Goal: Task Accomplishment & Management: Complete application form

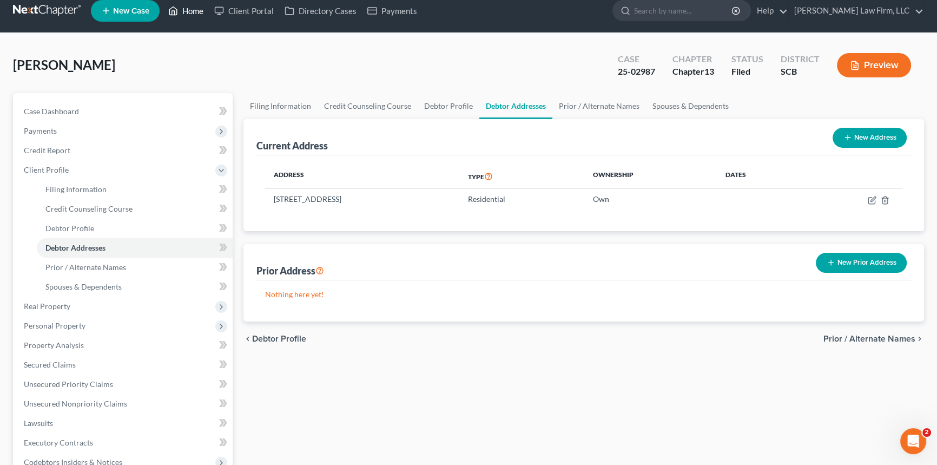
click at [192, 4] on link "Home" at bounding box center [186, 10] width 46 height 19
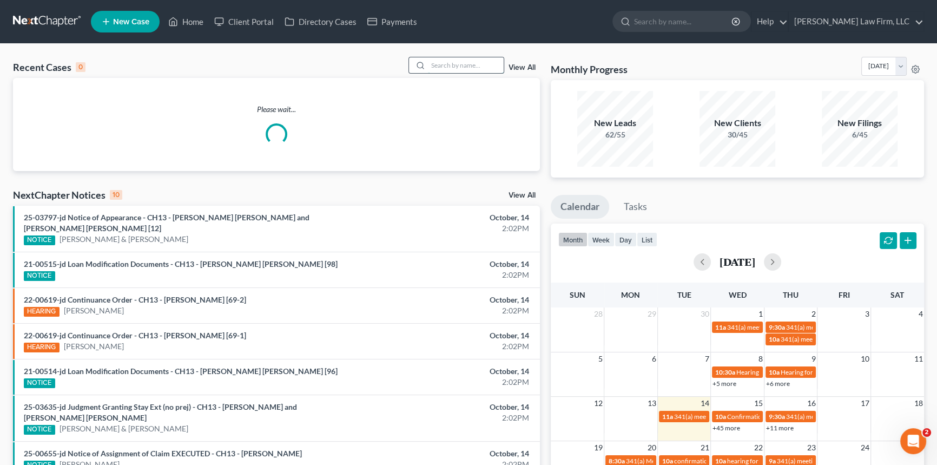
click at [461, 58] on input "search" at bounding box center [466, 65] width 76 height 16
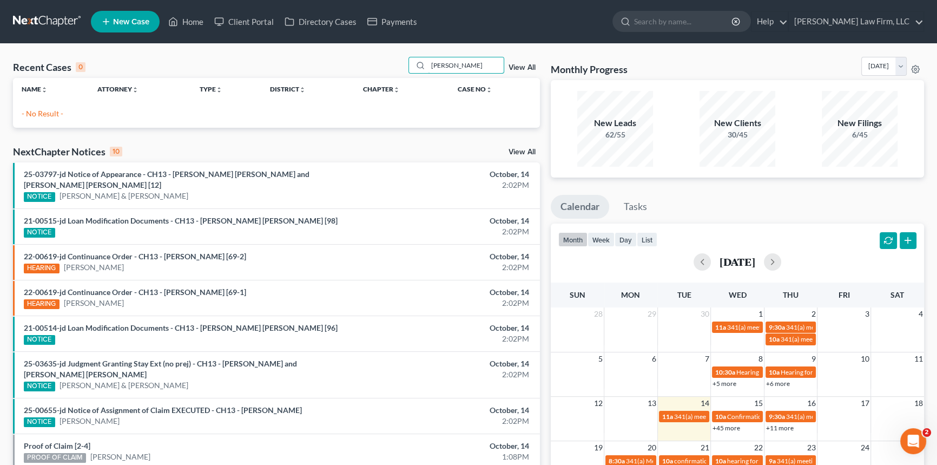
type input "[PERSON_NAME]"
click at [135, 18] on span "New Case" at bounding box center [131, 22] width 36 height 8
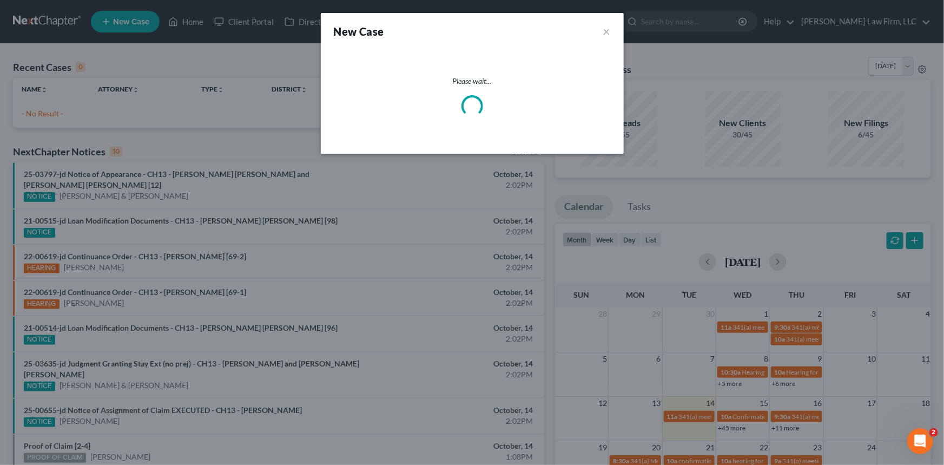
select select "72"
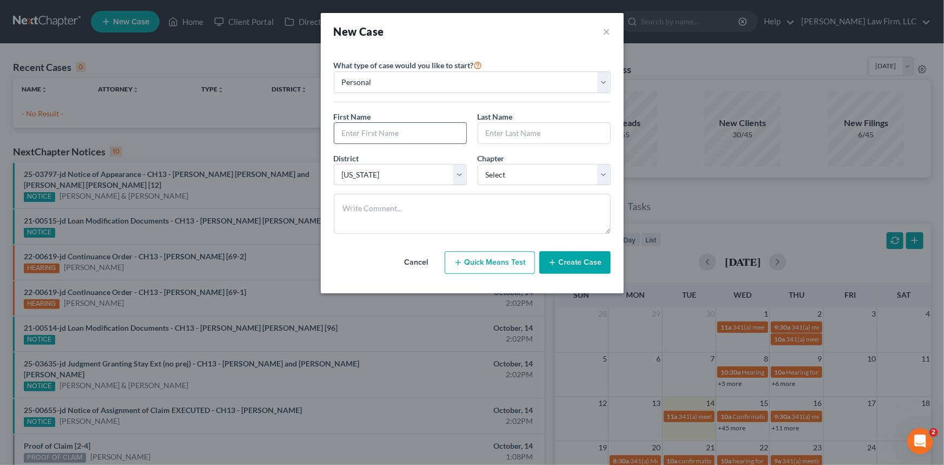
click at [345, 128] on input "text" at bounding box center [400, 133] width 132 height 21
type input "[PERSON_NAME]"
click at [529, 168] on select "Select 7 11 12 13" at bounding box center [544, 175] width 133 height 22
select select "0"
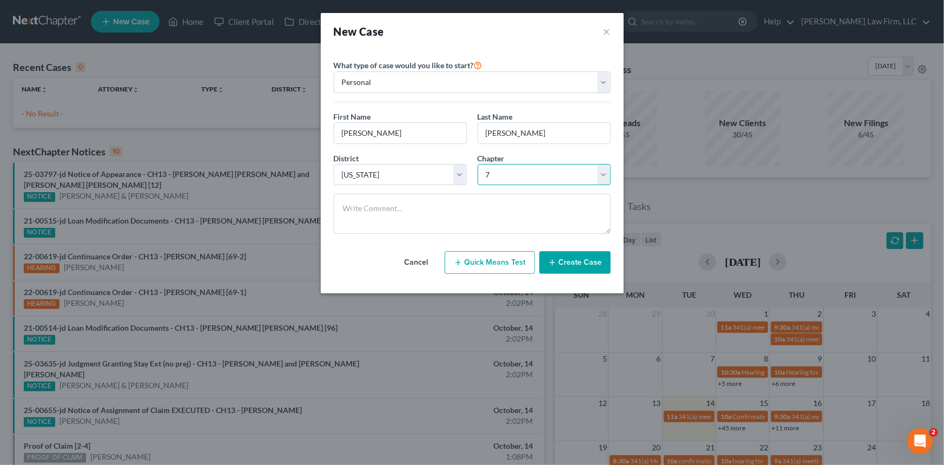
click at [478, 164] on select "Select 7 11 12 13" at bounding box center [544, 175] width 133 height 22
click at [572, 257] on button "Create Case" at bounding box center [575, 262] width 71 height 23
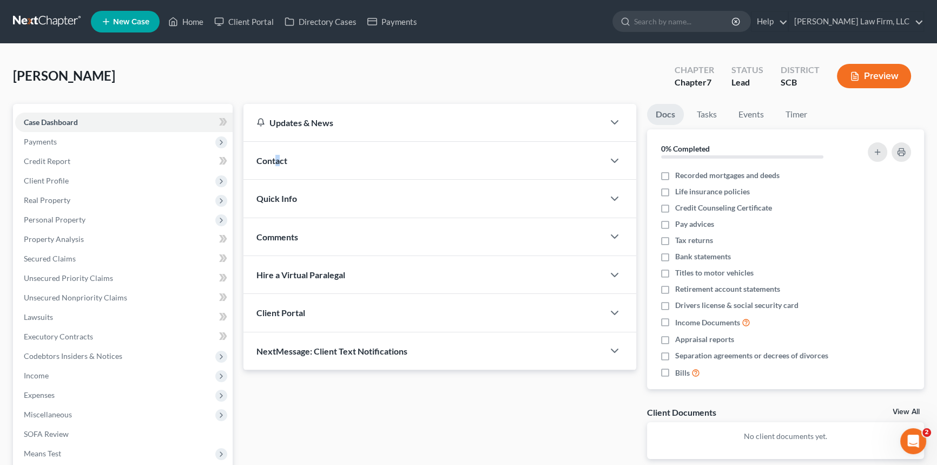
click at [278, 161] on span "Contact" at bounding box center [272, 160] width 31 height 10
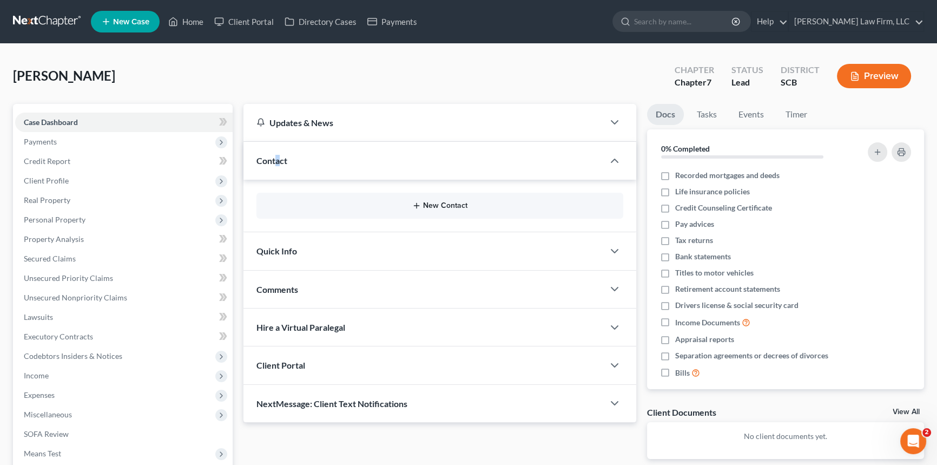
click at [444, 202] on button "New Contact" at bounding box center [440, 205] width 350 height 9
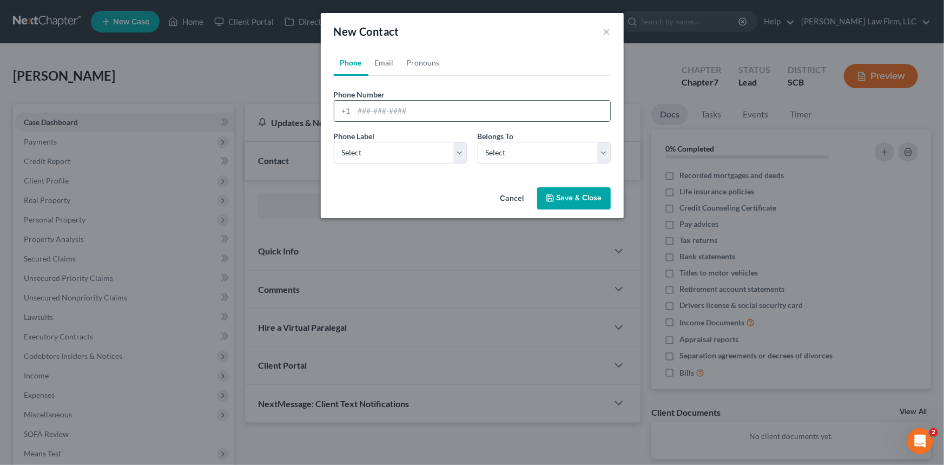
click at [355, 108] on input "tel" at bounding box center [483, 111] width 256 height 21
type input "[PHONE_NUMBER]"
click at [342, 156] on select "Select Mobile Home Work Other" at bounding box center [400, 153] width 133 height 22
select select "0"
click at [334, 142] on select "Select Mobile Home Work Other" at bounding box center [400, 153] width 133 height 22
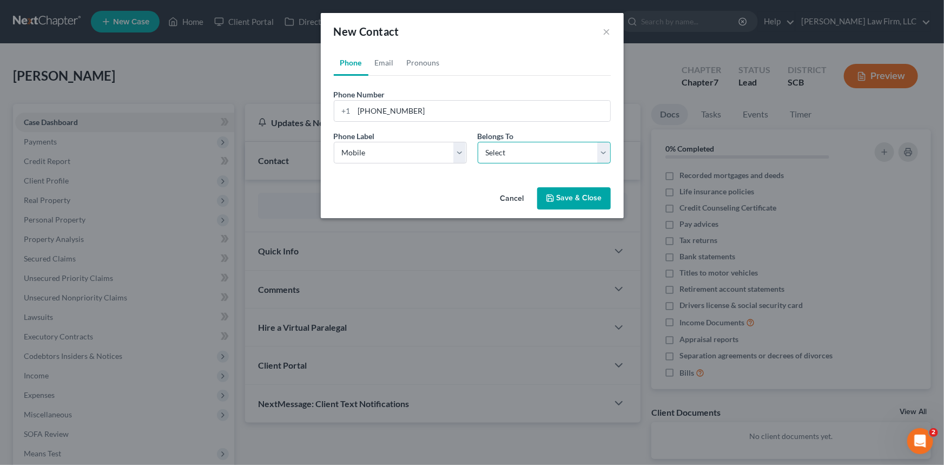
click at [496, 152] on select "Select Client Other" at bounding box center [544, 153] width 133 height 22
select select "0"
click at [478, 142] on select "Select Client Other" at bounding box center [544, 153] width 133 height 22
select select "0"
click at [381, 59] on link "Email" at bounding box center [385, 63] width 32 height 26
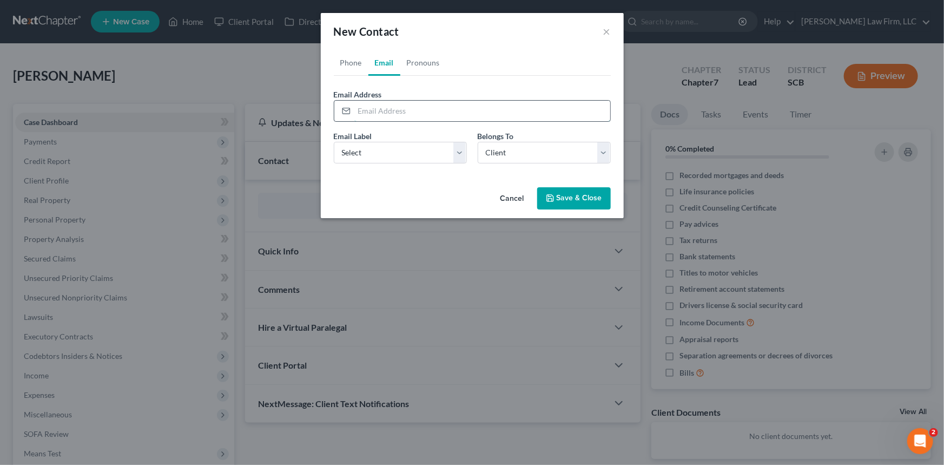
click at [359, 110] on input "email" at bounding box center [483, 111] width 256 height 21
click at [420, 113] on input "mcdanielchanell@" at bounding box center [483, 111] width 256 height 21
type input "[EMAIL_ADDRESS][DOMAIN_NAME]"
click at [384, 150] on select "Select Home Work Other" at bounding box center [400, 153] width 133 height 22
select select "0"
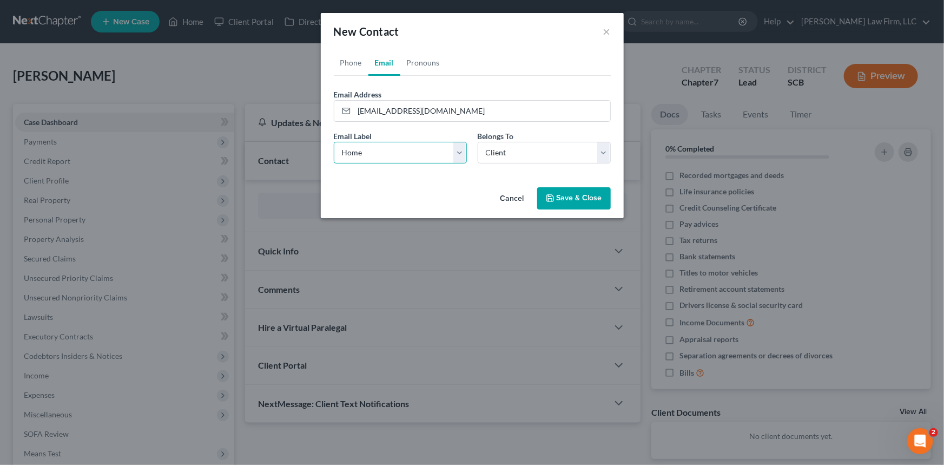
click at [334, 142] on select "Select Home Work Other" at bounding box center [400, 153] width 133 height 22
click at [568, 193] on button "Save & Close" at bounding box center [574, 198] width 74 height 23
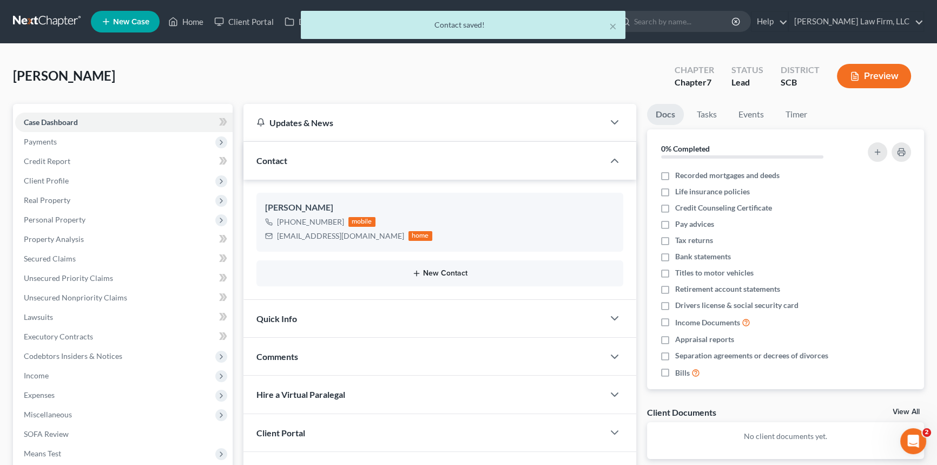
click at [433, 269] on button "New Contact" at bounding box center [440, 273] width 350 height 9
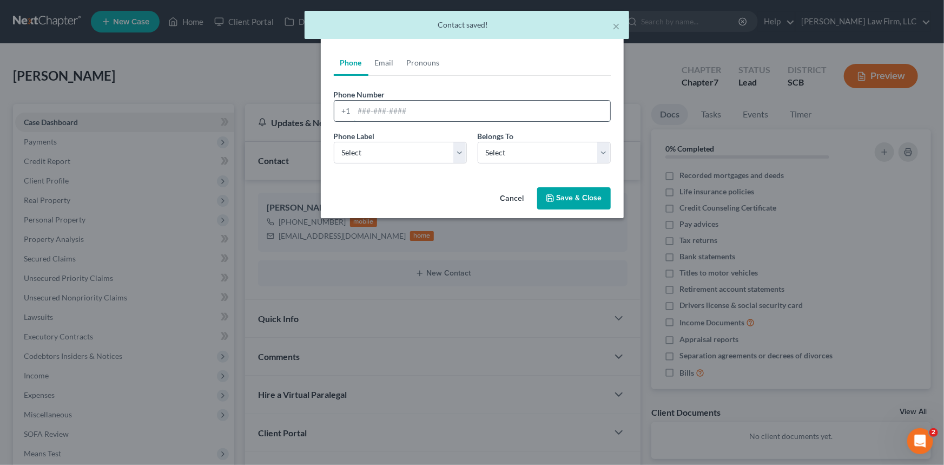
click at [358, 110] on input "tel" at bounding box center [483, 111] width 256 height 21
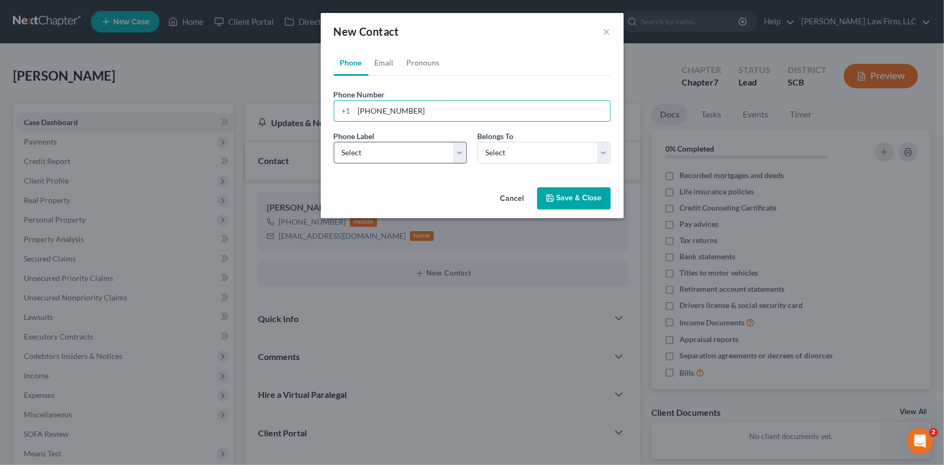
type input "[PHONE_NUMBER]"
click at [362, 154] on select "Select Mobile Home Work Other" at bounding box center [400, 153] width 133 height 22
select select "0"
click at [334, 142] on select "Select Mobile Home Work Other" at bounding box center [400, 153] width 133 height 22
drag, startPoint x: 604, startPoint y: 153, endPoint x: 592, endPoint y: 161, distance: 14.4
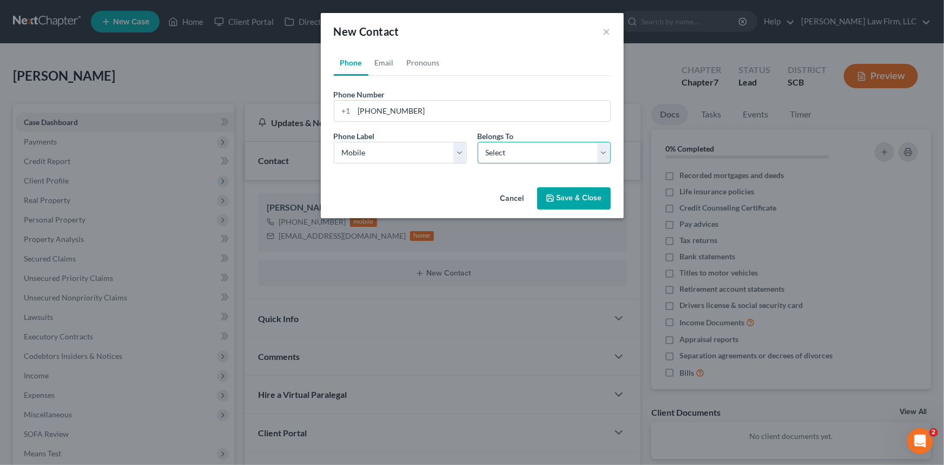
click at [602, 155] on select "Select Client Other" at bounding box center [544, 153] width 133 height 22
select select "1"
click at [478, 142] on select "Select Client Other" at bounding box center [544, 153] width 133 height 22
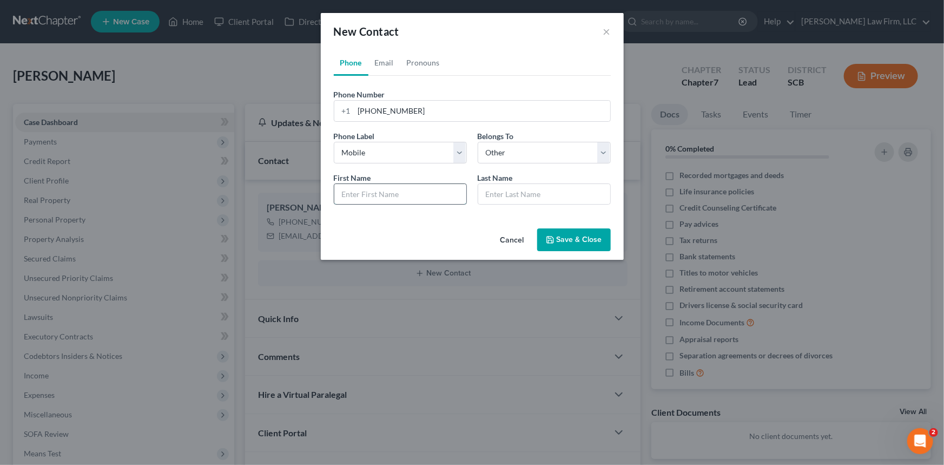
click at [348, 195] on input "text" at bounding box center [400, 194] width 132 height 21
type input "[PERSON_NAME]"
click at [381, 61] on link "Email" at bounding box center [385, 63] width 32 height 26
click at [357, 108] on input "email" at bounding box center [483, 111] width 256 height 21
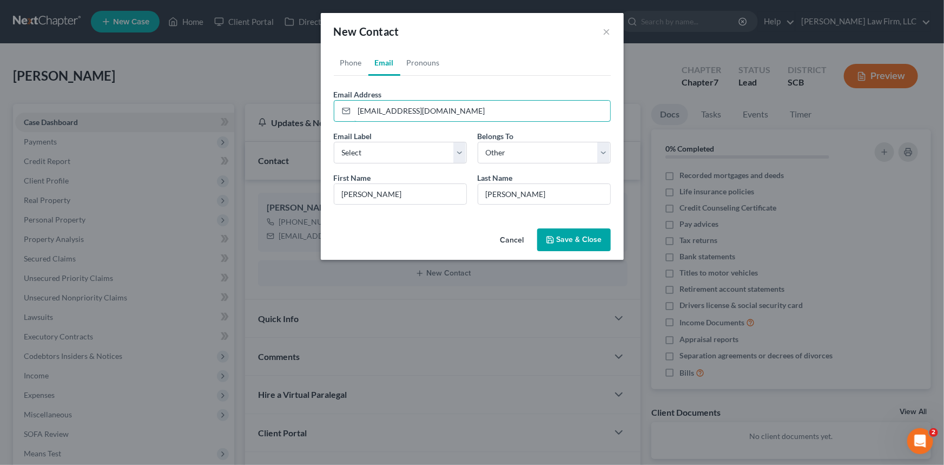
type input "[EMAIL_ADDRESS][DOMAIN_NAME]"
click at [589, 239] on button "Save & Close" at bounding box center [574, 239] width 74 height 23
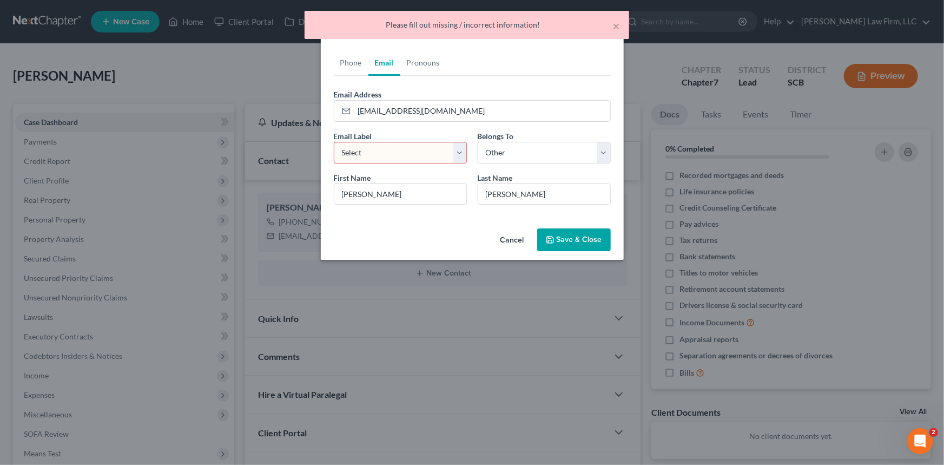
click at [393, 153] on select "Select Home Work Other" at bounding box center [400, 153] width 133 height 22
select select "0"
click at [334, 142] on select "Select Home Work Other" at bounding box center [400, 153] width 133 height 22
click at [570, 235] on button "Save & Close" at bounding box center [574, 239] width 74 height 23
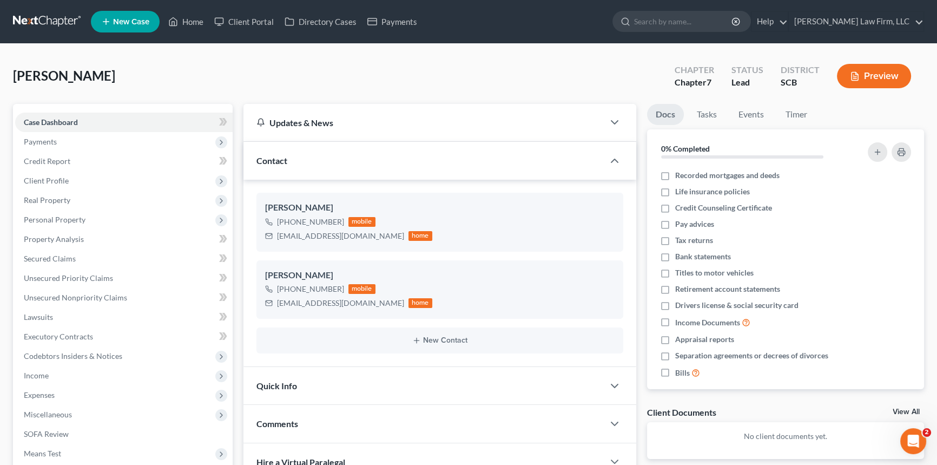
click at [273, 380] on span "Quick Info" at bounding box center [277, 385] width 41 height 10
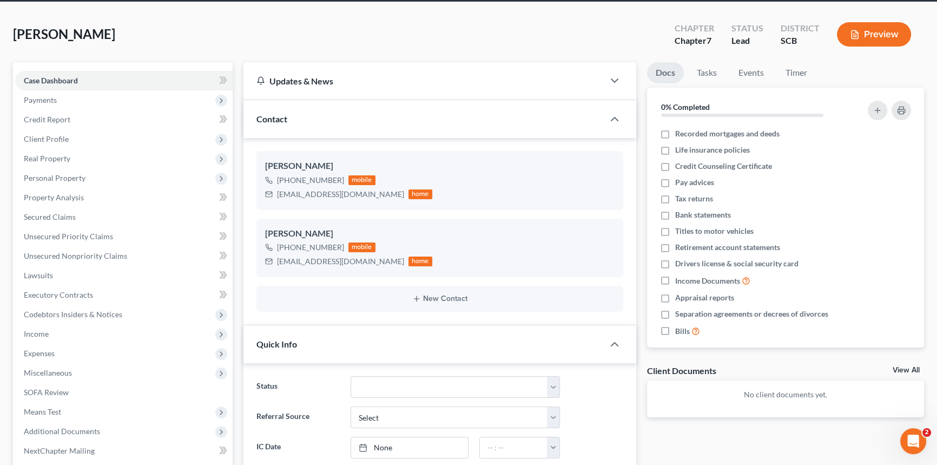
scroll to position [147, 0]
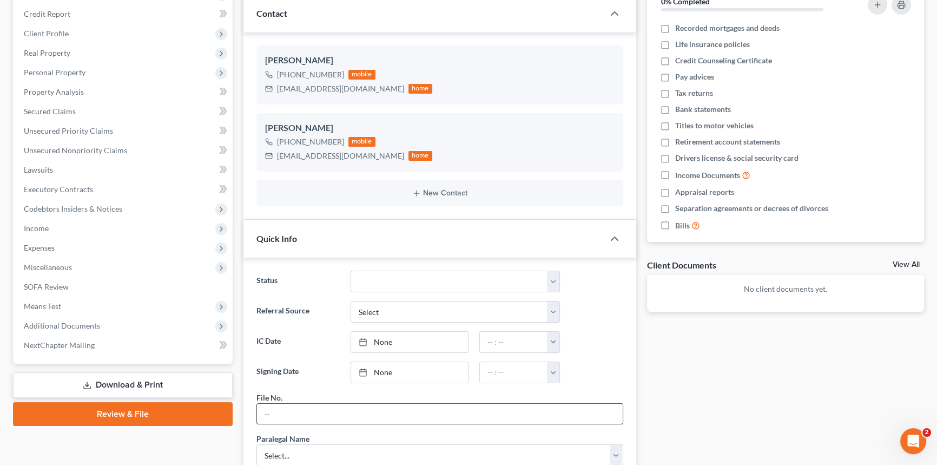
click at [271, 412] on input "text" at bounding box center [440, 414] width 366 height 21
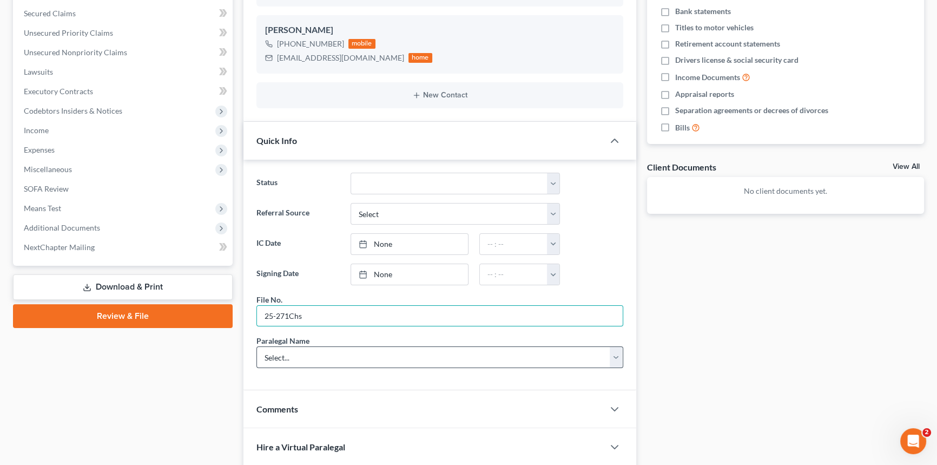
scroll to position [246, 0]
type input "25-271Chs"
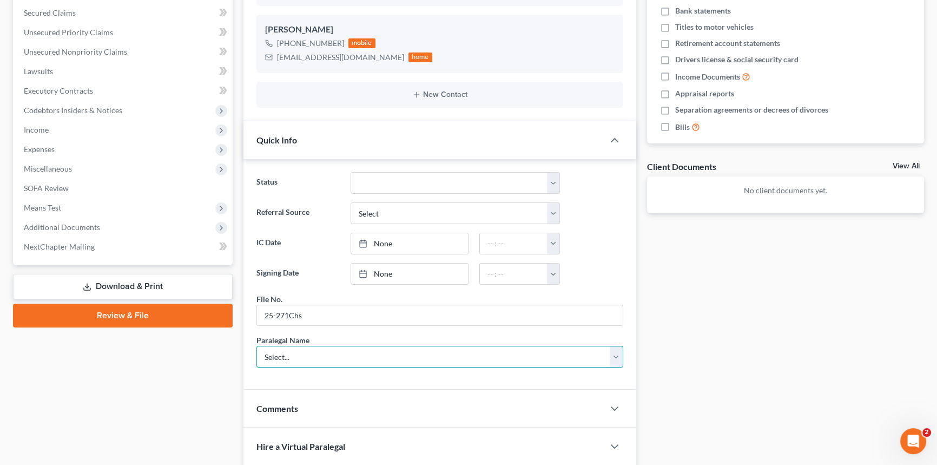
click at [287, 352] on select "Select... [PERSON_NAME] [PERSON_NAME] [PERSON_NAME] [PERSON_NAME]" at bounding box center [440, 357] width 367 height 22
select select "0"
click at [257, 346] on select "Select... [PERSON_NAME] [PERSON_NAME] [PERSON_NAME] [PERSON_NAME]" at bounding box center [440, 357] width 367 height 22
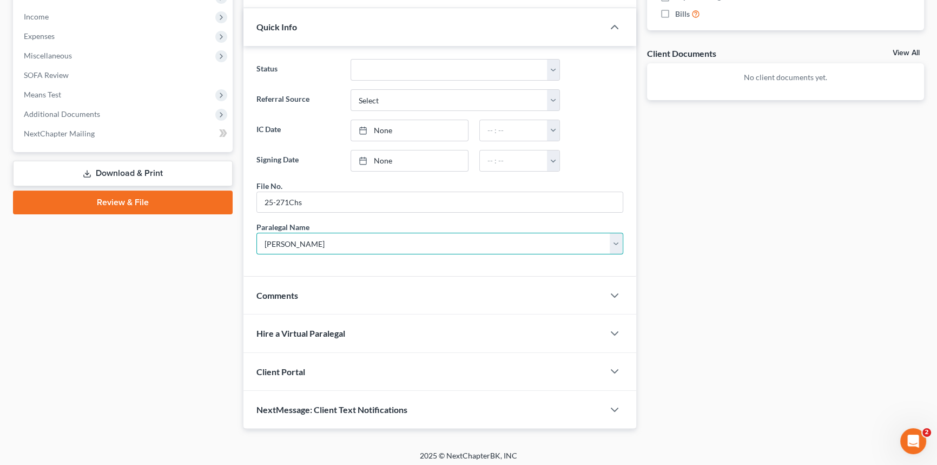
scroll to position [362, 0]
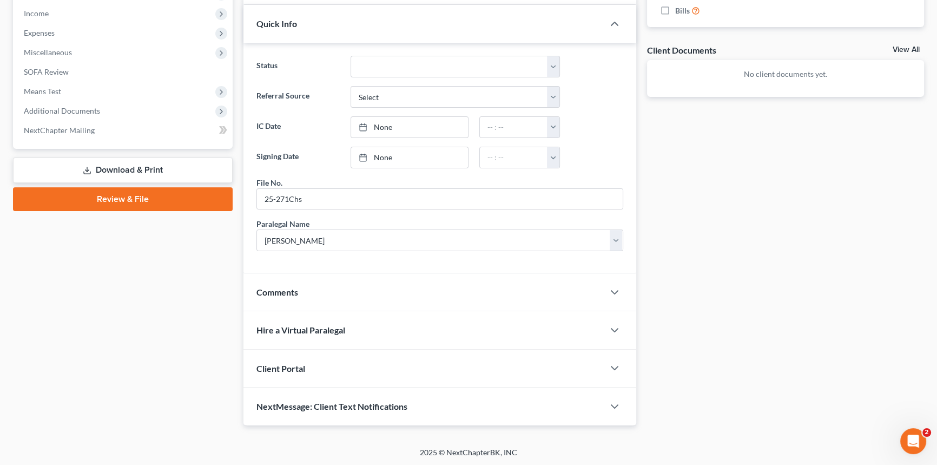
click at [287, 366] on span "Client Portal" at bounding box center [281, 368] width 49 height 10
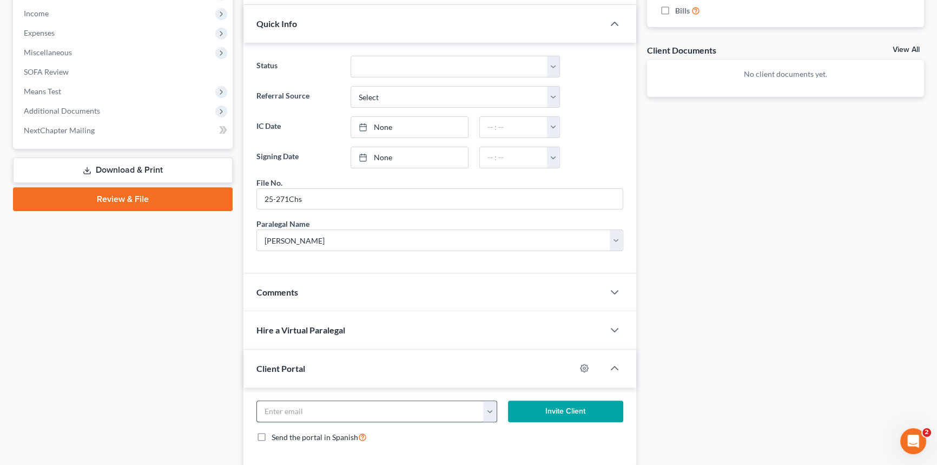
click at [281, 410] on input "email" at bounding box center [370, 411] width 227 height 21
type input "[EMAIL_ADDRESS][DOMAIN_NAME]"
click at [573, 409] on button "Invite Client" at bounding box center [565, 412] width 115 height 22
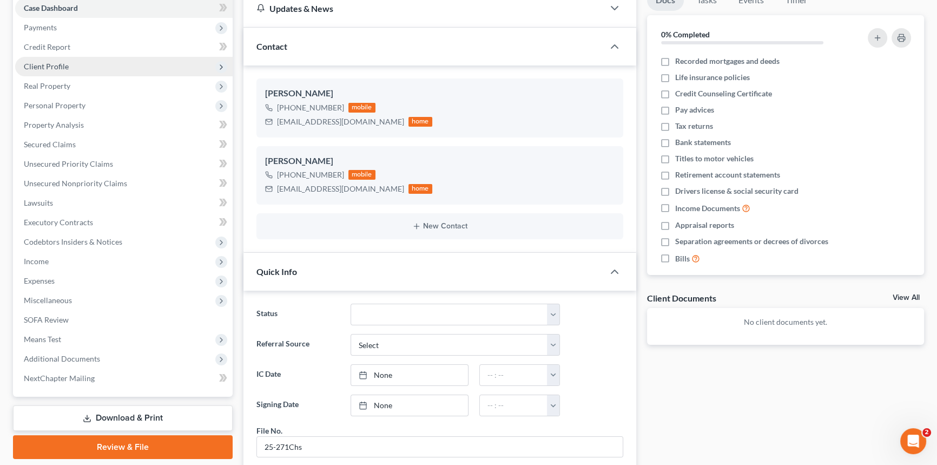
scroll to position [67, 0]
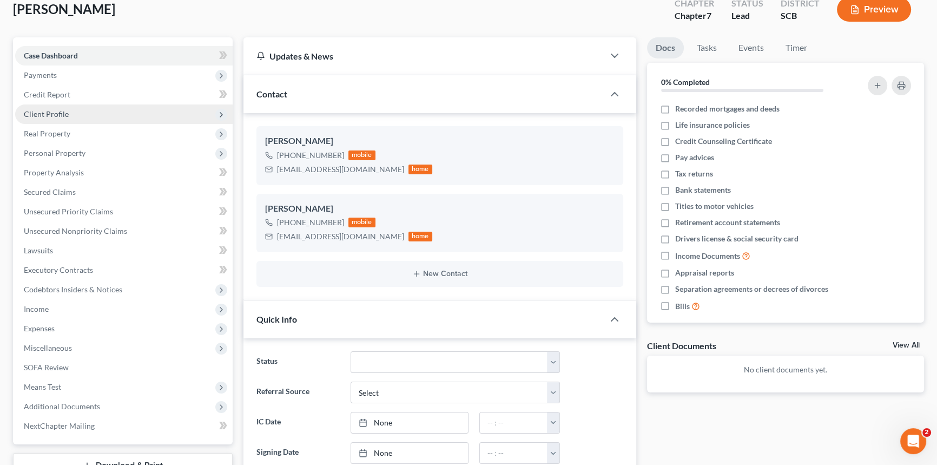
click at [49, 110] on span "Client Profile" at bounding box center [46, 113] width 45 height 9
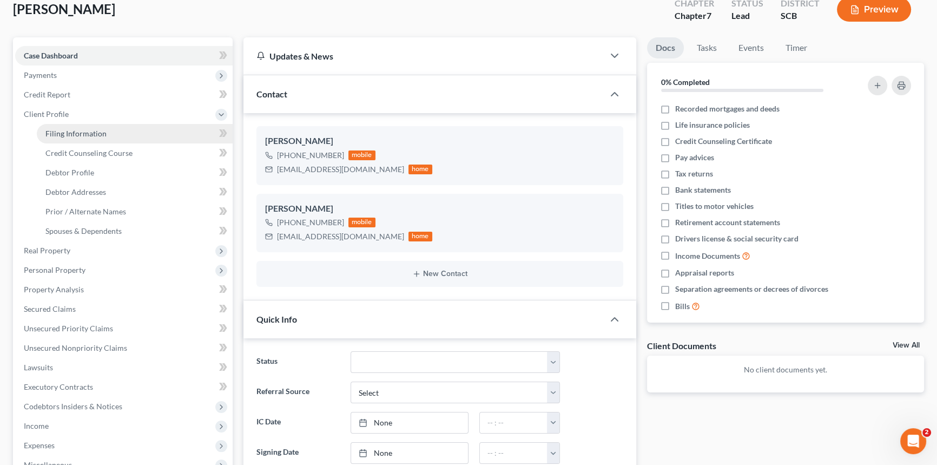
click at [65, 132] on span "Filing Information" at bounding box center [75, 133] width 61 height 9
select select "1"
select select "0"
select select "72"
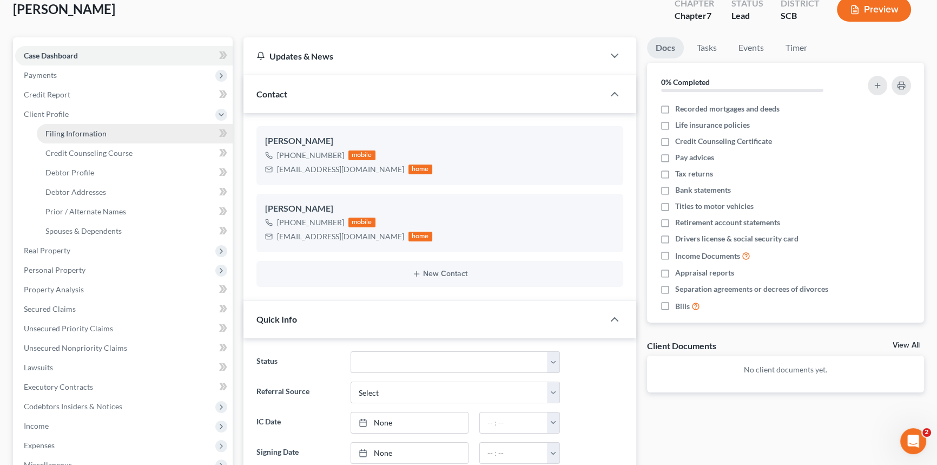
select select "42"
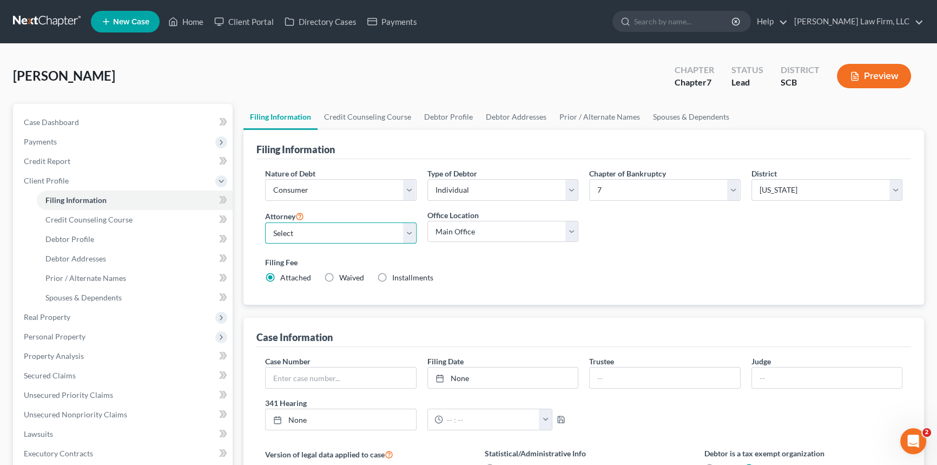
click at [406, 233] on select "Select [PERSON_NAME] - SCB [PERSON_NAME] - SCB" at bounding box center [341, 233] width 152 height 22
select select "0"
click at [265, 222] on select "Select [PERSON_NAME] - SCB [PERSON_NAME] - SCB" at bounding box center [341, 233] width 152 height 22
click at [573, 188] on select "Select Individual Joint" at bounding box center [504, 190] width 152 height 22
select select "1"
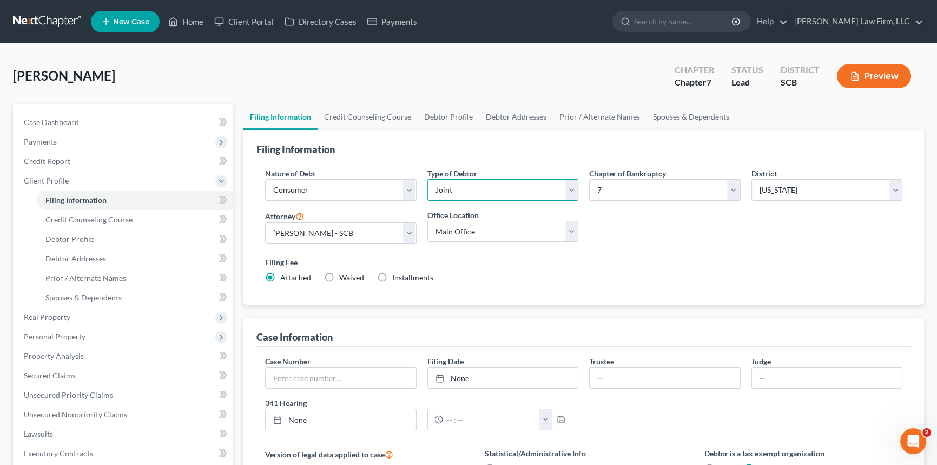
click at [428, 179] on select "Select Individual Joint" at bounding box center [504, 190] width 152 height 22
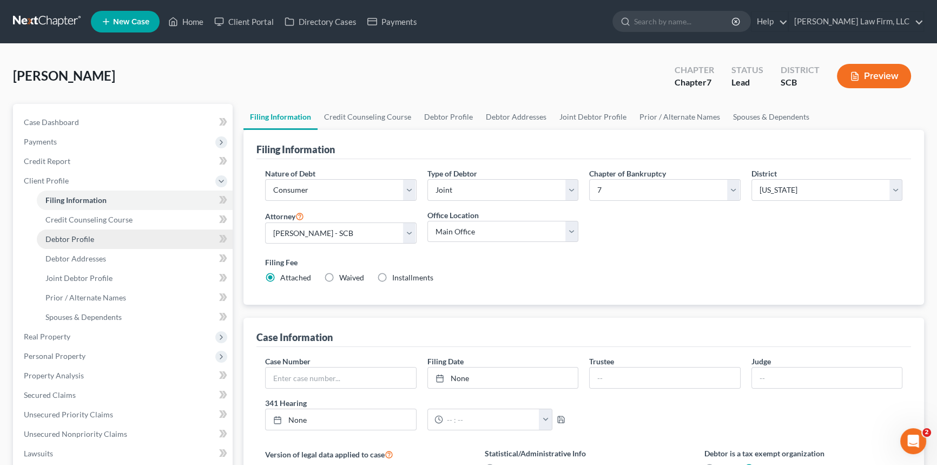
click at [69, 239] on span "Debtor Profile" at bounding box center [69, 238] width 49 height 9
select select "1"
select select "0"
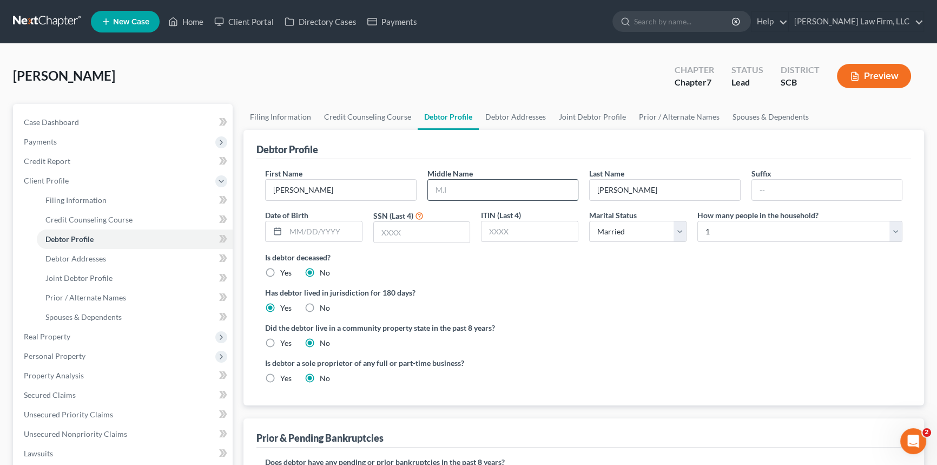
click at [441, 186] on input "text" at bounding box center [503, 190] width 150 height 21
click at [96, 256] on span "Debtor Addresses" at bounding box center [75, 258] width 61 height 9
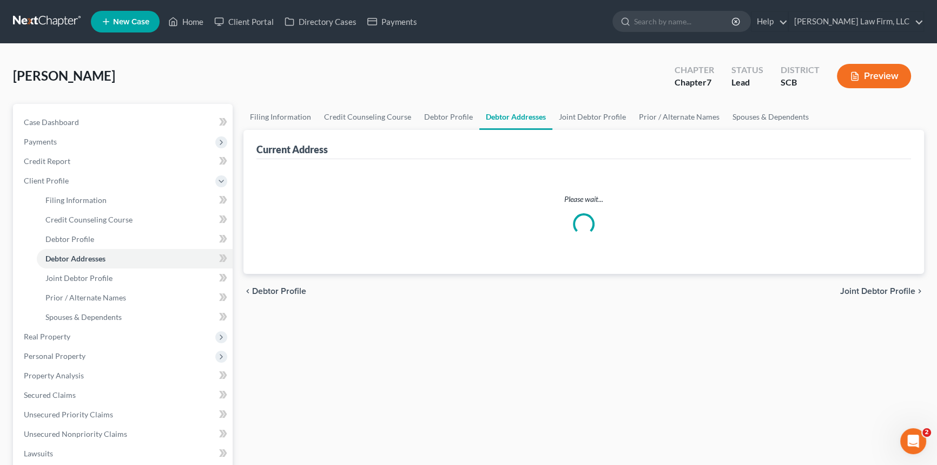
select select "0"
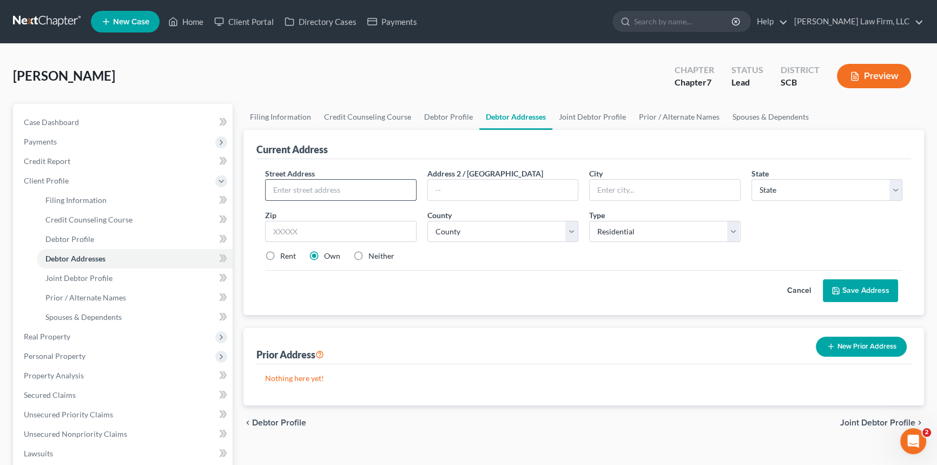
click at [279, 187] on input "text" at bounding box center [341, 190] width 150 height 21
click at [324, 188] on input "1667 [PERSON_NAME] run" at bounding box center [341, 190] width 150 height 21
type input "1667 [PERSON_NAME] Run"
click at [455, 194] on input "text" at bounding box center [503, 190] width 150 height 21
type input "C"
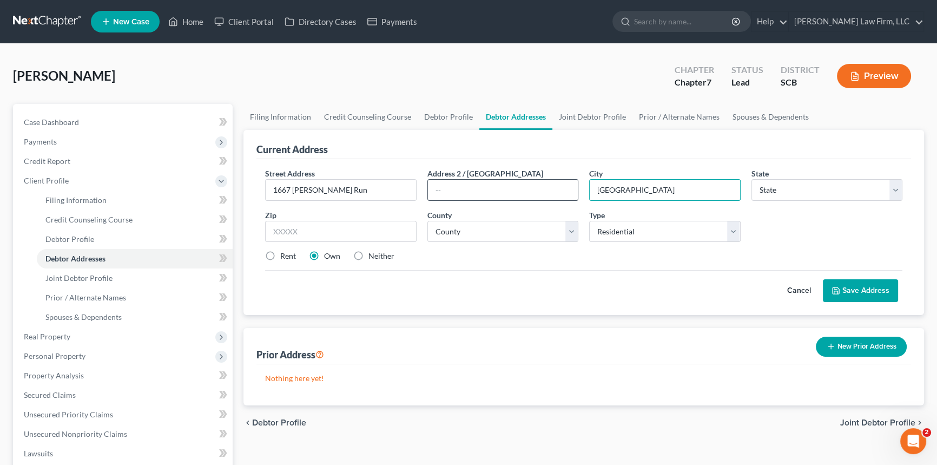
type input "[GEOGRAPHIC_DATA]"
click at [273, 222] on div "Zip *" at bounding box center [341, 225] width 162 height 33
click at [275, 226] on input "text" at bounding box center [341, 232] width 152 height 22
type input "29414"
select select "42"
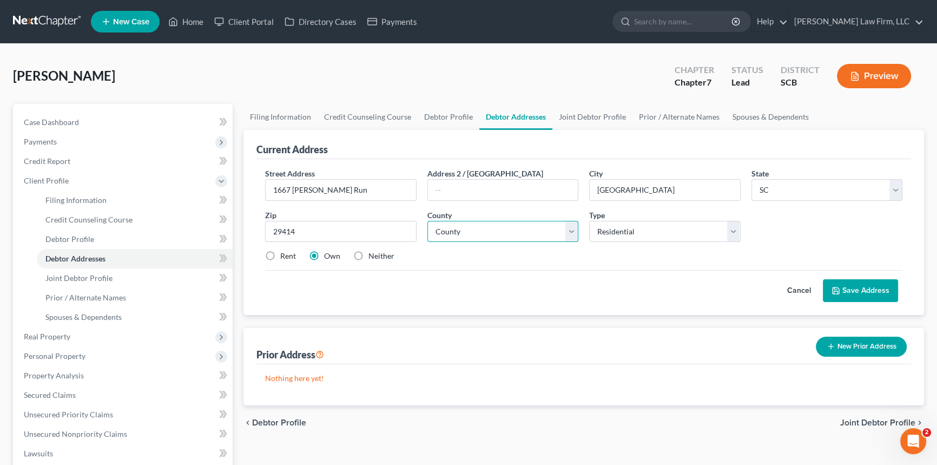
click at [432, 234] on select "County" at bounding box center [504, 232] width 152 height 22
click at [451, 231] on select "County [GEOGRAPHIC_DATA] [GEOGRAPHIC_DATA] [GEOGRAPHIC_DATA] [GEOGRAPHIC_DATA] …" at bounding box center [504, 232] width 152 height 22
select select "7"
click at [428, 221] on select "County [GEOGRAPHIC_DATA] [GEOGRAPHIC_DATA] [GEOGRAPHIC_DATA] [GEOGRAPHIC_DATA] …" at bounding box center [504, 232] width 152 height 22
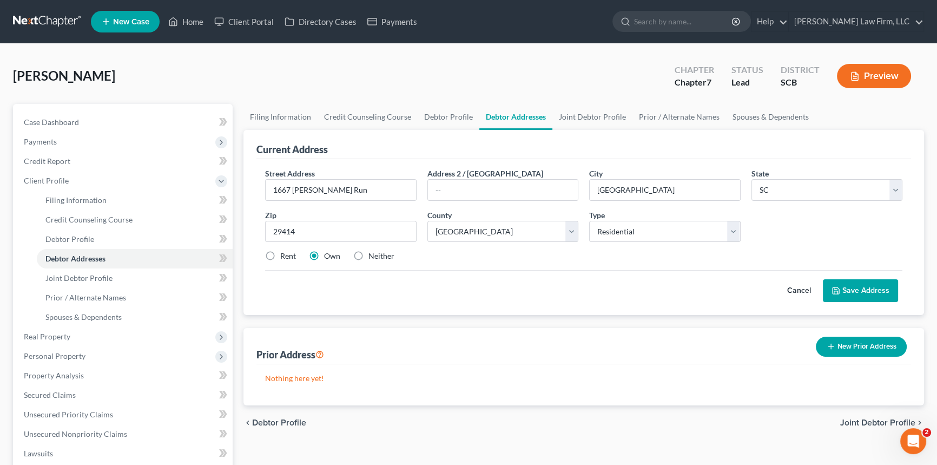
click at [864, 288] on button "Save Address" at bounding box center [860, 290] width 75 height 23
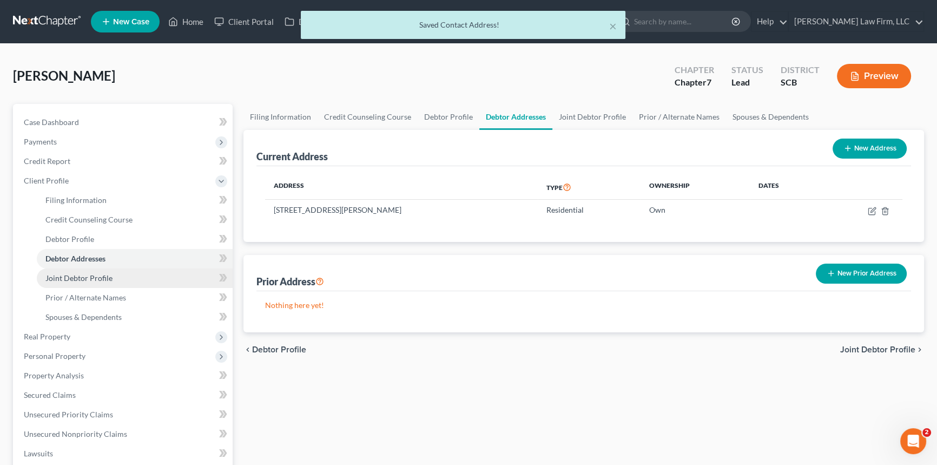
click at [83, 275] on span "Joint Debtor Profile" at bounding box center [78, 277] width 67 height 9
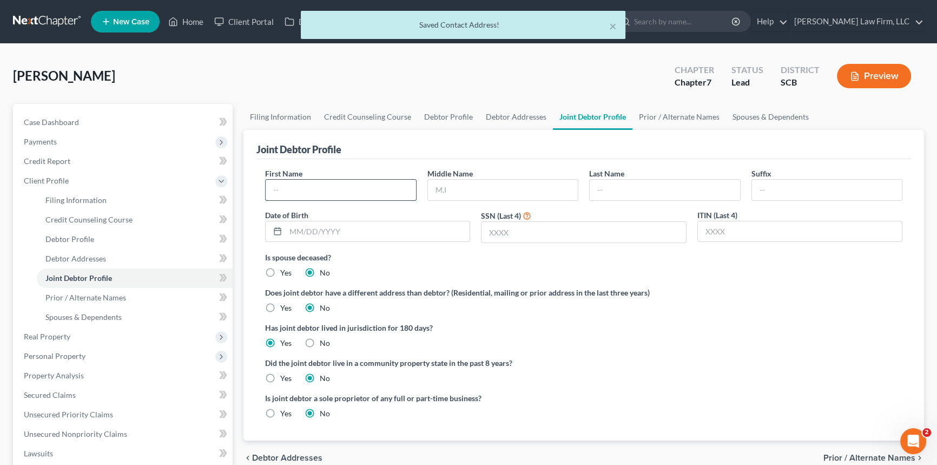
click at [284, 183] on input "text" at bounding box center [341, 190] width 150 height 21
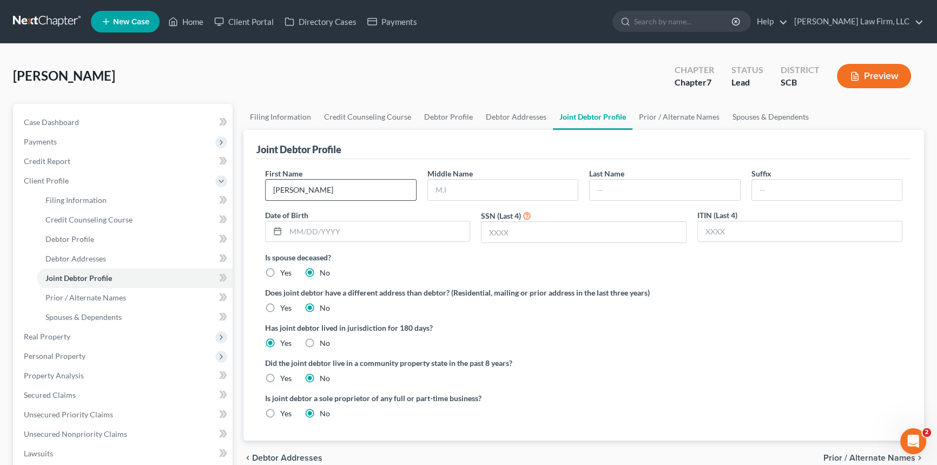
type input "[PERSON_NAME]"
type input "Amber"
click at [614, 188] on input "[PERSON_NAME]" at bounding box center [665, 190] width 150 height 21
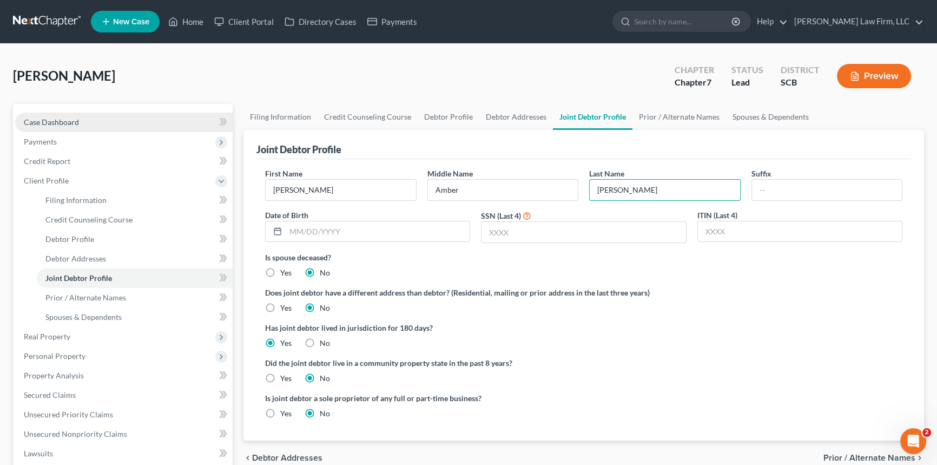
type input "[PERSON_NAME]"
click at [50, 119] on span "Case Dashboard" at bounding box center [51, 121] width 55 height 9
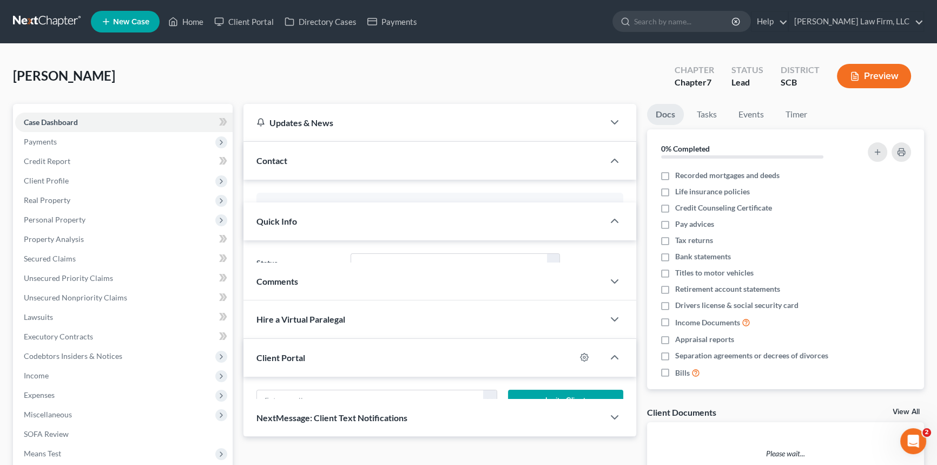
select select "0"
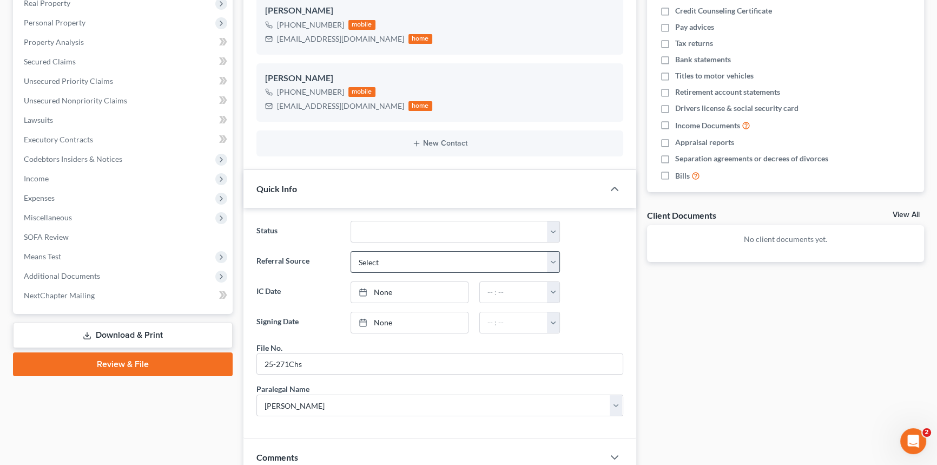
scroll to position [393, 0]
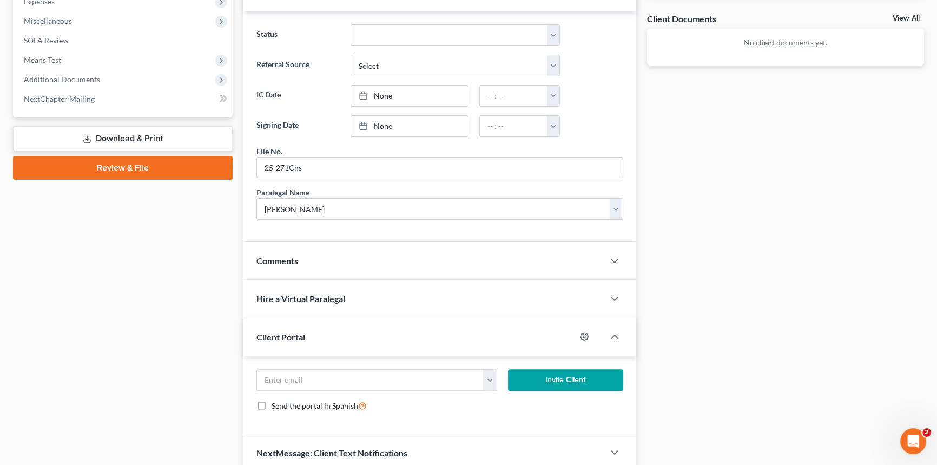
click at [280, 365] on div "[EMAIL_ADDRESS][DOMAIN_NAME] Invite Client Send the portal in Spanish" at bounding box center [440, 395] width 393 height 78
click at [280, 370] on input "email" at bounding box center [370, 380] width 227 height 21
type input "[EMAIL_ADDRESS][DOMAIN_NAME]"
click at [559, 377] on button "Invite Client" at bounding box center [565, 380] width 115 height 22
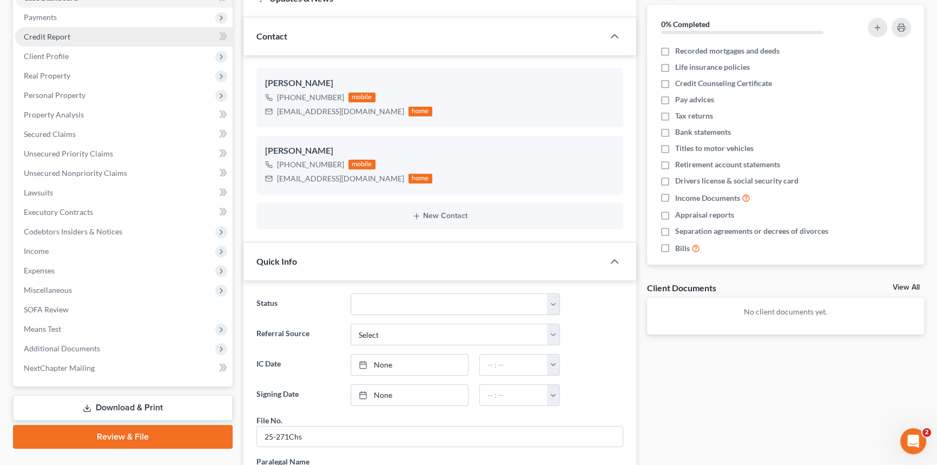
scroll to position [49, 0]
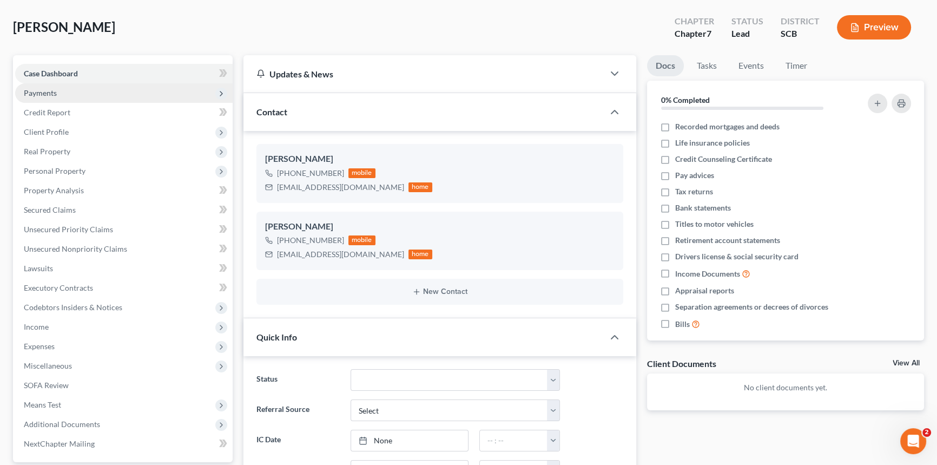
click at [40, 91] on span "Payments" at bounding box center [40, 92] width 33 height 9
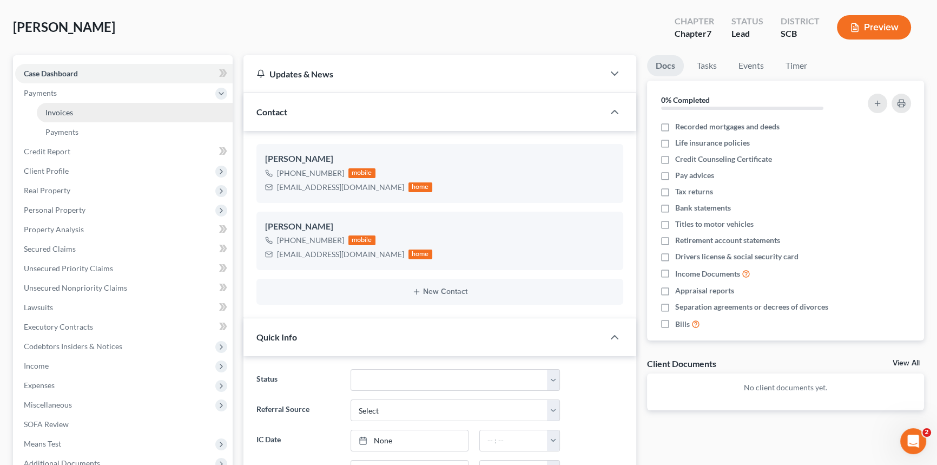
click at [56, 108] on span "Invoices" at bounding box center [59, 112] width 28 height 9
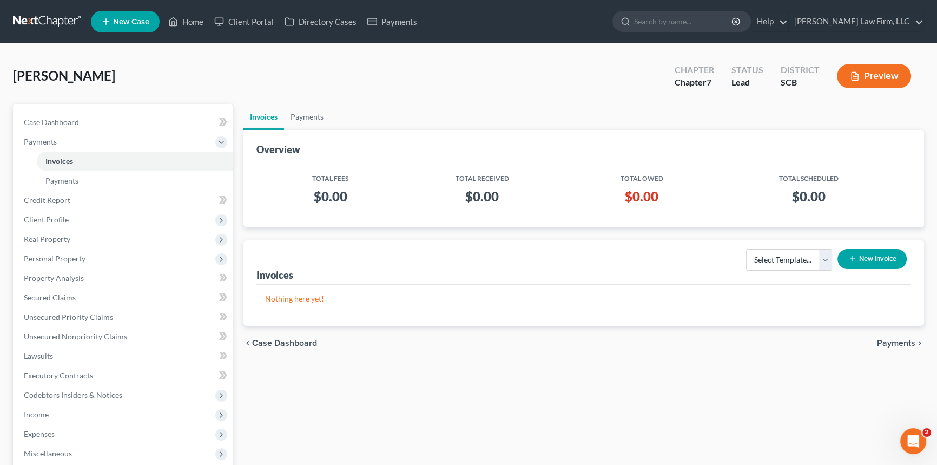
click at [869, 259] on button "New Invoice" at bounding box center [872, 259] width 69 height 20
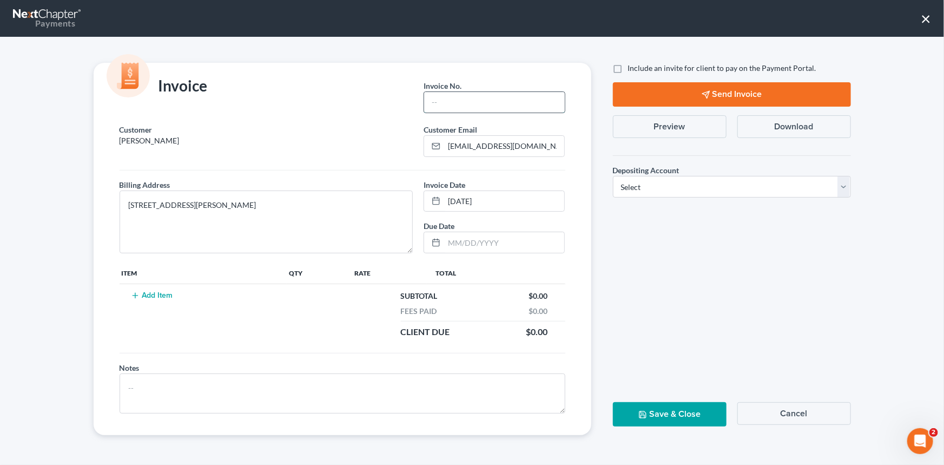
click at [441, 104] on input "text" at bounding box center [494, 102] width 140 height 21
drag, startPoint x: 441, startPoint y: 104, endPoint x: 416, endPoint y: 118, distance: 27.9
click at [456, 102] on input "25-271chs" at bounding box center [494, 102] width 140 height 21
type input "25-271chs"
click at [147, 292] on button "Add Item" at bounding box center [152, 295] width 48 height 9
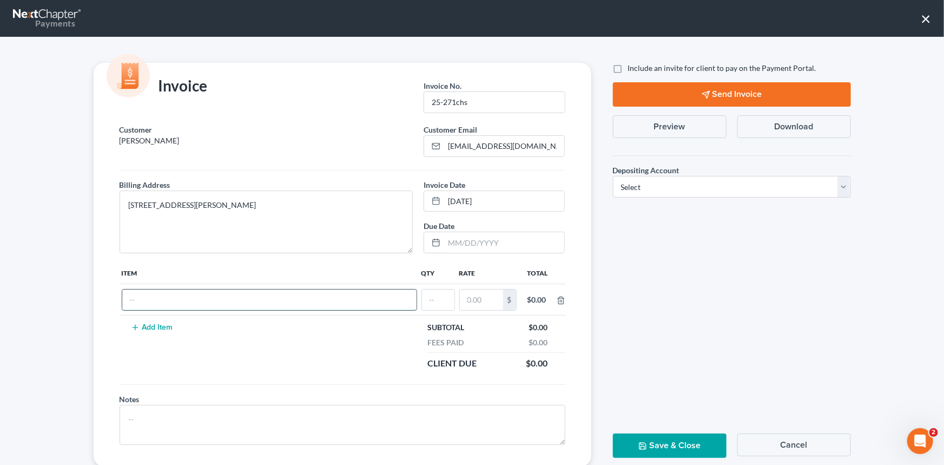
click at [143, 298] on input "text" at bounding box center [269, 300] width 294 height 21
type input "Chapter 7 fees"
type input "1"
type input "3,200.00"
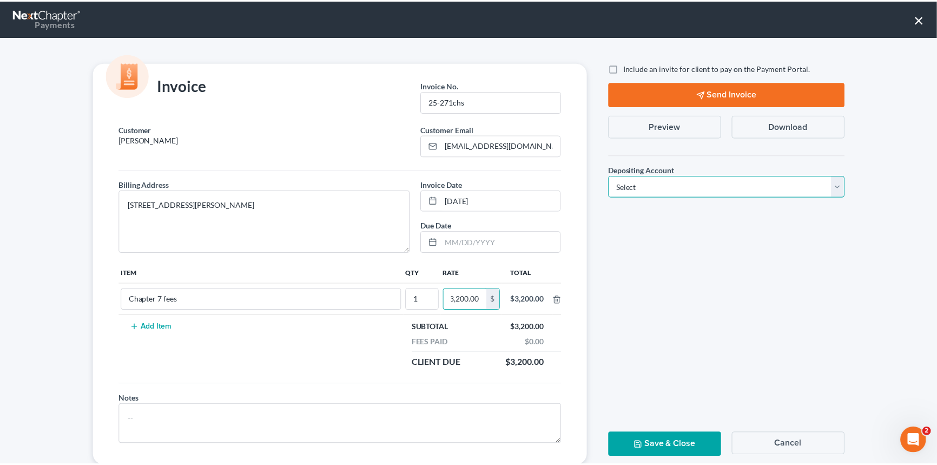
scroll to position [0, 0]
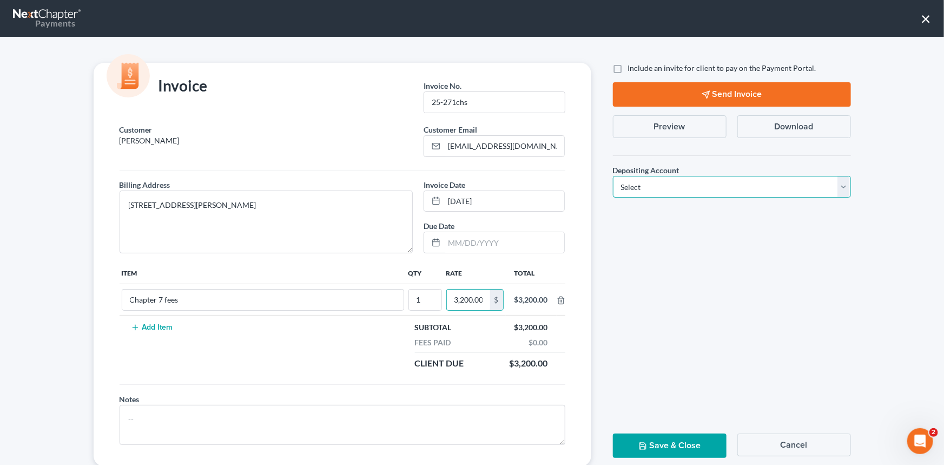
click at [842, 181] on select "Select Operation Trust" at bounding box center [732, 187] width 238 height 22
select select "1"
click at [613, 176] on select "Select Operation Trust" at bounding box center [732, 187] width 238 height 22
click at [674, 441] on button "Save & Close" at bounding box center [670, 446] width 114 height 24
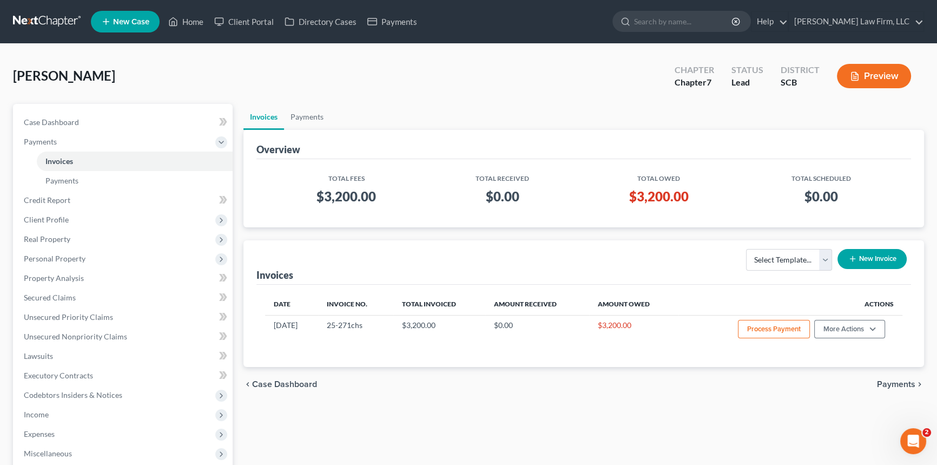
click at [127, 18] on span "New Case" at bounding box center [131, 22] width 36 height 8
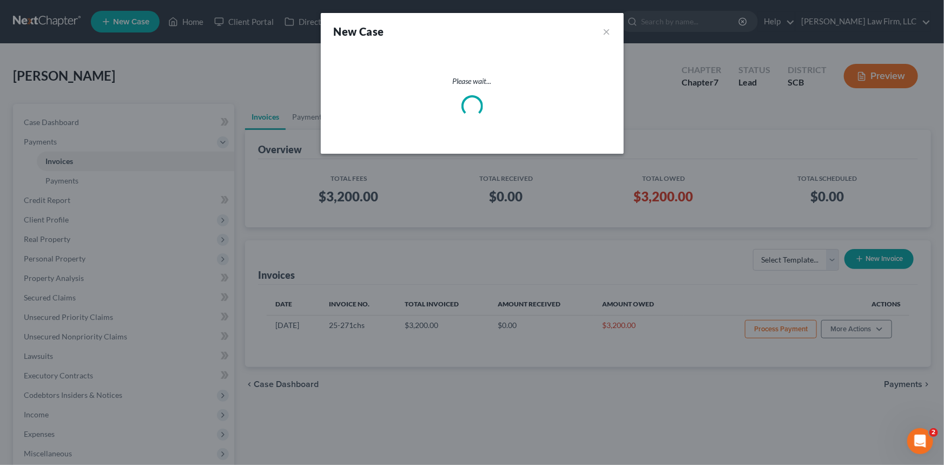
select select "72"
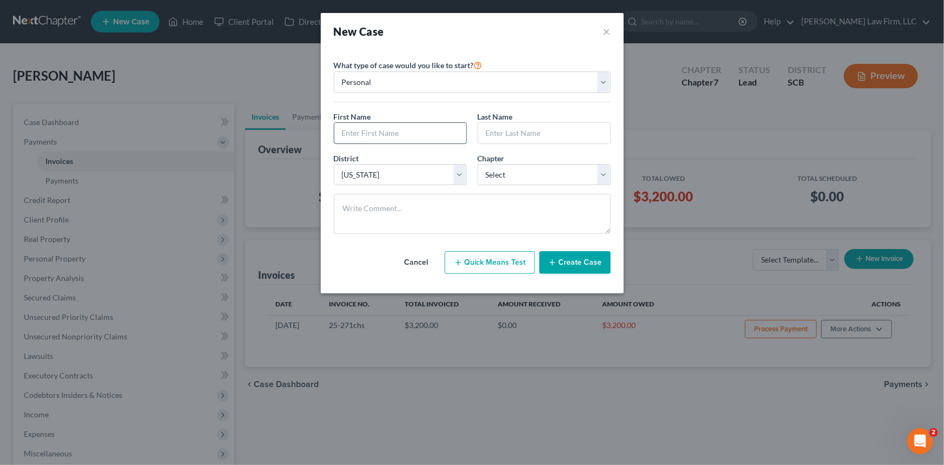
click at [368, 134] on input "text" at bounding box center [400, 133] width 132 height 21
type input "[PERSON_NAME]"
click at [609, 168] on div "Chapter * Select 7 11 12 13" at bounding box center [545, 169] width 144 height 33
click at [608, 169] on select "Select 7 11 12 13" at bounding box center [544, 175] width 133 height 22
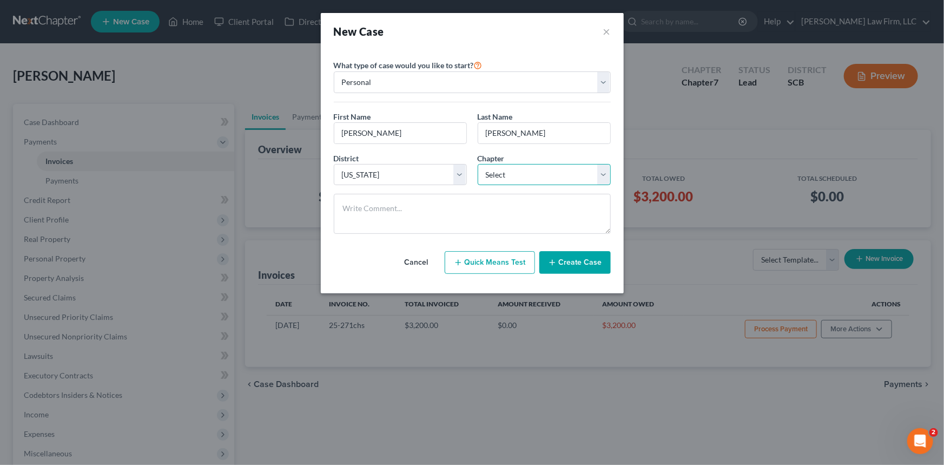
select select "3"
click at [478, 164] on select "Select 7 11 12 13" at bounding box center [544, 175] width 133 height 22
click at [365, 133] on input "[PERSON_NAME]" at bounding box center [400, 133] width 132 height 21
type input "[PERSON_NAME]"
click at [579, 255] on button "Create Case" at bounding box center [575, 262] width 71 height 23
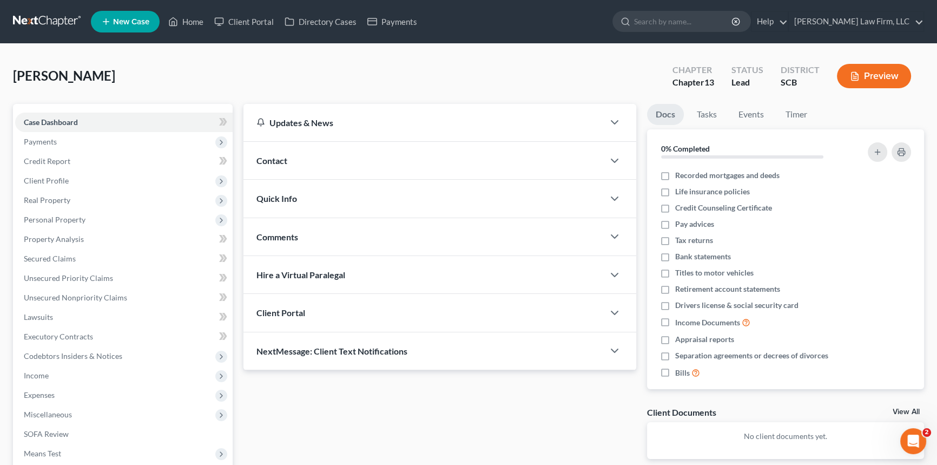
click at [279, 156] on span "Contact" at bounding box center [272, 160] width 31 height 10
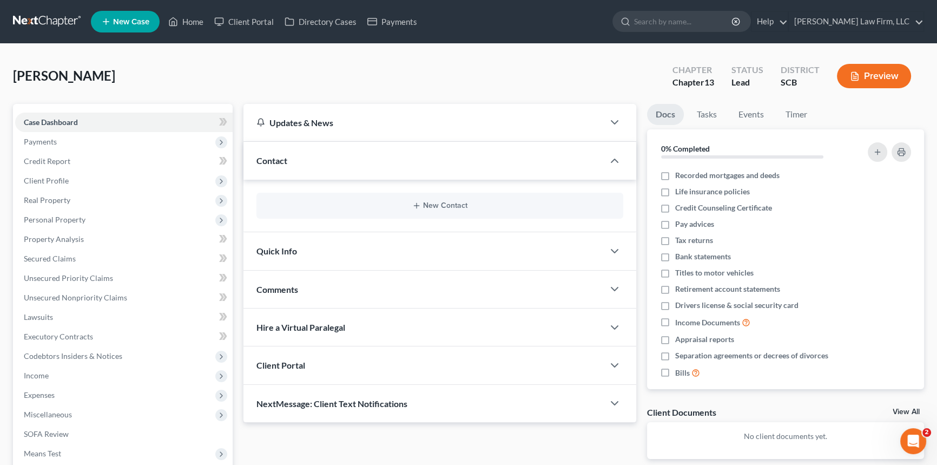
click at [437, 200] on div "New Contact" at bounding box center [440, 206] width 367 height 26
click at [436, 201] on button "New Contact" at bounding box center [440, 205] width 350 height 9
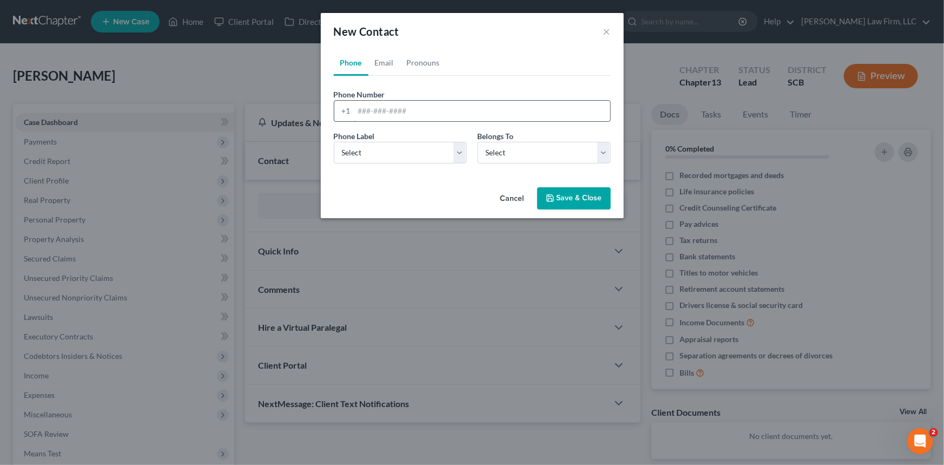
click at [359, 109] on input "tel" at bounding box center [483, 111] width 256 height 21
type input "[PHONE_NUMBER]"
drag, startPoint x: 389, startPoint y: 150, endPoint x: 373, endPoint y: 161, distance: 18.6
click at [385, 149] on select "Select Mobile Home Work Other" at bounding box center [400, 153] width 133 height 22
click at [334, 142] on select "Select Mobile Home Work Other" at bounding box center [400, 153] width 133 height 22
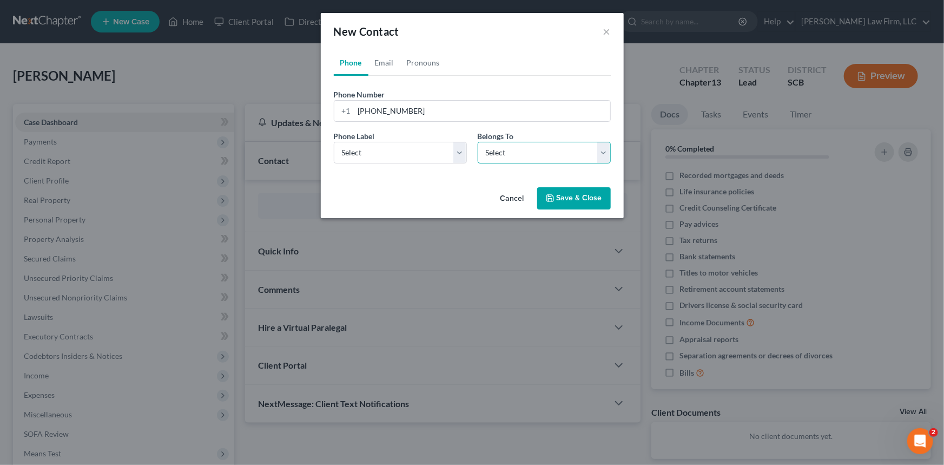
click at [519, 147] on select "Select Client Other" at bounding box center [544, 153] width 133 height 22
select select "0"
click at [478, 142] on select "Select Client Other" at bounding box center [544, 153] width 133 height 22
click at [386, 54] on link "Email" at bounding box center [385, 63] width 32 height 26
click at [361, 109] on input "email" at bounding box center [483, 111] width 256 height 21
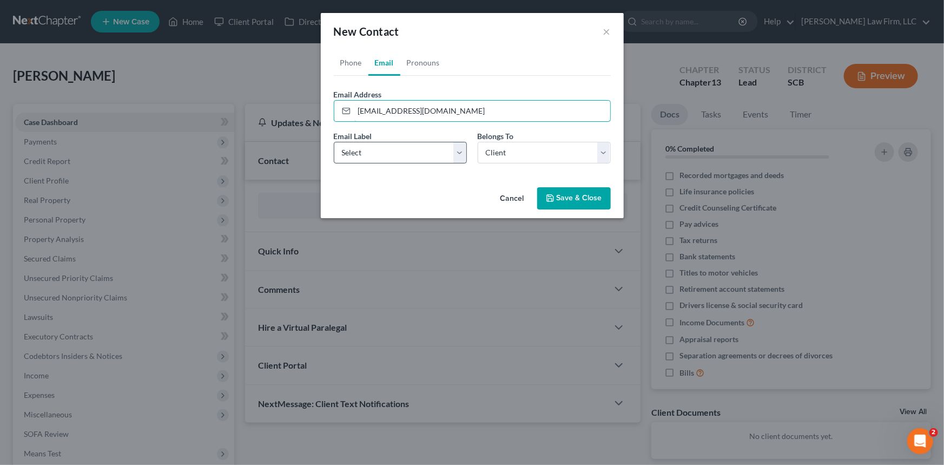
type input "[EMAIL_ADDRESS][DOMAIN_NAME]"
click at [358, 160] on select "Select Home Work Other" at bounding box center [400, 153] width 133 height 22
select select "0"
click at [334, 142] on select "Select Home Work Other" at bounding box center [400, 153] width 133 height 22
drag, startPoint x: 589, startPoint y: 198, endPoint x: 399, endPoint y: 137, distance: 198.9
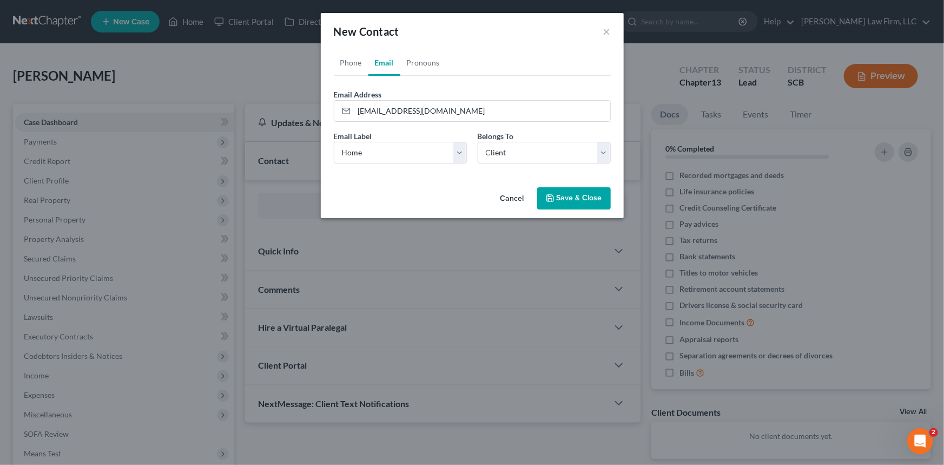
click at [589, 199] on button "Save & Close" at bounding box center [574, 198] width 74 height 23
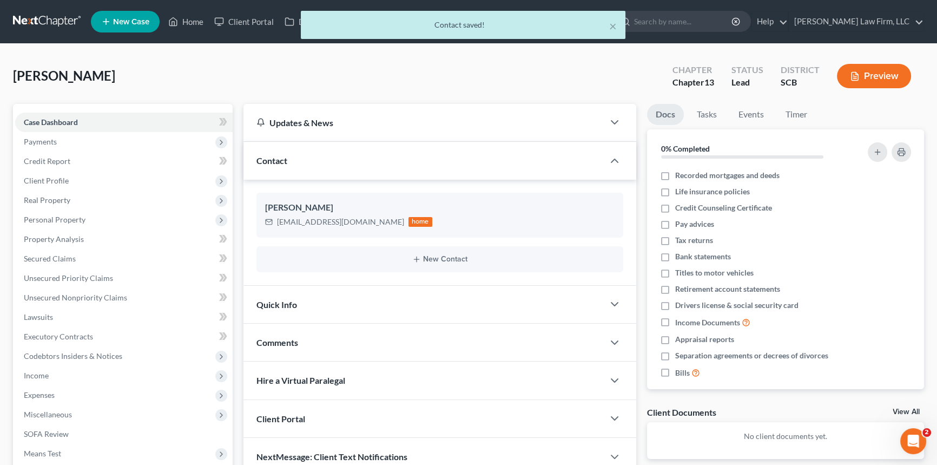
click at [286, 300] on span "Quick Info" at bounding box center [277, 304] width 41 height 10
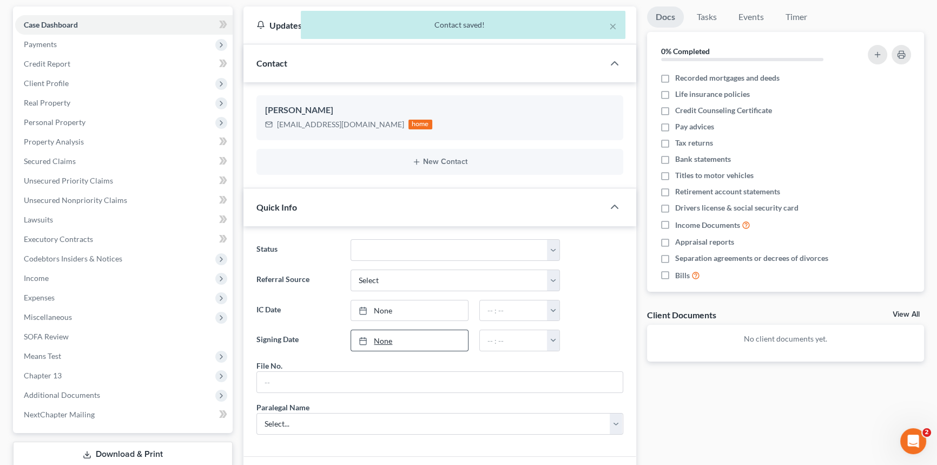
scroll to position [98, 0]
click at [261, 379] on input "text" at bounding box center [440, 381] width 366 height 21
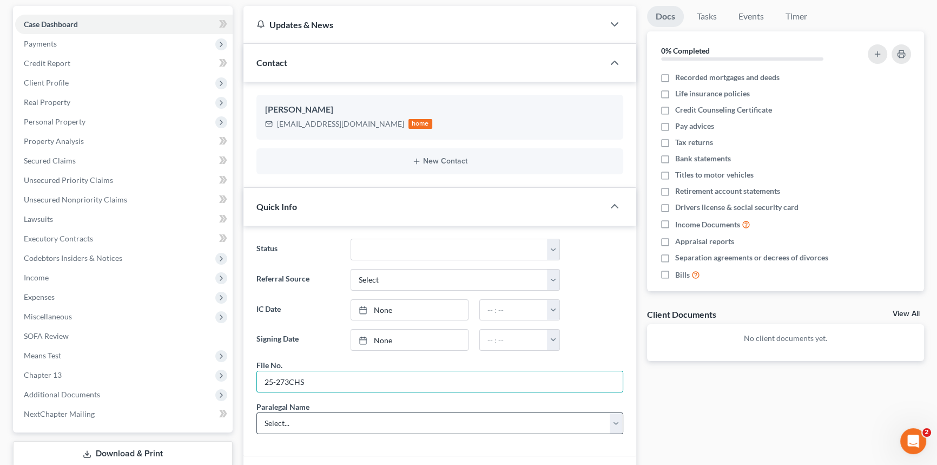
type input "25-273CHS"
click at [312, 417] on select "Select... [PERSON_NAME] [PERSON_NAME] [PERSON_NAME] [PERSON_NAME]" at bounding box center [440, 423] width 367 height 22
select select "0"
click at [257, 412] on select "Select... [PERSON_NAME] [PERSON_NAME] [PERSON_NAME] [PERSON_NAME]" at bounding box center [440, 423] width 367 height 22
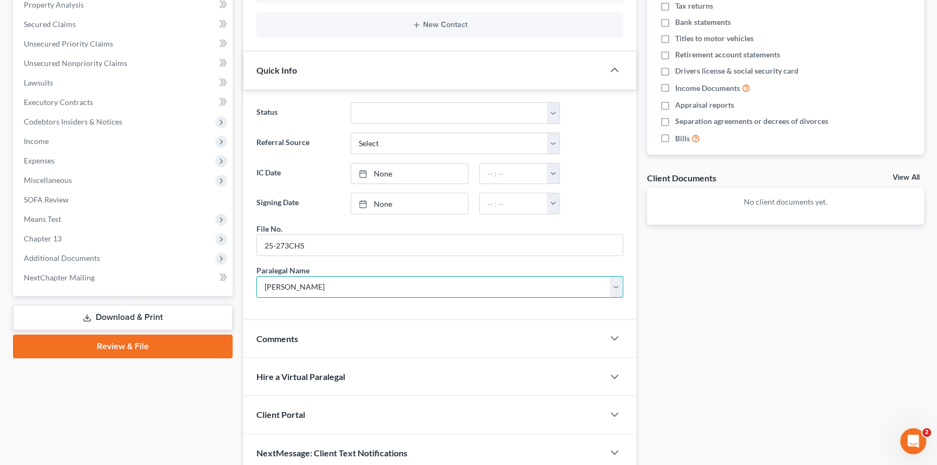
scroll to position [246, 0]
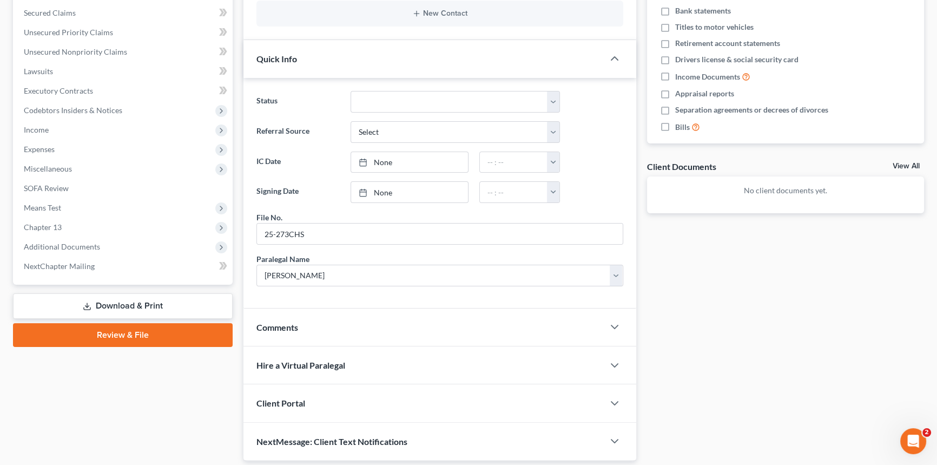
click at [279, 398] on span "Client Portal" at bounding box center [281, 403] width 49 height 10
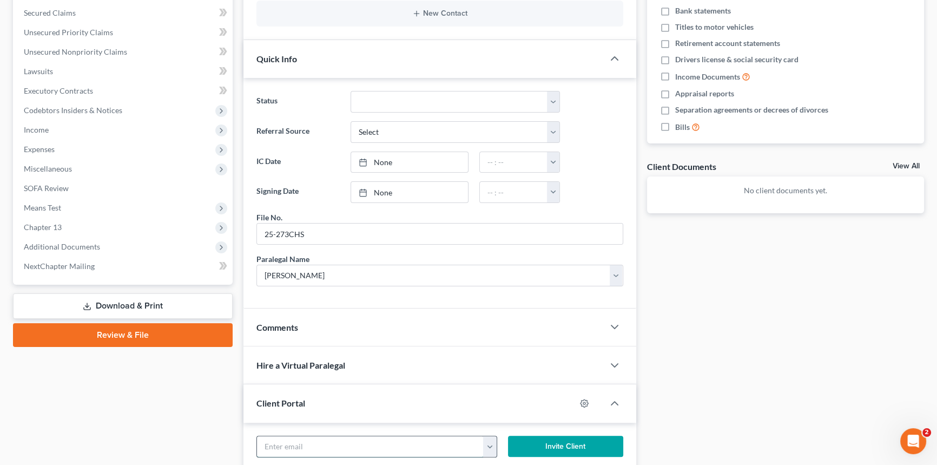
click at [274, 438] on input "email" at bounding box center [370, 446] width 227 height 21
type input "[EMAIL_ADDRESS][DOMAIN_NAME]"
click at [581, 444] on button "Invite Client" at bounding box center [565, 447] width 115 height 22
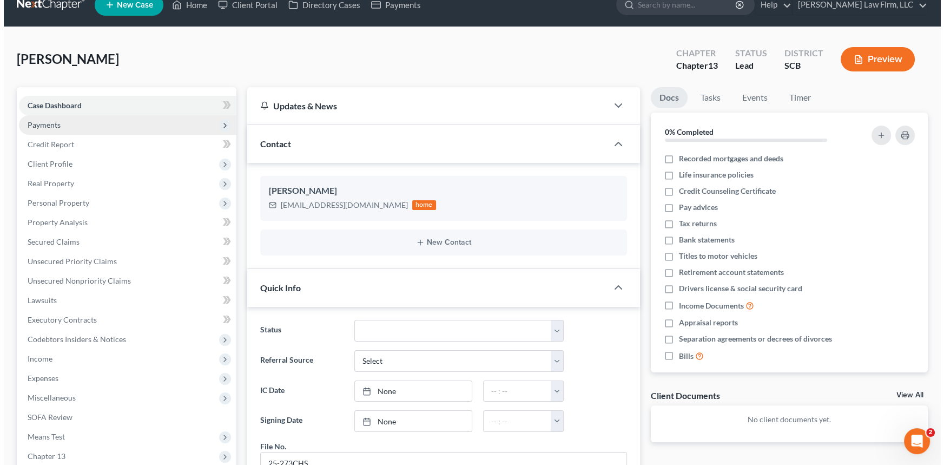
scroll to position [0, 0]
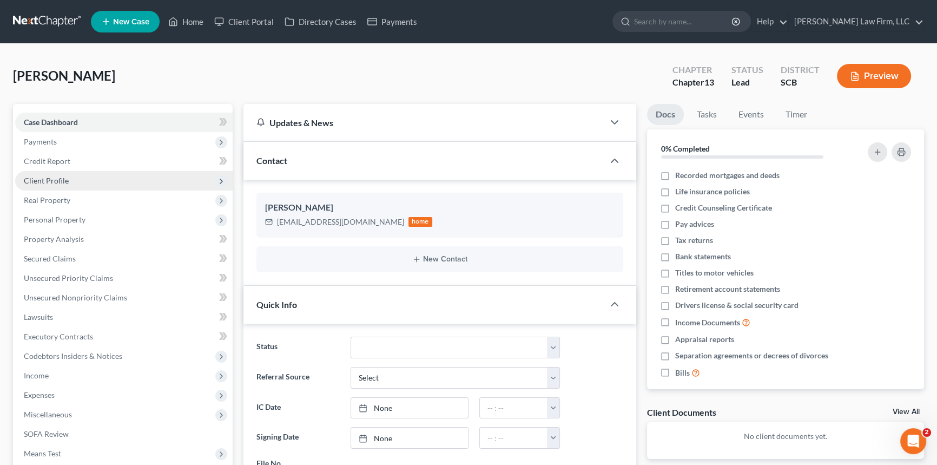
click at [54, 177] on span "Client Profile" at bounding box center [46, 180] width 45 height 9
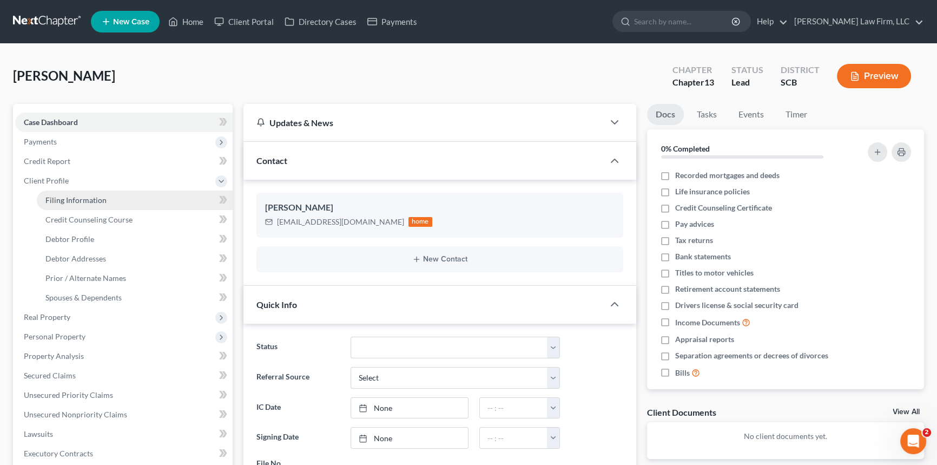
click at [110, 195] on link "Filing Information" at bounding box center [135, 200] width 196 height 19
select select "1"
select select "0"
select select "3"
select select "72"
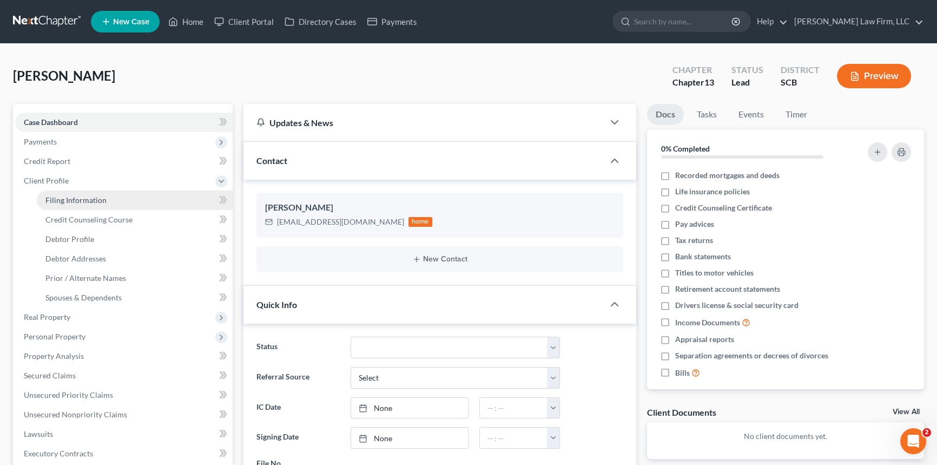
select select "42"
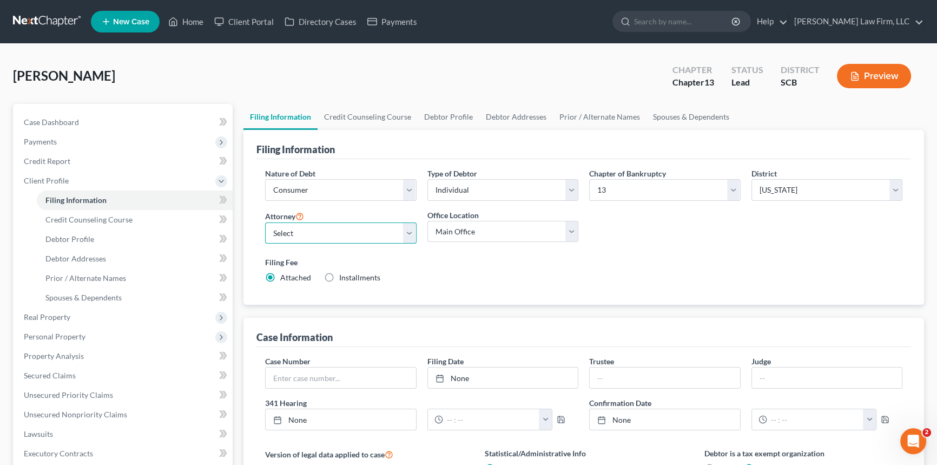
drag, startPoint x: 404, startPoint y: 232, endPoint x: 372, endPoint y: 241, distance: 33.9
click at [402, 233] on select "Select [PERSON_NAME] - SCB [PERSON_NAME] - SCB" at bounding box center [341, 233] width 152 height 22
select select "0"
click at [265, 222] on select "Select [PERSON_NAME] - SCB [PERSON_NAME] - SCB" at bounding box center [341, 233] width 152 height 22
click at [81, 240] on span "Debtor Profile" at bounding box center [69, 238] width 49 height 9
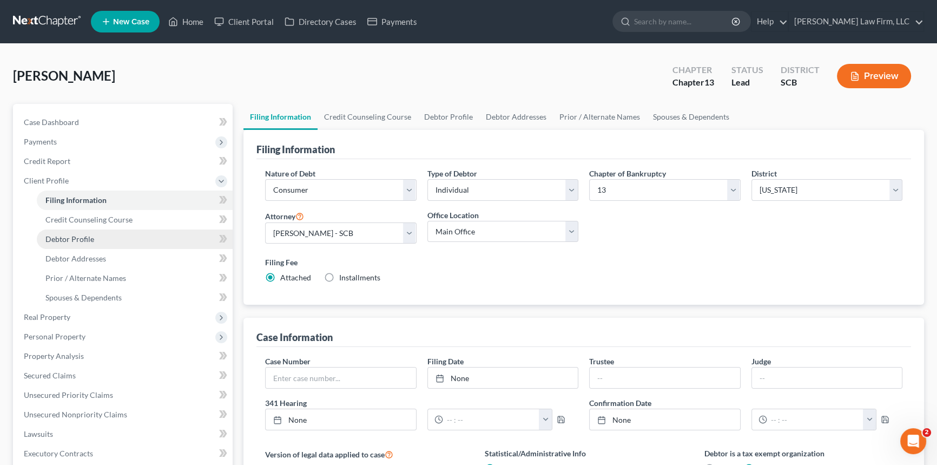
select select "0"
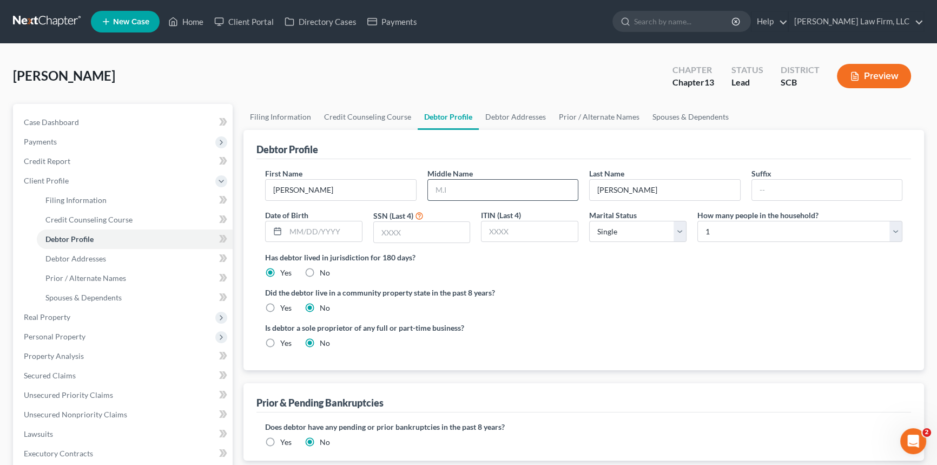
click at [442, 184] on input "text" at bounding box center [503, 190] width 150 height 21
type input "[PERSON_NAME]"
click at [85, 256] on span "Debtor Addresses" at bounding box center [75, 258] width 61 height 9
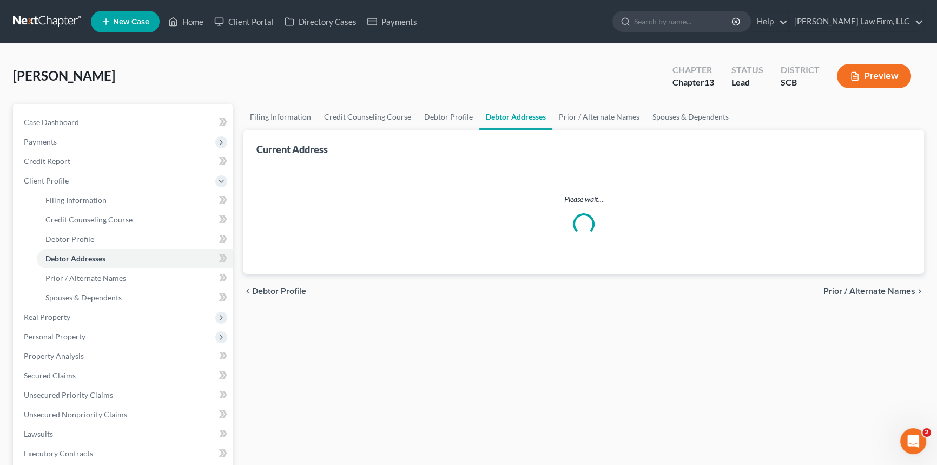
select select "0"
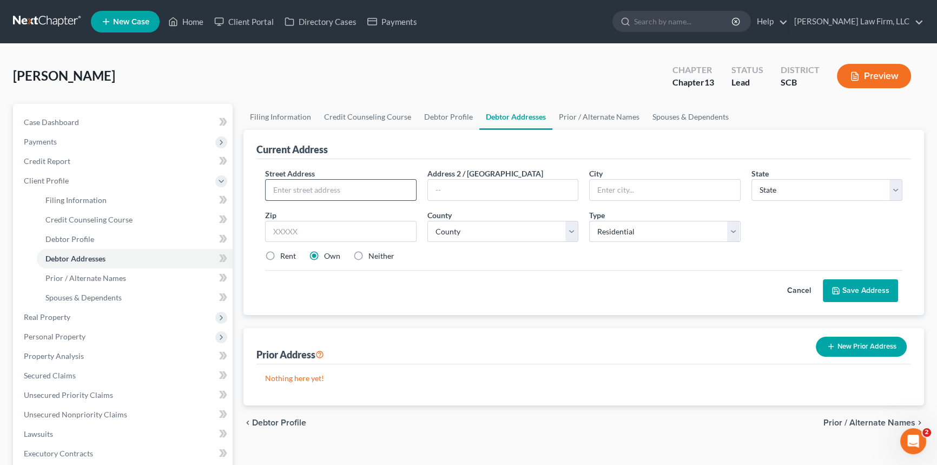
click at [277, 187] on input "text" at bounding box center [341, 190] width 150 height 21
type input "[STREET_ADDRESS][PERSON_NAME]"
type input "[GEOGRAPHIC_DATA]"
select select "42"
click at [301, 229] on input "text" at bounding box center [341, 232] width 152 height 22
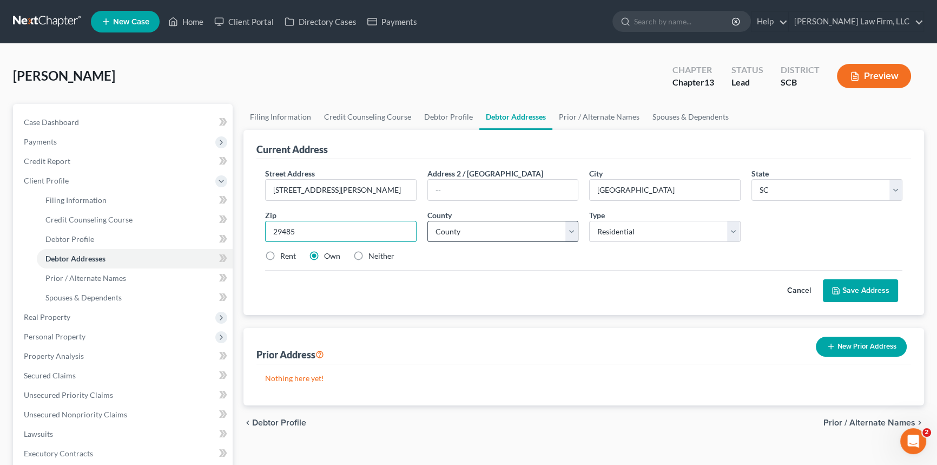
type input "29485"
click at [434, 233] on select "County [GEOGRAPHIC_DATA] [GEOGRAPHIC_DATA] [GEOGRAPHIC_DATA] [GEOGRAPHIC_DATA] …" at bounding box center [504, 232] width 152 height 22
select select "17"
click at [428, 221] on select "County [GEOGRAPHIC_DATA] [GEOGRAPHIC_DATA] [GEOGRAPHIC_DATA] [GEOGRAPHIC_DATA] …" at bounding box center [504, 232] width 152 height 22
click at [280, 253] on label "Rent" at bounding box center [288, 256] width 16 height 11
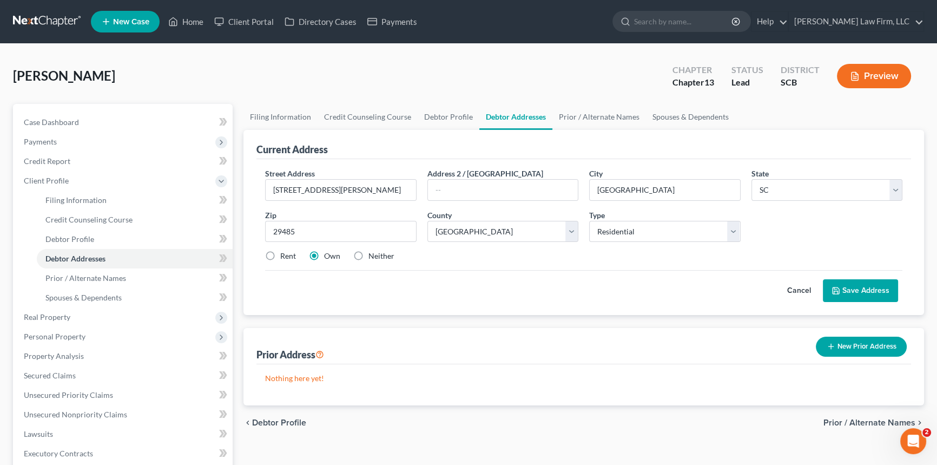
click at [285, 253] on input "Rent" at bounding box center [288, 254] width 7 height 7
radio input "true"
click at [870, 292] on button "Save Address" at bounding box center [860, 290] width 75 height 23
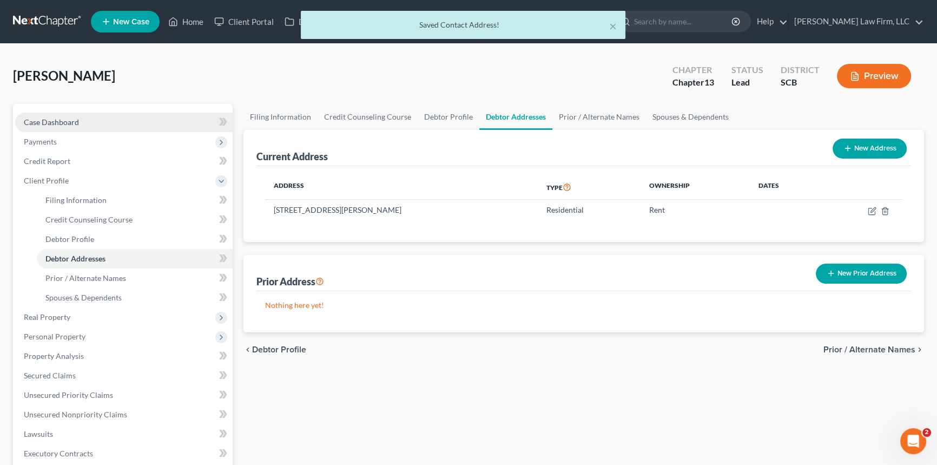
click at [54, 119] on span "Case Dashboard" at bounding box center [51, 121] width 55 height 9
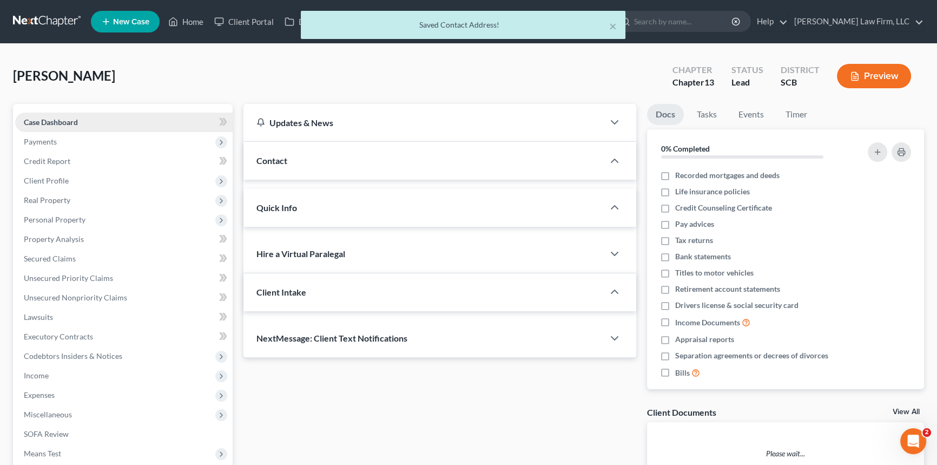
select select "0"
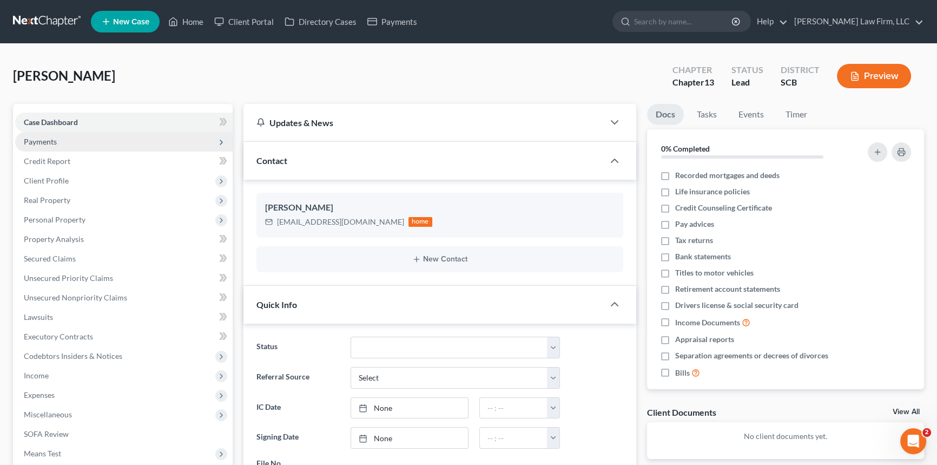
click at [38, 137] on span "Payments" at bounding box center [40, 141] width 33 height 9
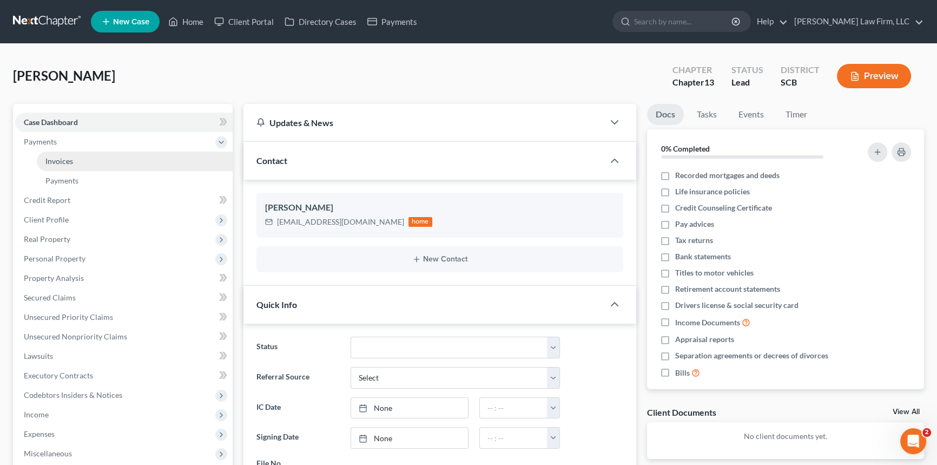
click at [65, 159] on span "Invoices" at bounding box center [59, 160] width 28 height 9
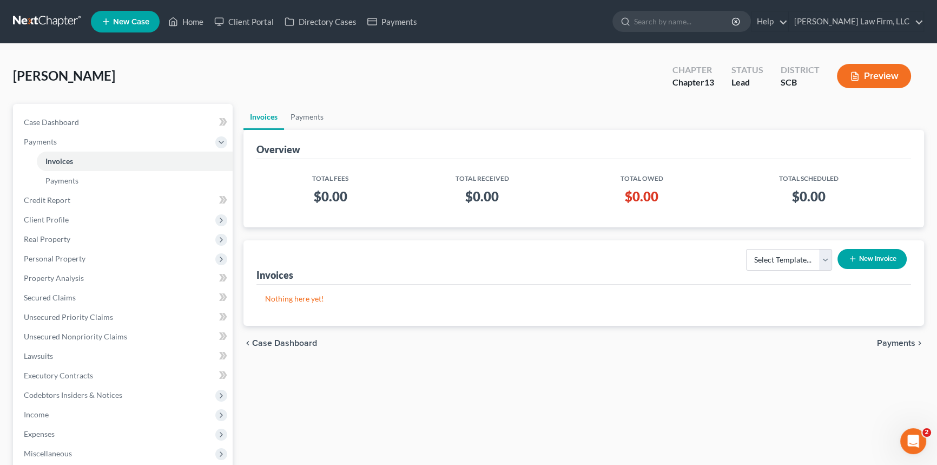
click at [868, 252] on button "New Invoice" at bounding box center [872, 259] width 69 height 20
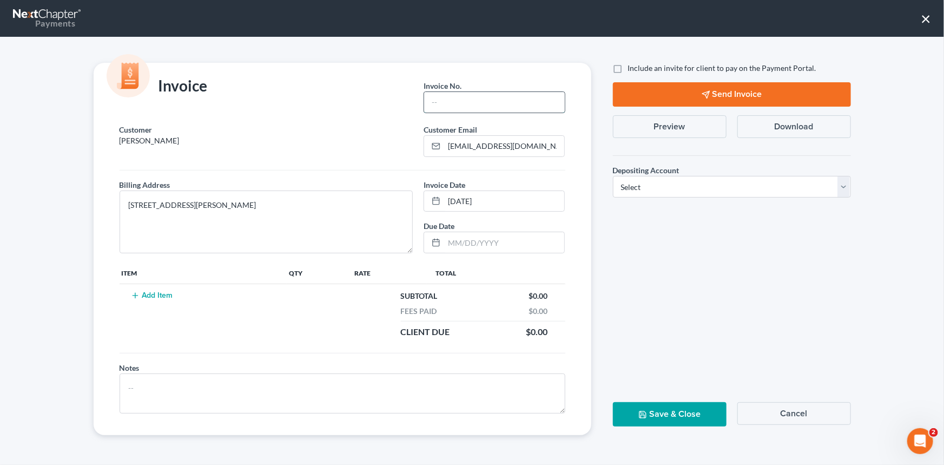
click at [446, 102] on input "text" at bounding box center [494, 102] width 140 height 21
type input "25-273CHs"
click at [153, 294] on button "Add Item" at bounding box center [152, 295] width 48 height 9
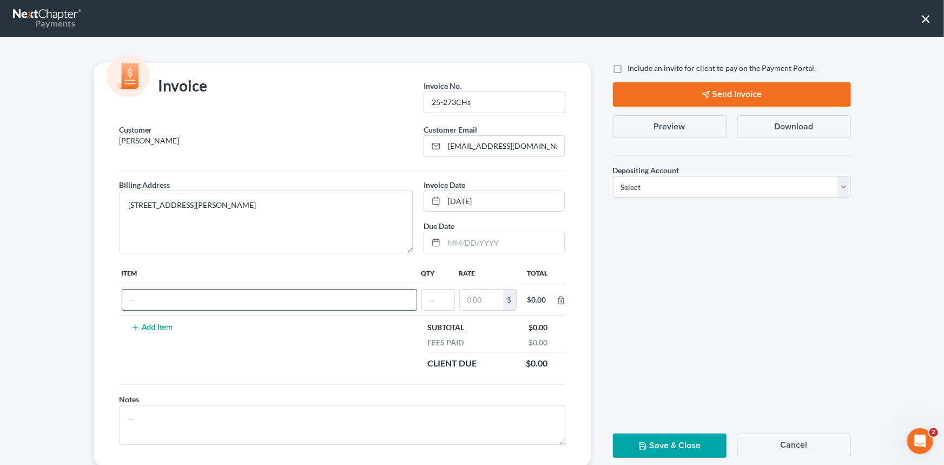
click at [141, 294] on input "text" at bounding box center [269, 300] width 294 height 21
type input "Chapter 13 fees"
type input "1"
type input "1,500.00"
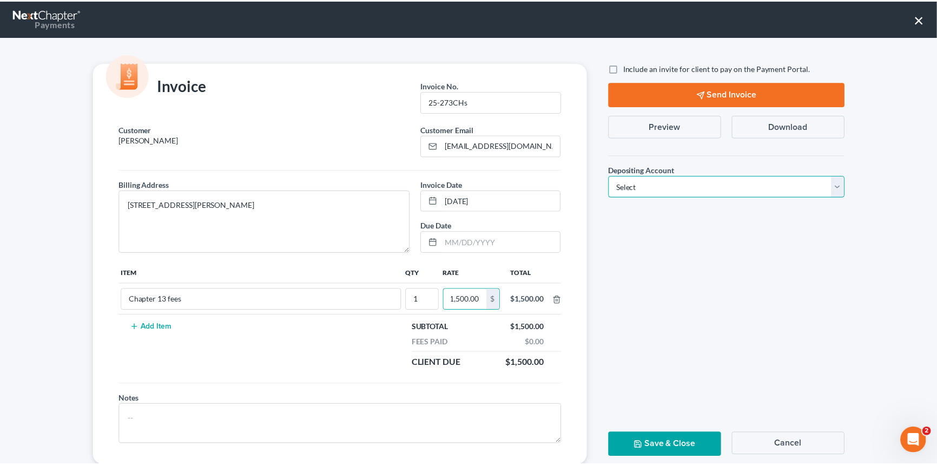
scroll to position [0, 0]
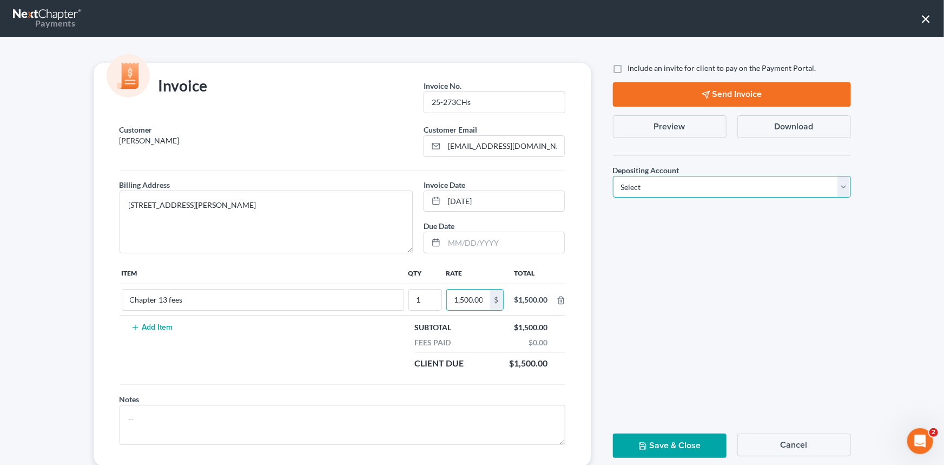
click at [846, 188] on select "Select Operation Trust" at bounding box center [732, 187] width 238 height 22
select select "1"
click at [613, 176] on select "Select Operation Trust" at bounding box center [732, 187] width 238 height 22
click at [664, 436] on button "Save & Close" at bounding box center [670, 446] width 114 height 24
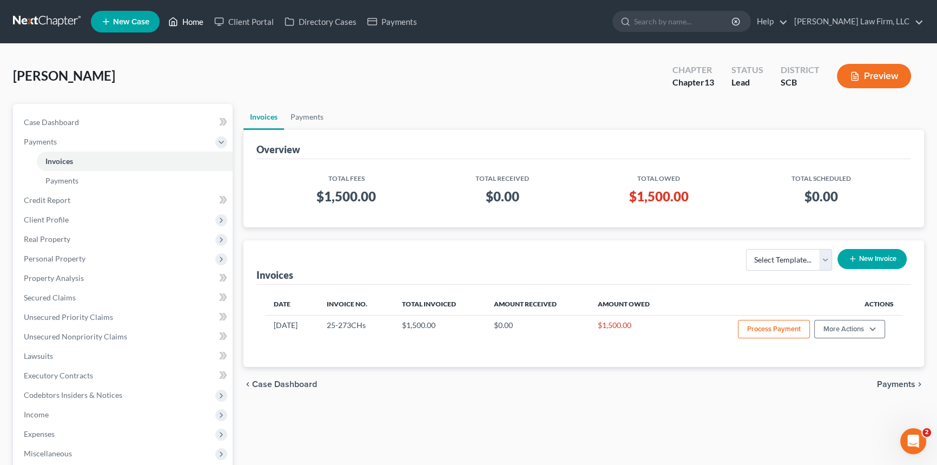
click at [189, 20] on link "Home" at bounding box center [186, 21] width 46 height 19
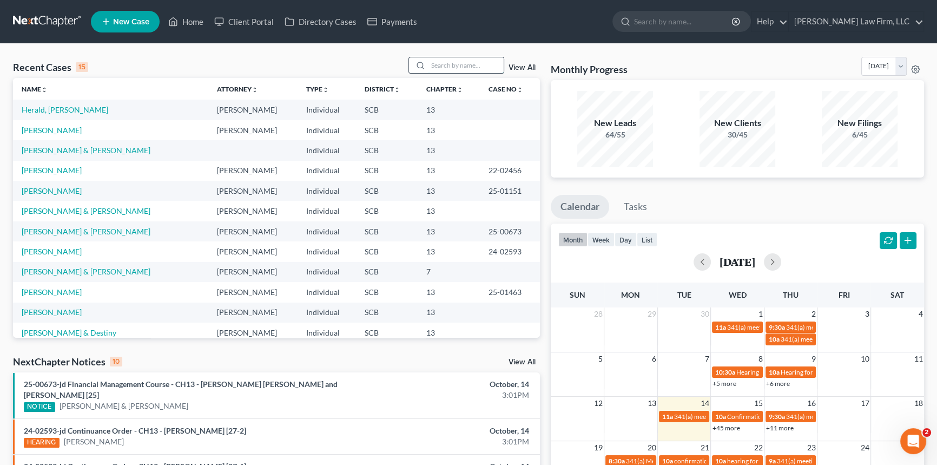
click at [434, 62] on input "search" at bounding box center [466, 65] width 76 height 16
click at [194, 17] on link "Home" at bounding box center [186, 21] width 46 height 19
click at [432, 68] on input "search" at bounding box center [466, 65] width 76 height 16
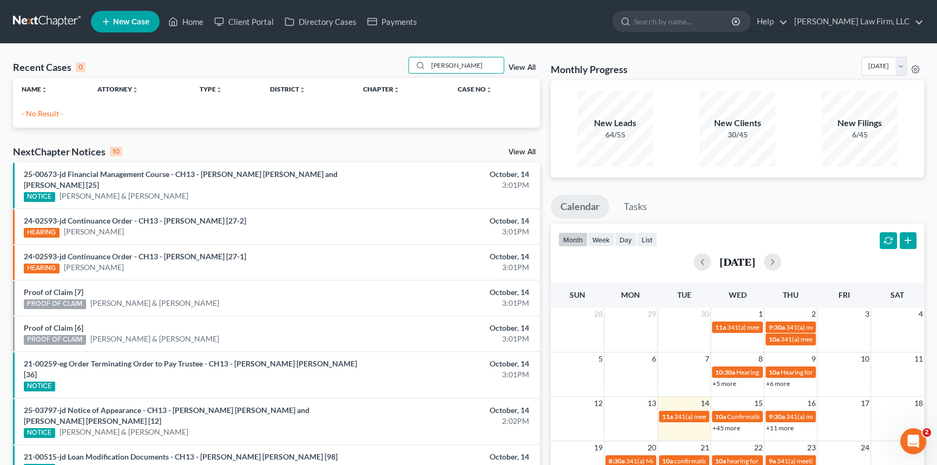
type input "[PERSON_NAME]"
drag, startPoint x: 430, startPoint y: 63, endPoint x: 510, endPoint y: 64, distance: 80.1
click at [510, 64] on div "[PERSON_NAME] View All" at bounding box center [475, 65] width 132 height 17
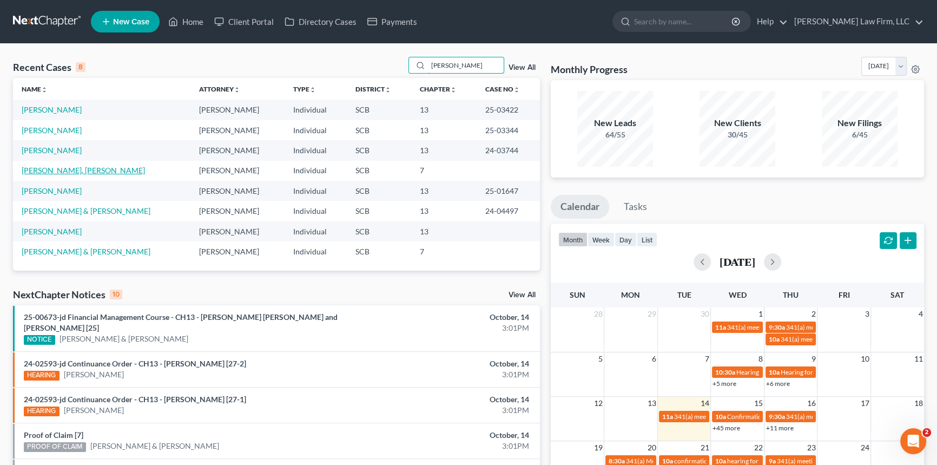
type input "[PERSON_NAME]"
click at [65, 169] on link "[PERSON_NAME], [PERSON_NAME]" at bounding box center [83, 170] width 123 height 9
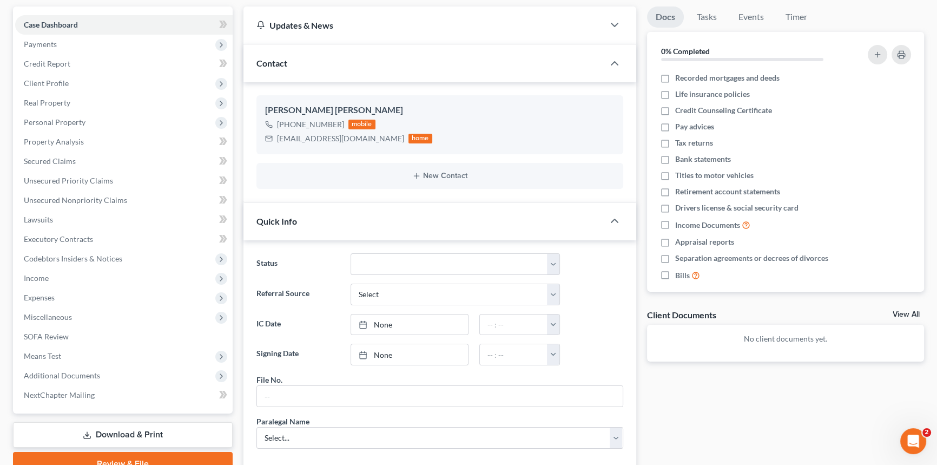
scroll to position [98, 0]
click at [275, 397] on input "text" at bounding box center [440, 395] width 366 height 21
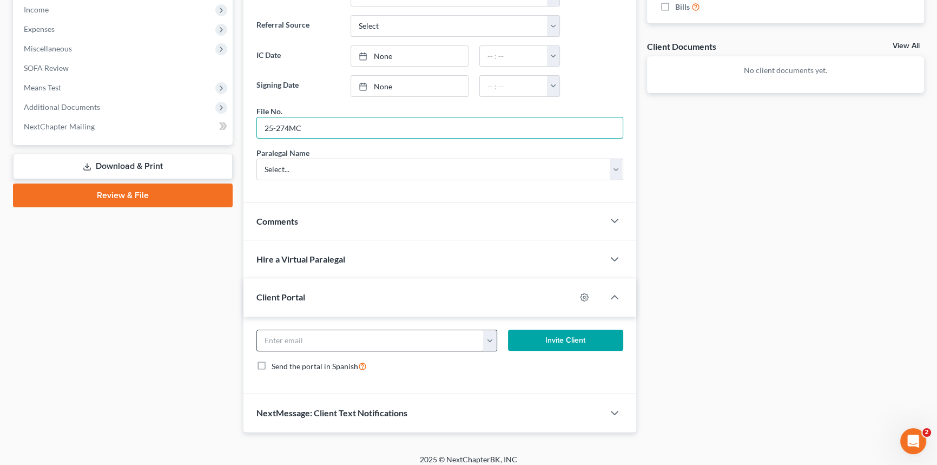
scroll to position [372, 0]
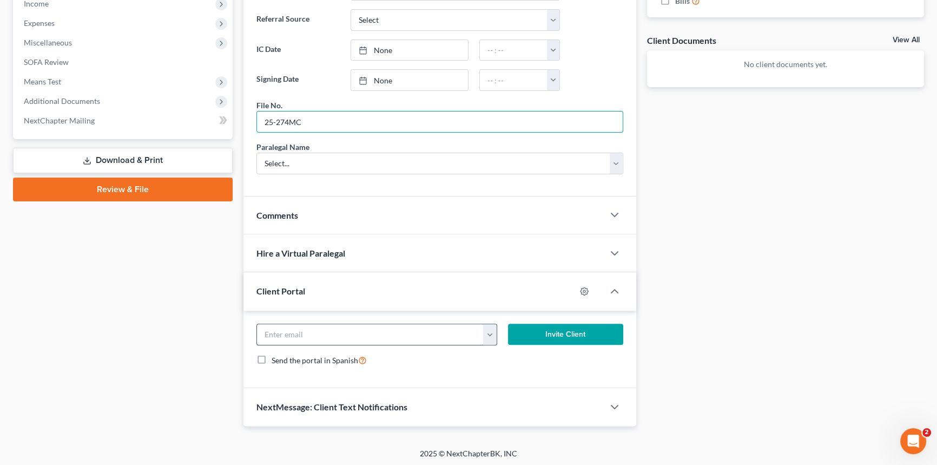
type input "25-274MC"
click at [276, 329] on input "email" at bounding box center [370, 334] width 227 height 21
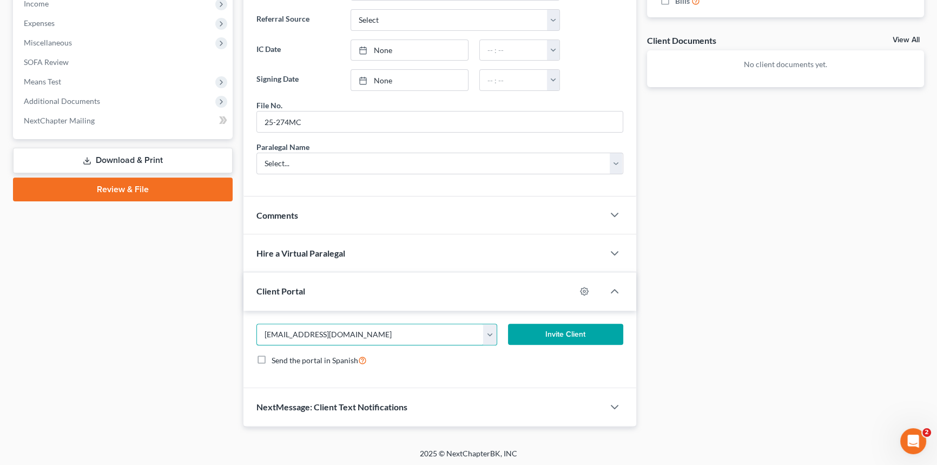
type input "[EMAIL_ADDRESS][DOMAIN_NAME]"
click at [565, 324] on button "Invite Client" at bounding box center [565, 335] width 115 height 22
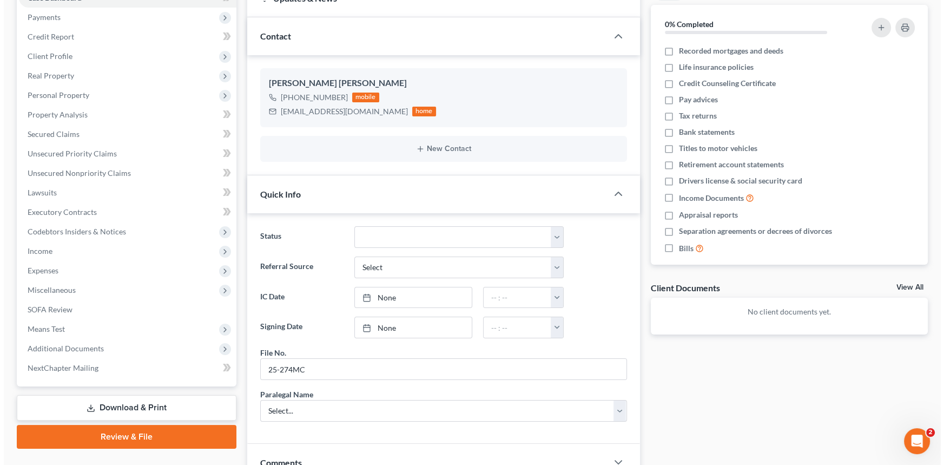
scroll to position [0, 0]
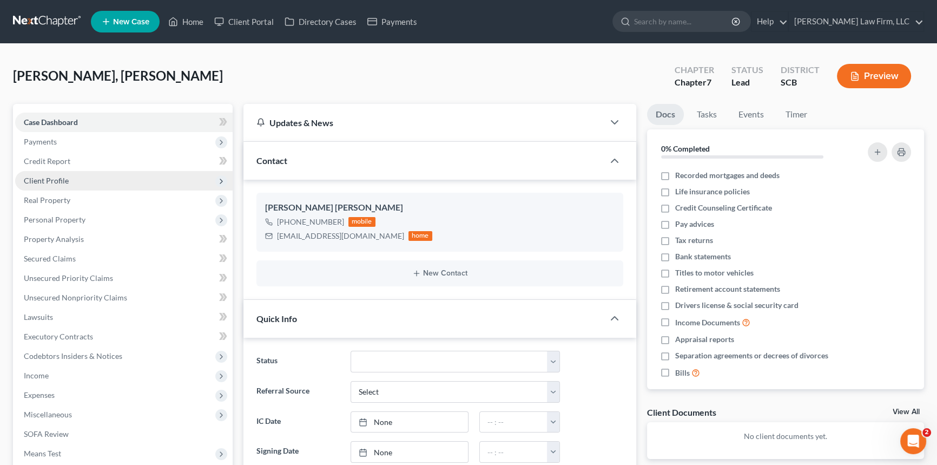
click at [48, 174] on span "Client Profile" at bounding box center [124, 180] width 218 height 19
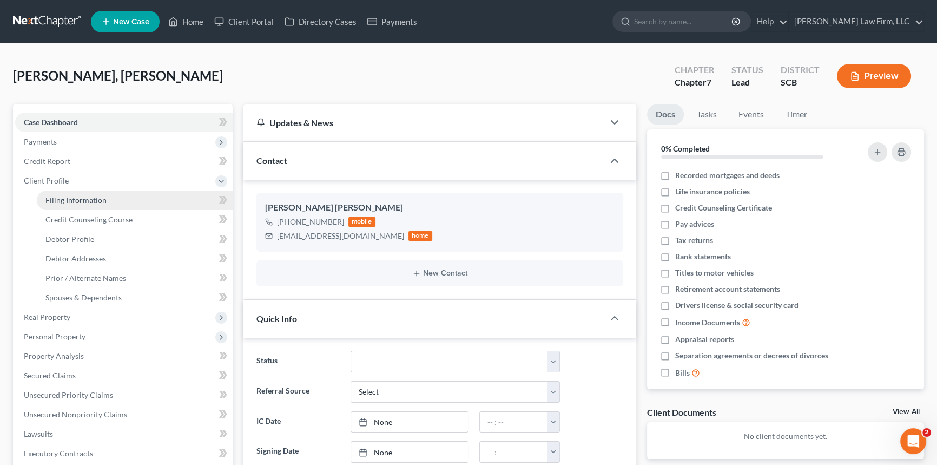
click at [75, 196] on span "Filing Information" at bounding box center [75, 199] width 61 height 9
select select "1"
select select "0"
select select "72"
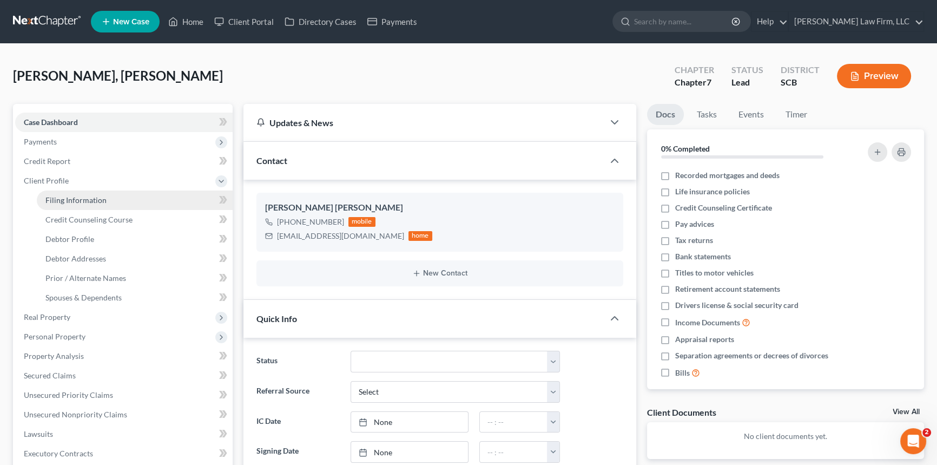
select select "0"
select select "42"
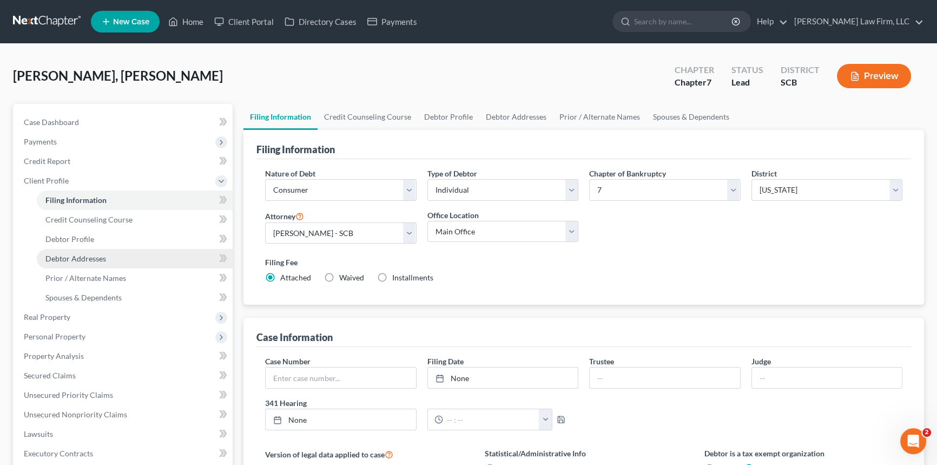
click at [71, 257] on span "Debtor Addresses" at bounding box center [75, 258] width 61 height 9
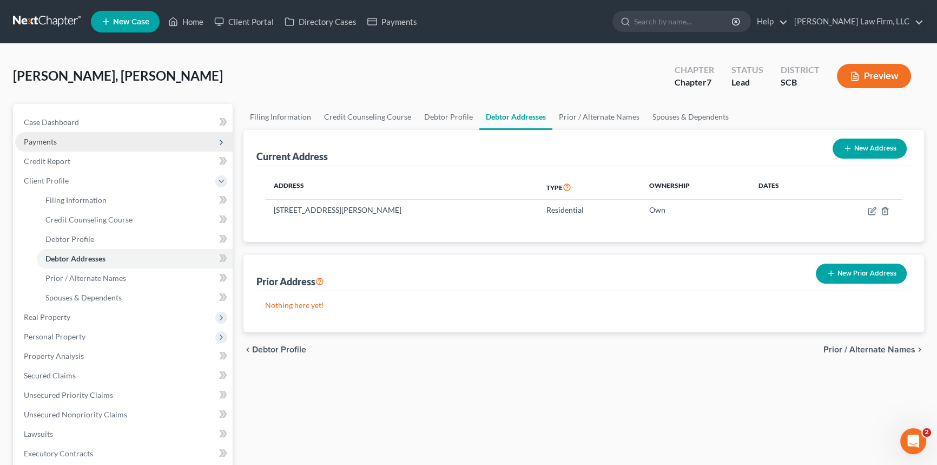
click at [48, 137] on span "Payments" at bounding box center [40, 141] width 33 height 9
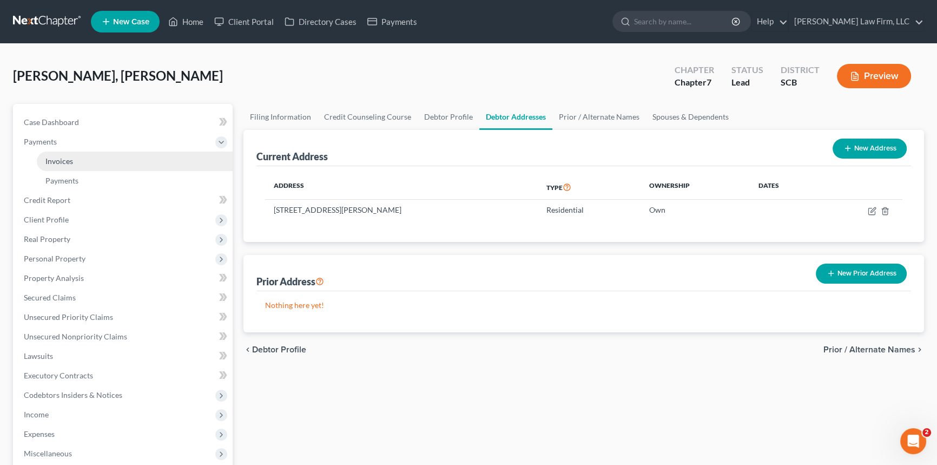
drag, startPoint x: 68, startPoint y: 161, endPoint x: 89, endPoint y: 164, distance: 21.3
click at [68, 161] on span "Invoices" at bounding box center [59, 160] width 28 height 9
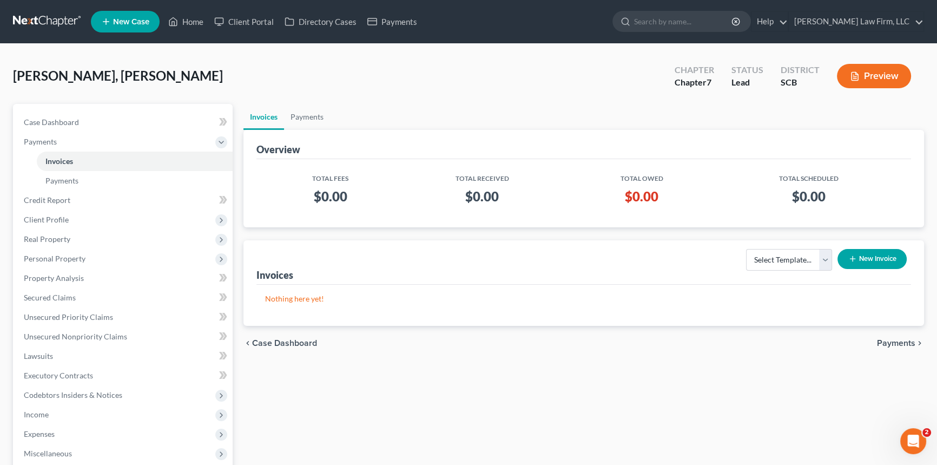
click at [870, 256] on button "New Invoice" at bounding box center [872, 259] width 69 height 20
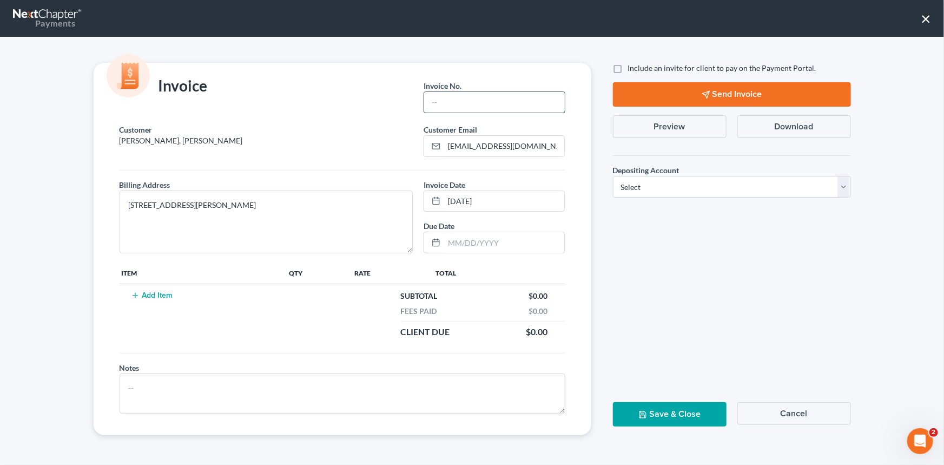
click at [436, 101] on input "text" at bounding box center [494, 102] width 140 height 21
type input "25-274MC"
click at [158, 293] on button "Add Item" at bounding box center [152, 295] width 48 height 9
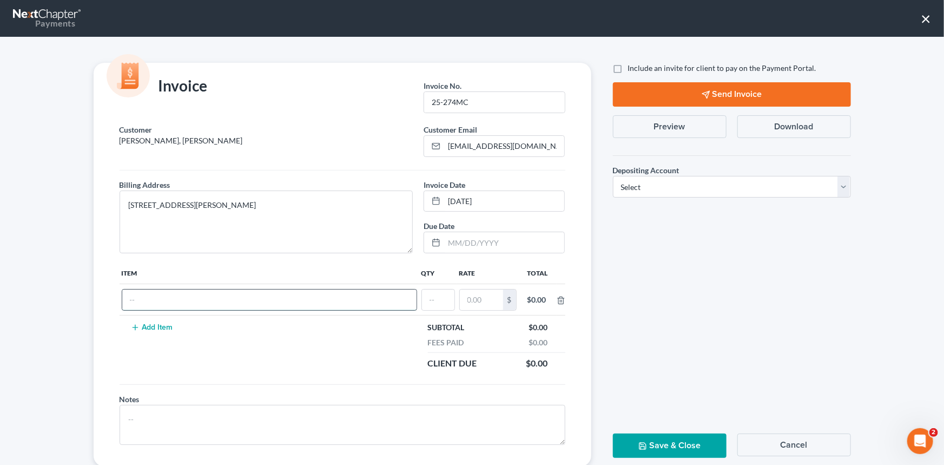
drag, startPoint x: 145, startPoint y: 300, endPoint x: 153, endPoint y: 290, distance: 13.1
click at [153, 290] on input "text" at bounding box center [269, 300] width 294 height 21
type input "Chapter 7"
type input "e"
type input "1"
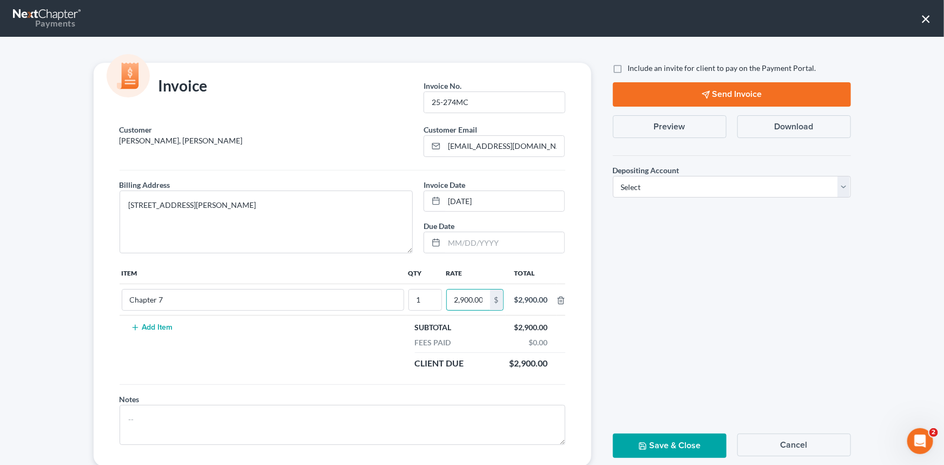
scroll to position [0, 1]
type input "2,900.00"
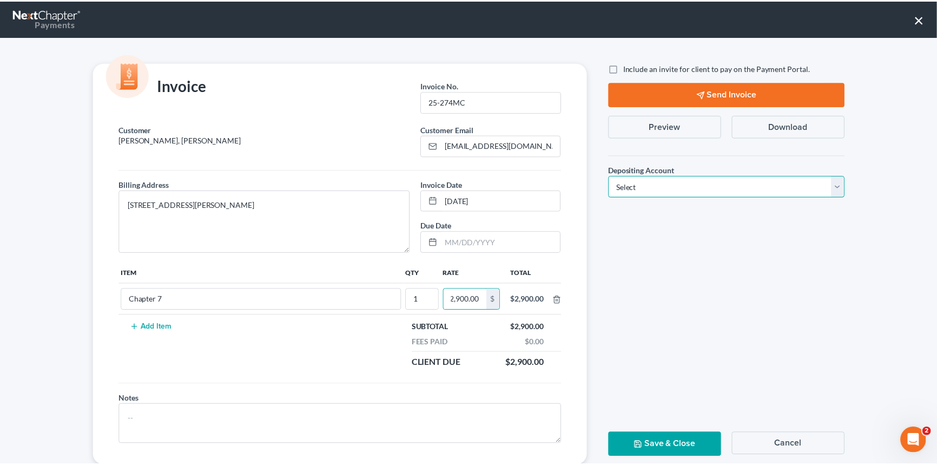
scroll to position [0, 0]
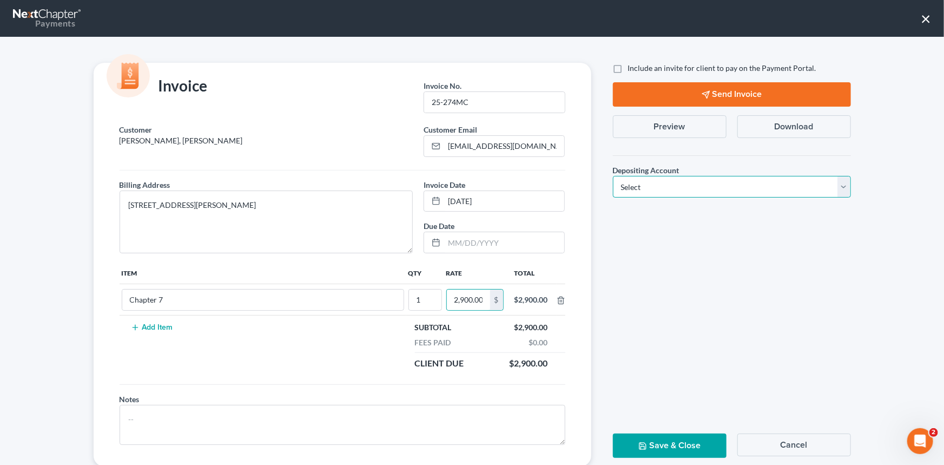
click at [844, 183] on select "Select Operation Trust" at bounding box center [732, 187] width 238 height 22
select select "1"
click at [613, 176] on select "Select Operation Trust" at bounding box center [732, 187] width 238 height 22
click at [665, 438] on button "Save & Close" at bounding box center [670, 446] width 114 height 24
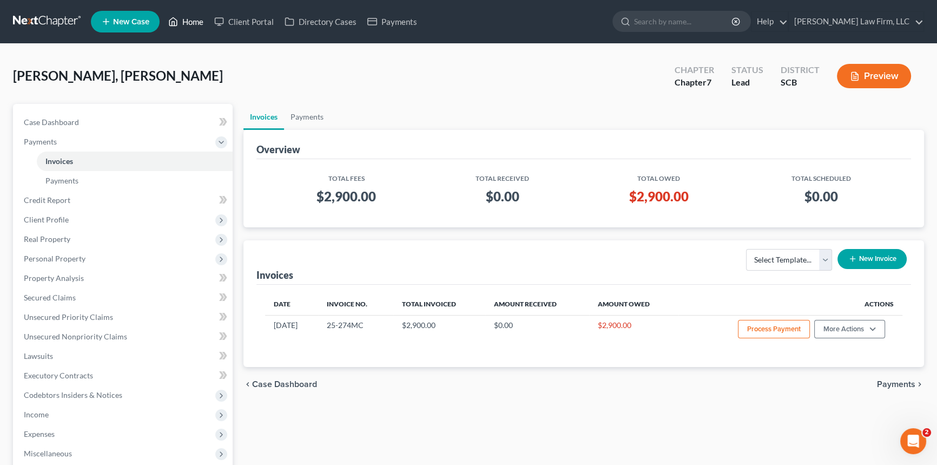
click at [200, 17] on link "Home" at bounding box center [186, 21] width 46 height 19
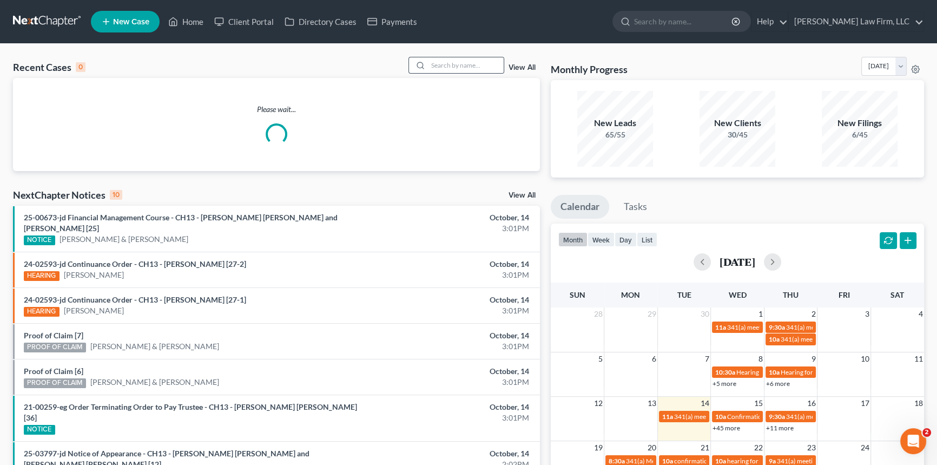
click at [422, 61] on icon at bounding box center [420, 65] width 9 height 9
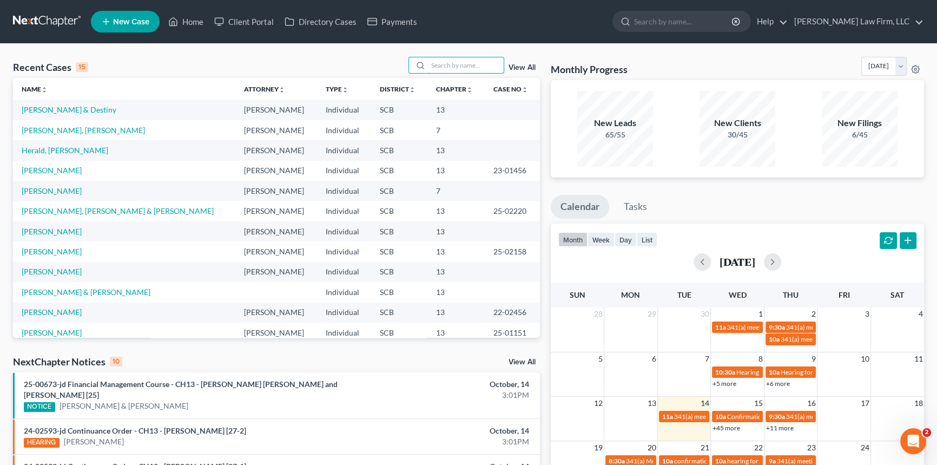
drag, startPoint x: 434, startPoint y: 63, endPoint x: 440, endPoint y: 56, distance: 9.6
click at [440, 56] on div "Recent Cases 15 View All Name unfold_more expand_more expand_less Attorney unfo…" at bounding box center [468, 418] width 937 height 748
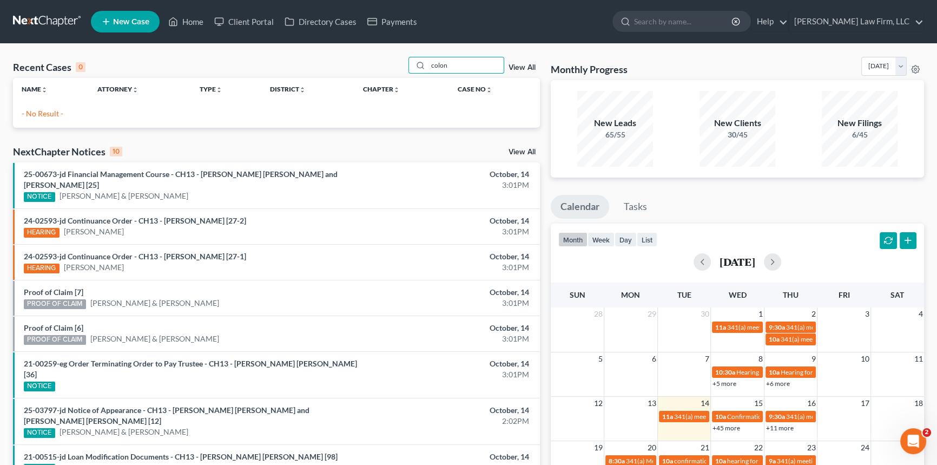
type input "colon"
click at [125, 15] on link "New Case" at bounding box center [125, 22] width 69 height 22
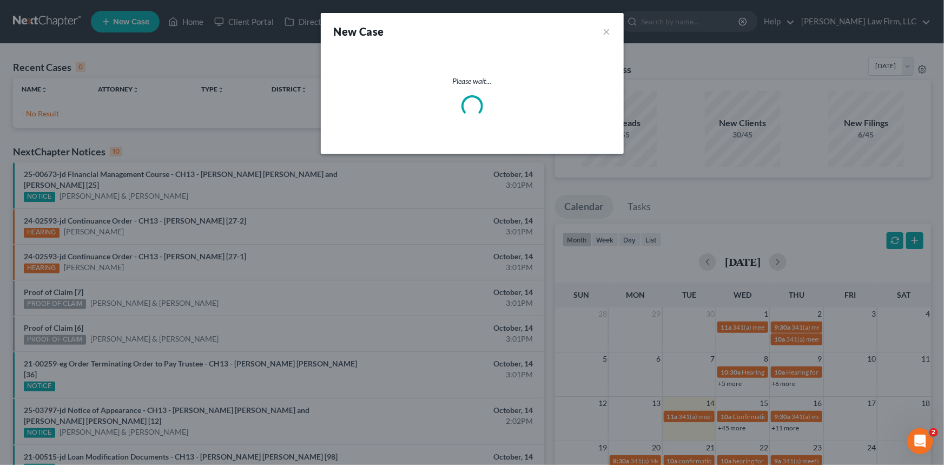
select select "72"
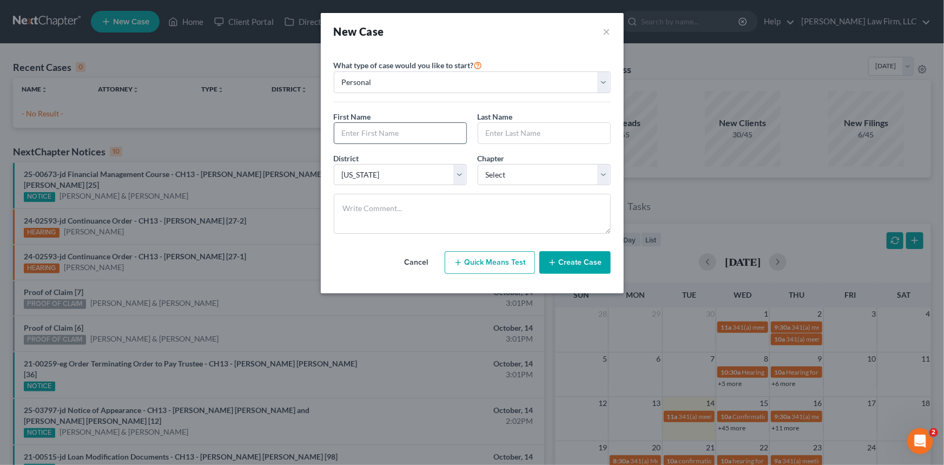
click at [364, 132] on input "text" at bounding box center [400, 133] width 132 height 21
type input "[PERSON_NAME]"
type input "Colon"
click at [527, 169] on select "Select 7 11 12 13" at bounding box center [544, 175] width 133 height 22
select select "3"
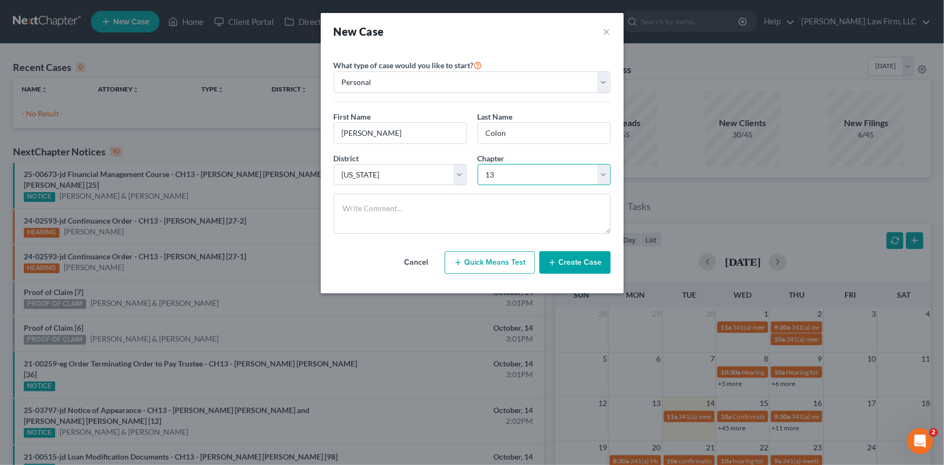
click at [478, 164] on select "Select 7 11 12 13" at bounding box center [544, 175] width 133 height 22
drag, startPoint x: 591, startPoint y: 261, endPoint x: 596, endPoint y: 258, distance: 6.5
click at [592, 261] on button "Create Case" at bounding box center [575, 262] width 71 height 23
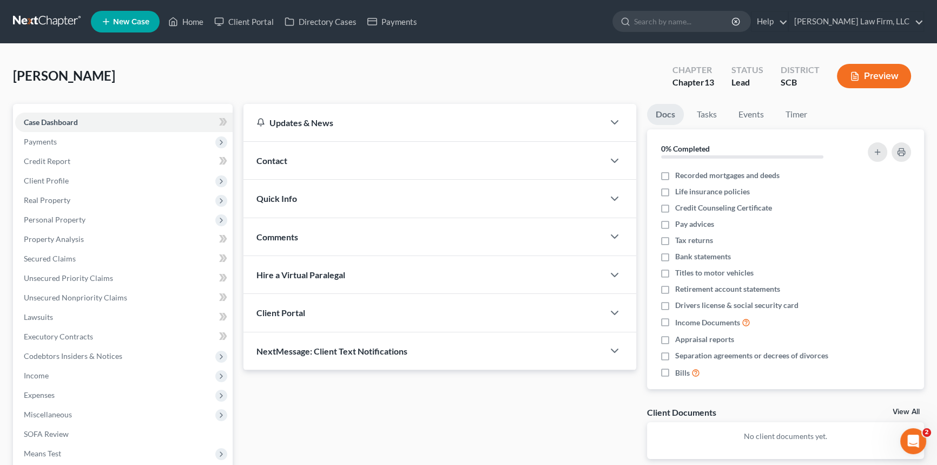
click at [287, 158] on span "Contact" at bounding box center [272, 160] width 31 height 10
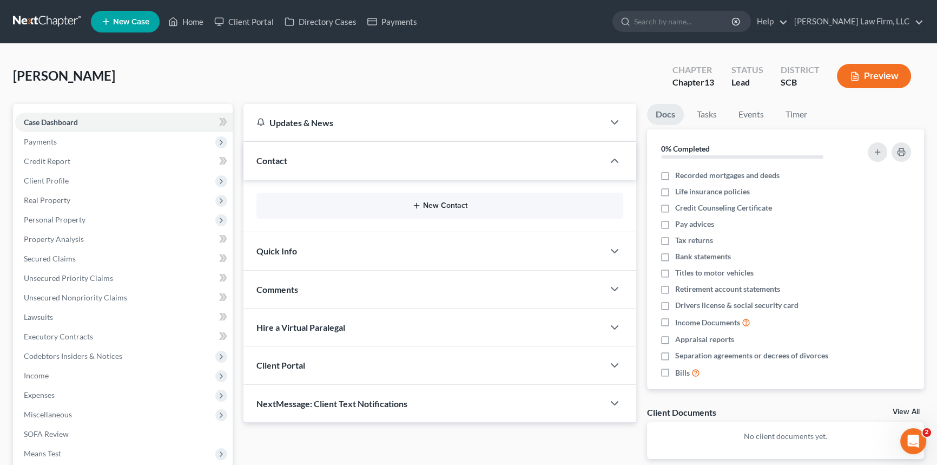
click at [446, 205] on button "New Contact" at bounding box center [440, 205] width 350 height 9
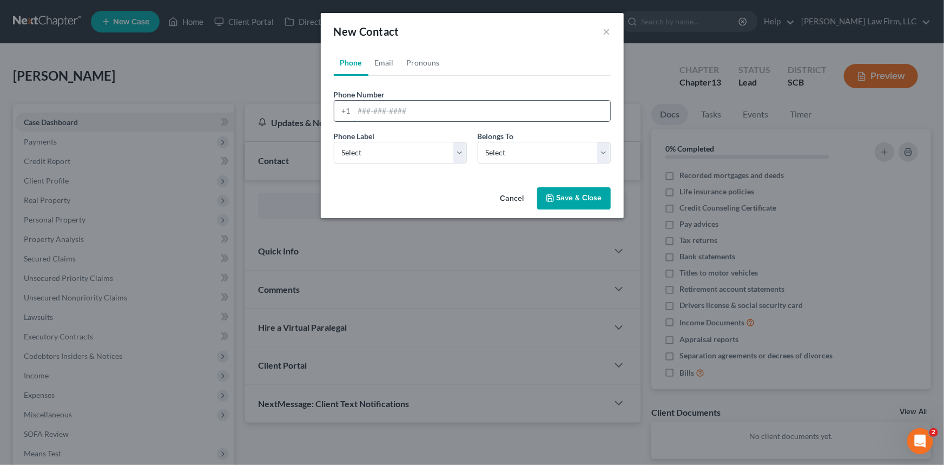
click at [358, 108] on input "tel" at bounding box center [483, 111] width 256 height 21
type input "[PHONE_NUMBER]"
drag, startPoint x: 349, startPoint y: 145, endPoint x: 356, endPoint y: 162, distance: 18.5
click at [349, 145] on select "Select Mobile Home Work Other" at bounding box center [400, 153] width 133 height 22
select select "0"
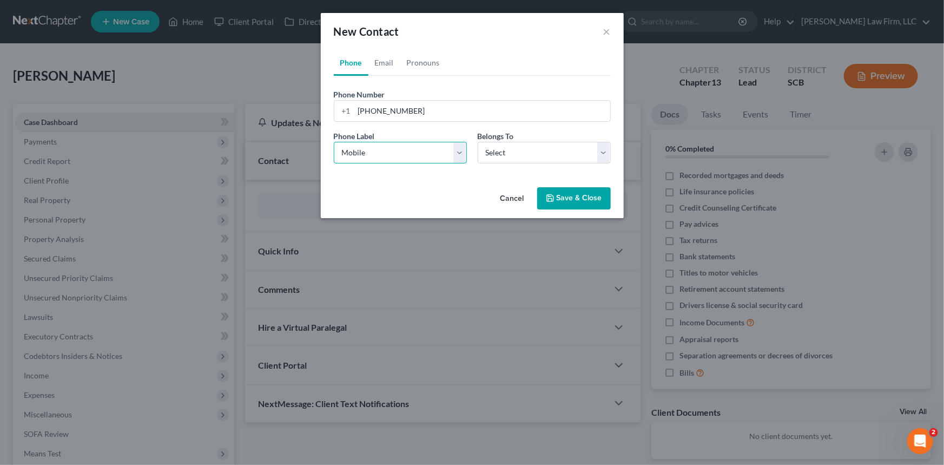
click at [334, 142] on select "Select Mobile Home Work Other" at bounding box center [400, 153] width 133 height 22
drag, startPoint x: 507, startPoint y: 143, endPoint x: 510, endPoint y: 161, distance: 17.5
click at [508, 145] on select "Select Client Other" at bounding box center [544, 153] width 133 height 22
select select "0"
click at [478, 142] on select "Select Client Other" at bounding box center [544, 153] width 133 height 22
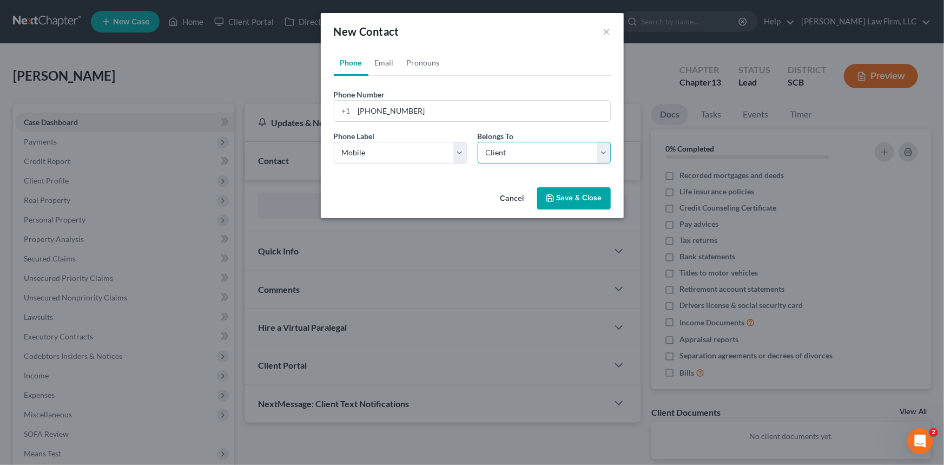
select select "0"
drag, startPoint x: 383, startPoint y: 58, endPoint x: 375, endPoint y: 106, distance: 47.8
click at [383, 58] on link "Email" at bounding box center [385, 63] width 32 height 26
click at [371, 108] on input "email" at bounding box center [483, 111] width 256 height 21
type input "[EMAIL_ADDRESS][DOMAIN_NAME]"
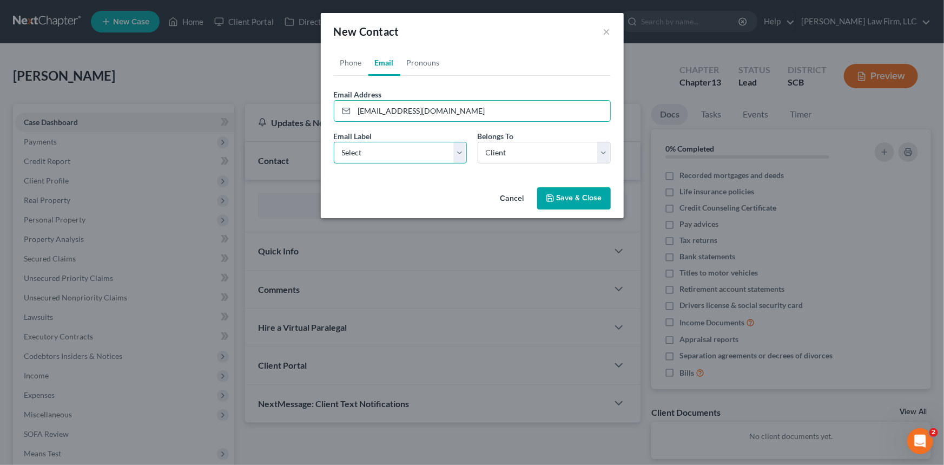
click at [351, 153] on select "Select Home Work Other" at bounding box center [400, 153] width 133 height 22
select select "0"
click at [334, 142] on select "Select Home Work Other" at bounding box center [400, 153] width 133 height 22
click at [579, 199] on button "Save & Close" at bounding box center [574, 198] width 74 height 23
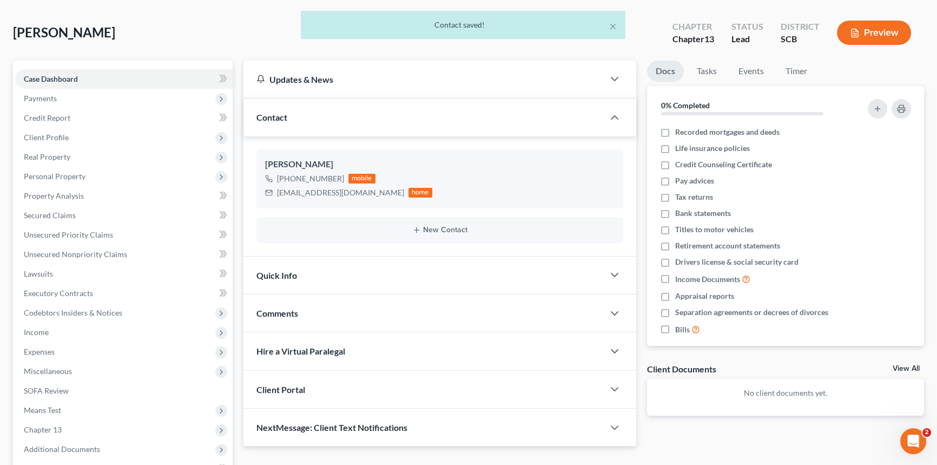
scroll to position [98, 0]
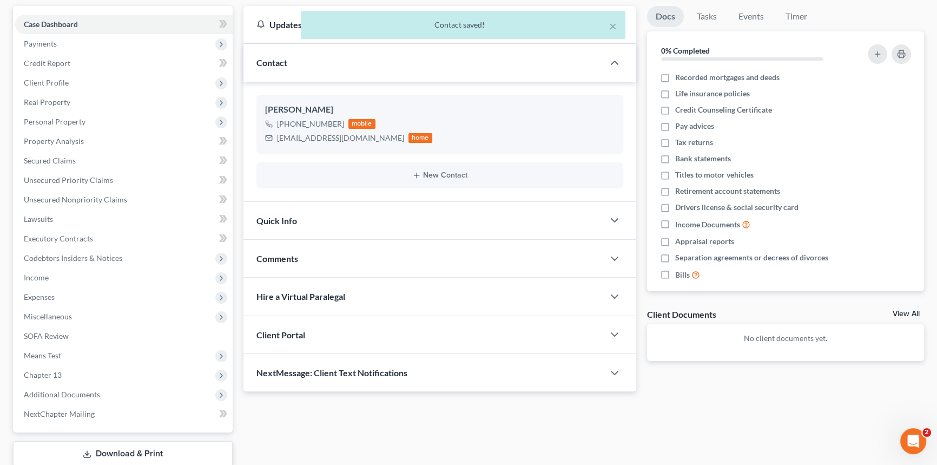
click at [284, 332] on span "Client Portal" at bounding box center [281, 335] width 49 height 10
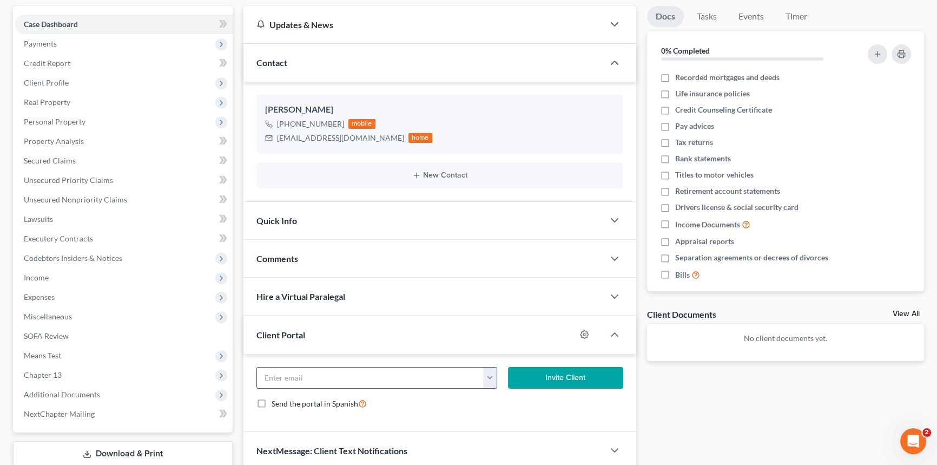
click at [275, 370] on input "email" at bounding box center [370, 378] width 227 height 21
type input "[EMAIL_ADDRESS][DOMAIN_NAME]"
click at [561, 371] on button "Invite Client" at bounding box center [565, 378] width 115 height 22
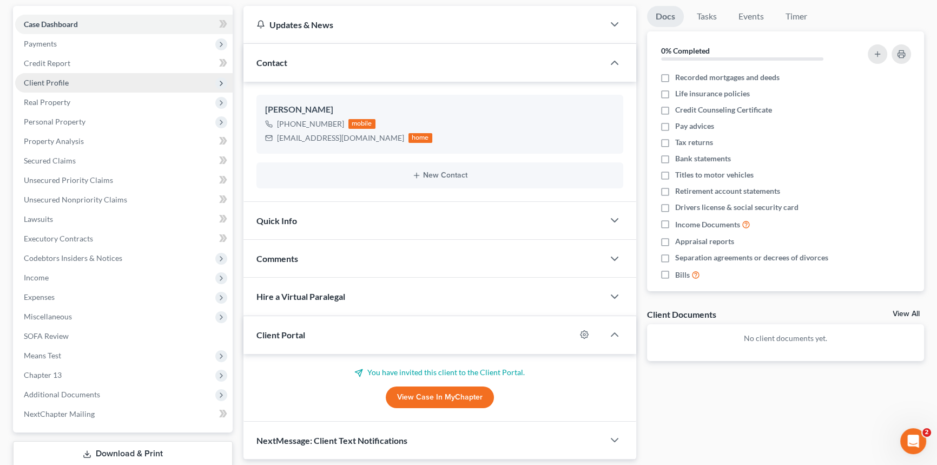
click at [58, 80] on span "Client Profile" at bounding box center [46, 82] width 45 height 9
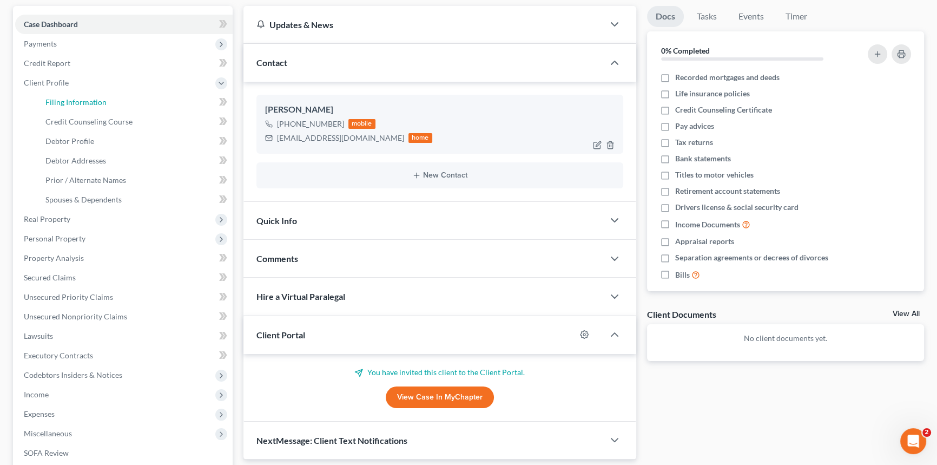
drag, startPoint x: 99, startPoint y: 97, endPoint x: 281, endPoint y: 116, distance: 183.4
click at [99, 97] on span "Filing Information" at bounding box center [75, 101] width 61 height 9
select select "1"
select select "0"
select select "3"
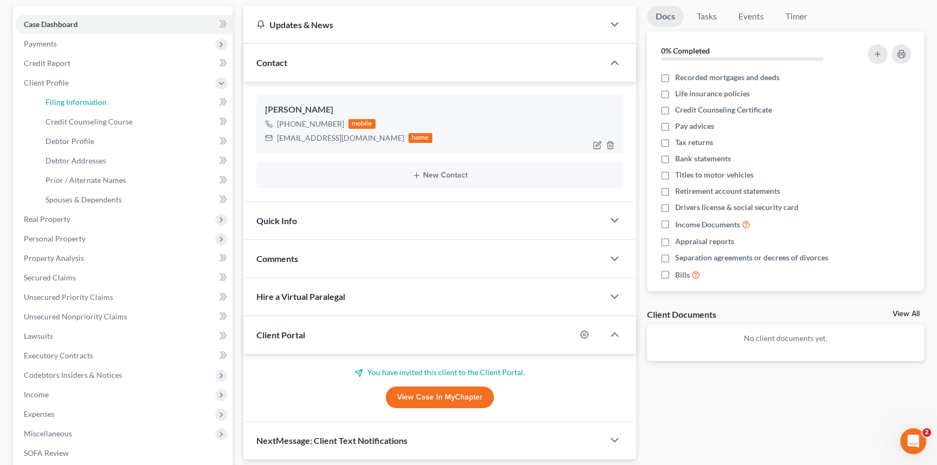
select select "72"
select select "42"
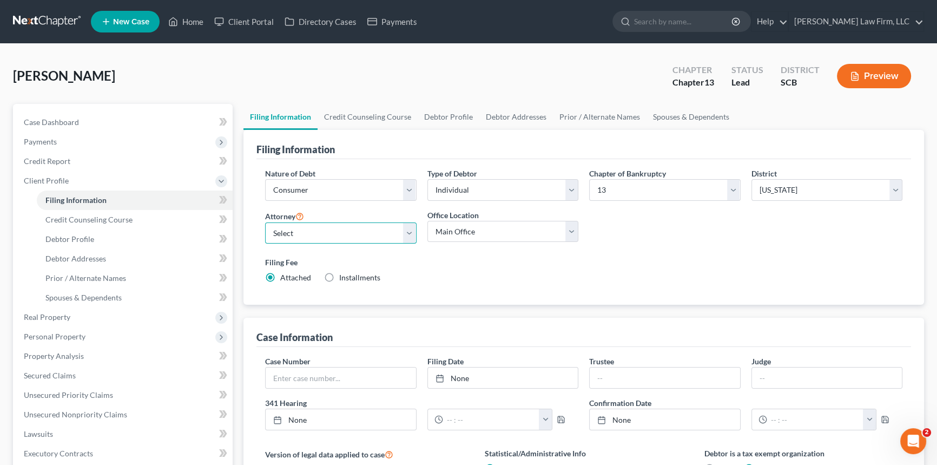
drag, startPoint x: 411, startPoint y: 232, endPoint x: 368, endPoint y: 242, distance: 44.0
click at [409, 232] on select "Select [PERSON_NAME] - SCB [PERSON_NAME] - SCB" at bounding box center [341, 233] width 152 height 22
select select "1"
click at [265, 222] on select "Select [PERSON_NAME] - SCB [PERSON_NAME] - SCB" at bounding box center [341, 233] width 152 height 22
drag, startPoint x: 82, startPoint y: 236, endPoint x: 97, endPoint y: 232, distance: 16.3
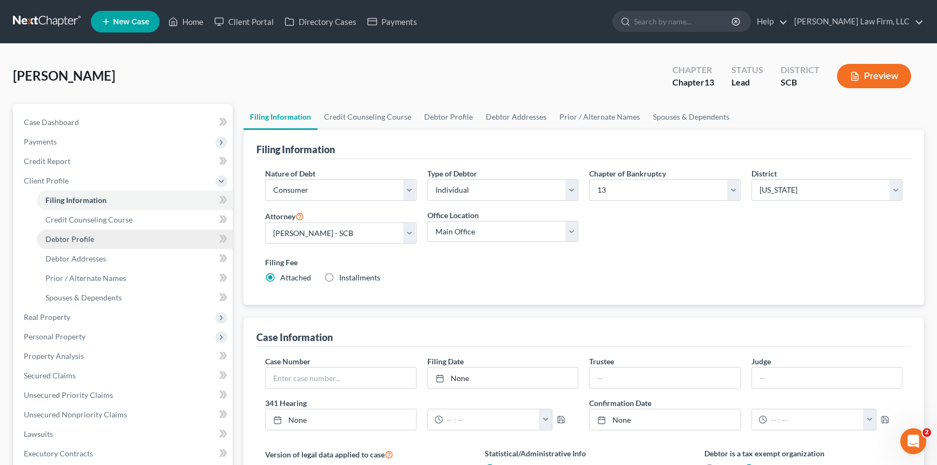
click at [82, 236] on span "Debtor Profile" at bounding box center [69, 238] width 49 height 9
select select "0"
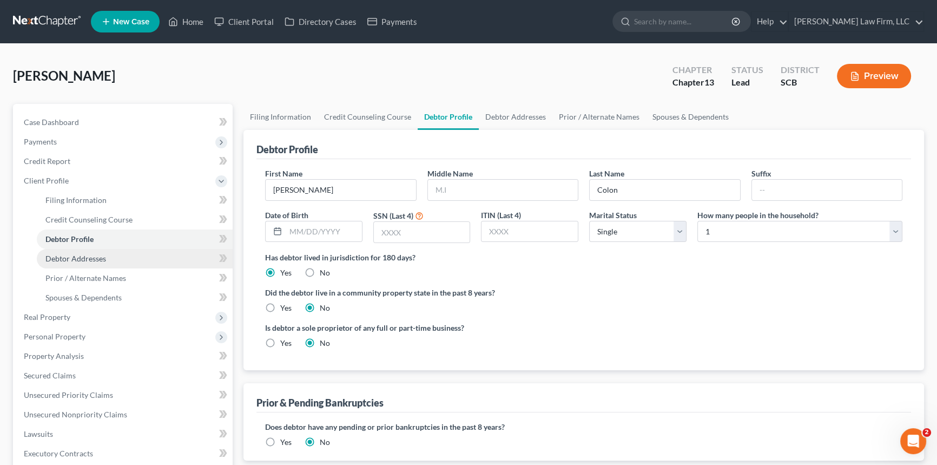
click at [91, 254] on span "Debtor Addresses" at bounding box center [75, 258] width 61 height 9
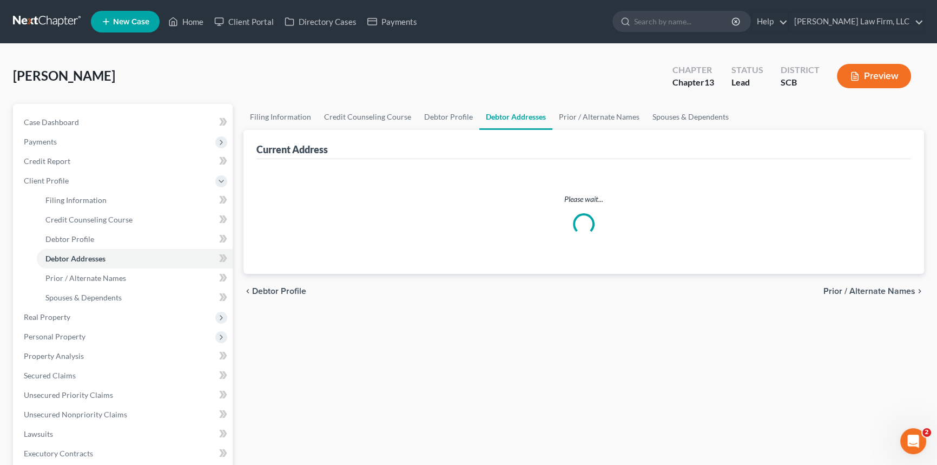
select select "0"
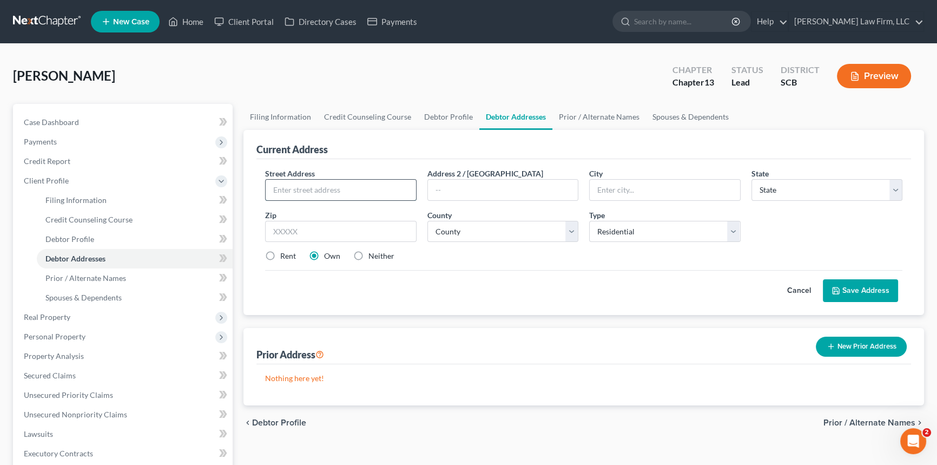
click at [274, 191] on input "text" at bounding box center [341, 190] width 150 height 21
drag, startPoint x: 286, startPoint y: 188, endPoint x: 320, endPoint y: 186, distance: 34.1
click at [319, 188] on input "276 swallow Tail" at bounding box center [341, 190] width 150 height 21
click at [358, 188] on input "276 Swallowtail" at bounding box center [341, 190] width 150 height 21
type input "[STREET_ADDRESS]"
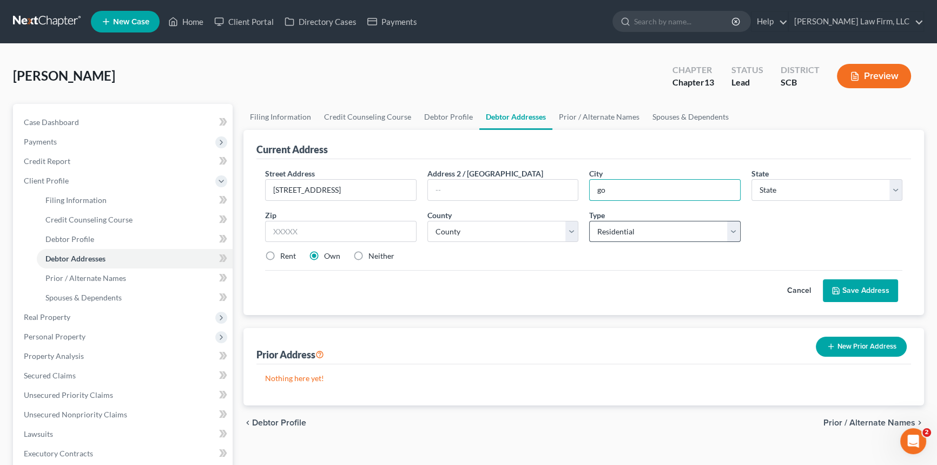
type input "[GEOGRAPHIC_DATA]"
click at [781, 185] on select "State [US_STATE] AK AR AZ CA CO CT DE DC [GEOGRAPHIC_DATA] [GEOGRAPHIC_DATA] GU…" at bounding box center [828, 190] width 152 height 22
select select "42"
click at [760, 184] on select "State [US_STATE] AK AR AZ CA CO CT DE DC [GEOGRAPHIC_DATA] [GEOGRAPHIC_DATA] GU…" at bounding box center [828, 190] width 152 height 22
click at [270, 233] on input "text" at bounding box center [341, 232] width 152 height 22
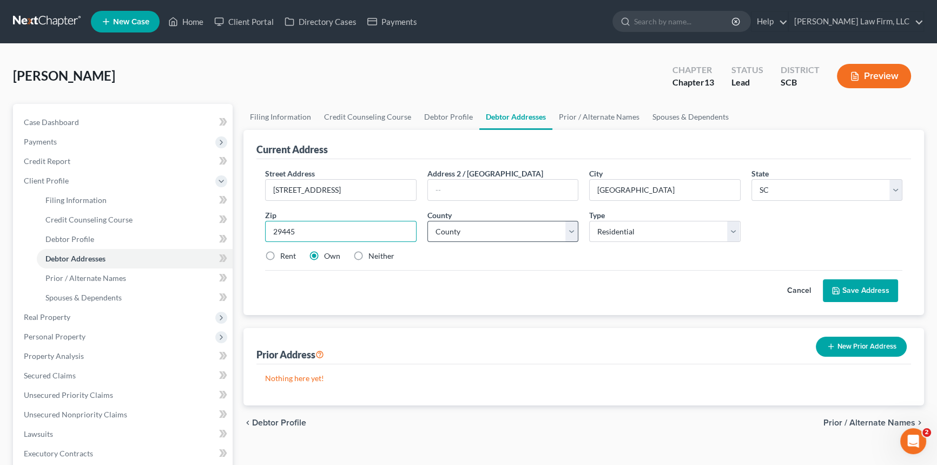
type input "29445"
click at [522, 234] on select "County [GEOGRAPHIC_DATA] [GEOGRAPHIC_DATA] [GEOGRAPHIC_DATA] [GEOGRAPHIC_DATA] …" at bounding box center [504, 232] width 152 height 22
select select "7"
click at [428, 221] on select "County [GEOGRAPHIC_DATA] [GEOGRAPHIC_DATA] [GEOGRAPHIC_DATA] [GEOGRAPHIC_DATA] …" at bounding box center [504, 232] width 152 height 22
click at [280, 253] on label "Rent" at bounding box center [288, 256] width 16 height 11
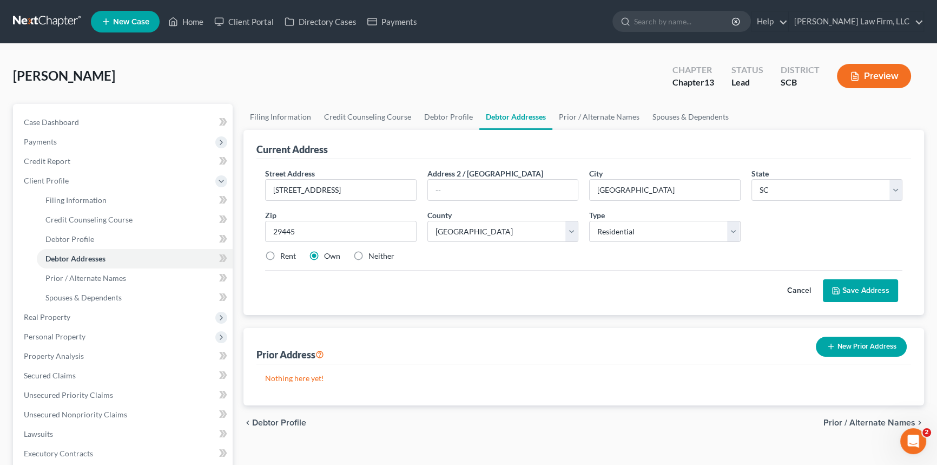
click at [285, 253] on input "Rent" at bounding box center [288, 254] width 7 height 7
radio input "true"
click at [869, 285] on button "Save Address" at bounding box center [860, 290] width 75 height 23
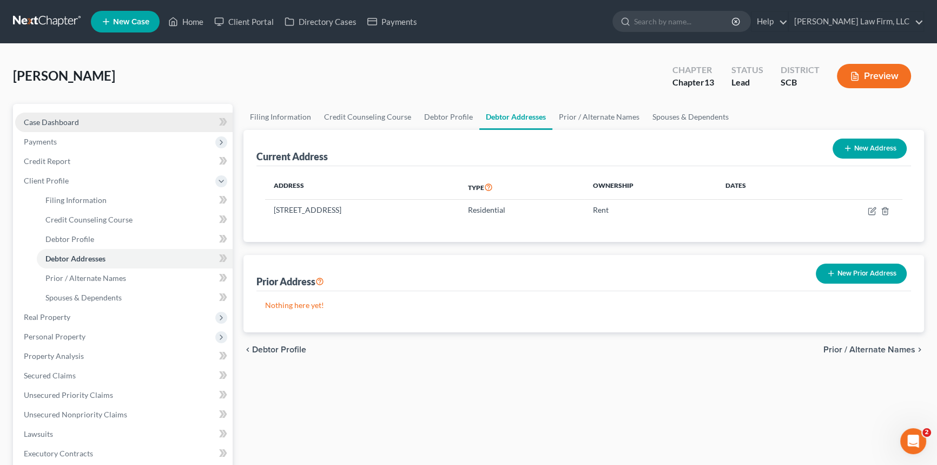
click at [51, 119] on span "Case Dashboard" at bounding box center [51, 121] width 55 height 9
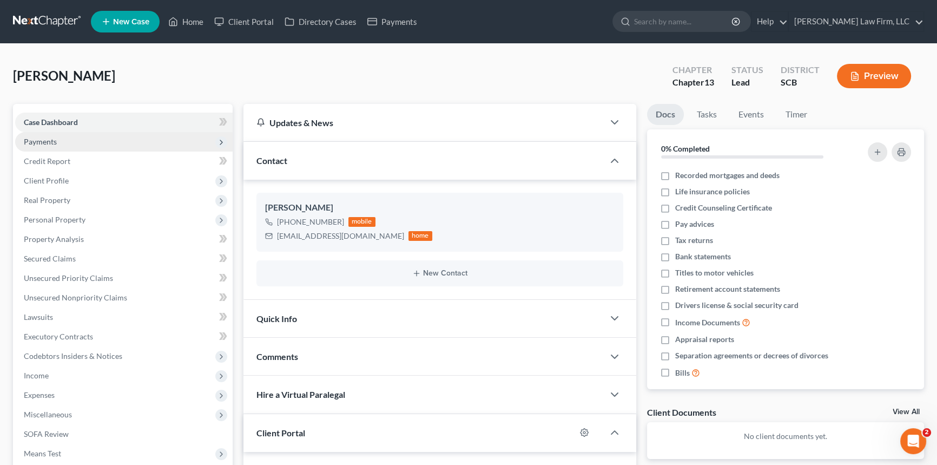
click at [35, 137] on span "Payments" at bounding box center [40, 141] width 33 height 9
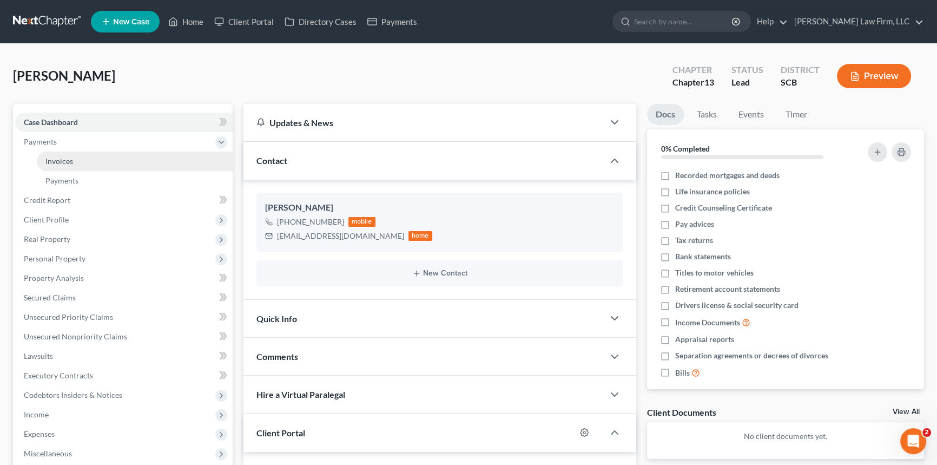
click at [65, 159] on span "Invoices" at bounding box center [59, 160] width 28 height 9
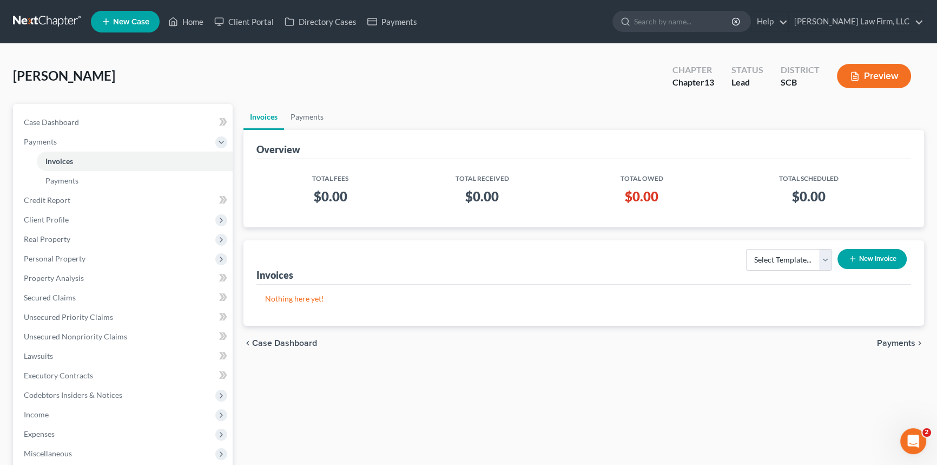
click at [869, 252] on button "New Invoice" at bounding box center [872, 259] width 69 height 20
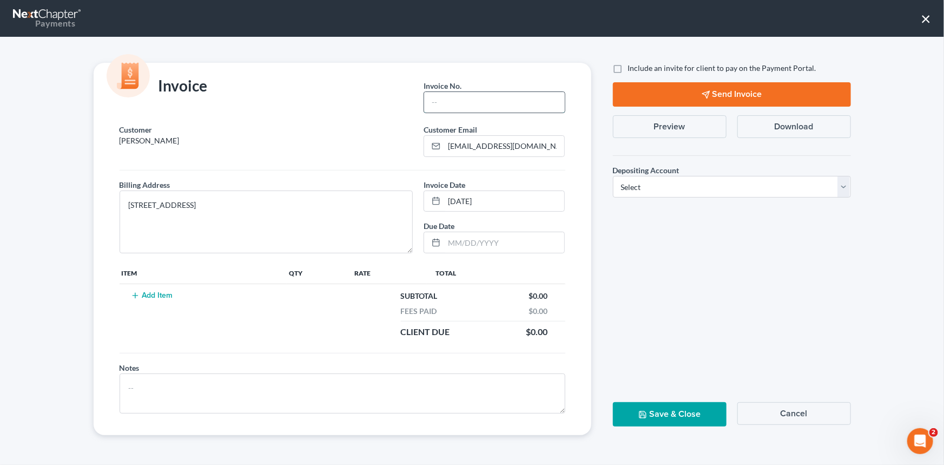
click at [463, 98] on input "text" at bounding box center [494, 102] width 140 height 21
type input "25-275CHS"
click at [157, 295] on button "Add Item" at bounding box center [152, 295] width 48 height 9
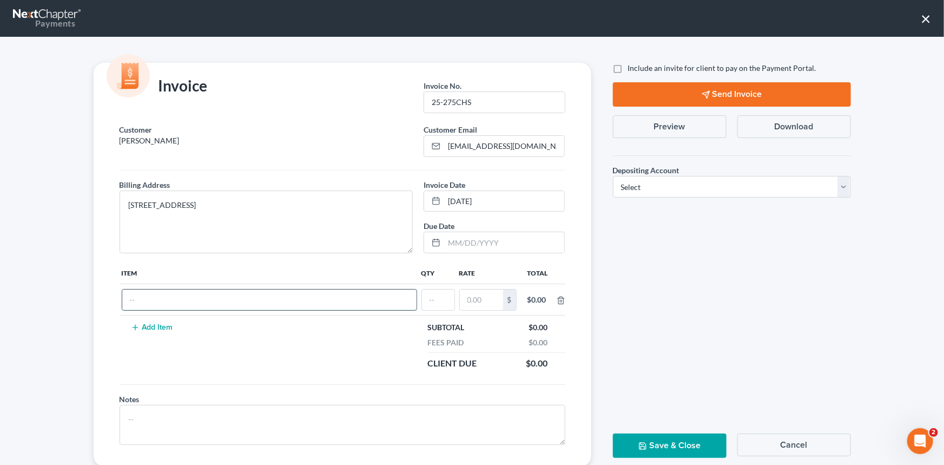
click at [144, 291] on input "text" at bounding box center [269, 300] width 294 height 21
type input "Chapter 13"
type input "1"
type input "1,500.00"
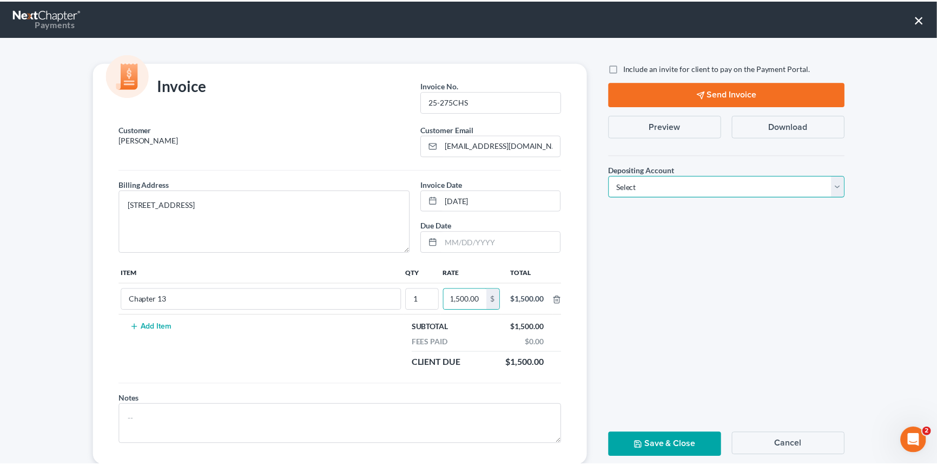
scroll to position [0, 0]
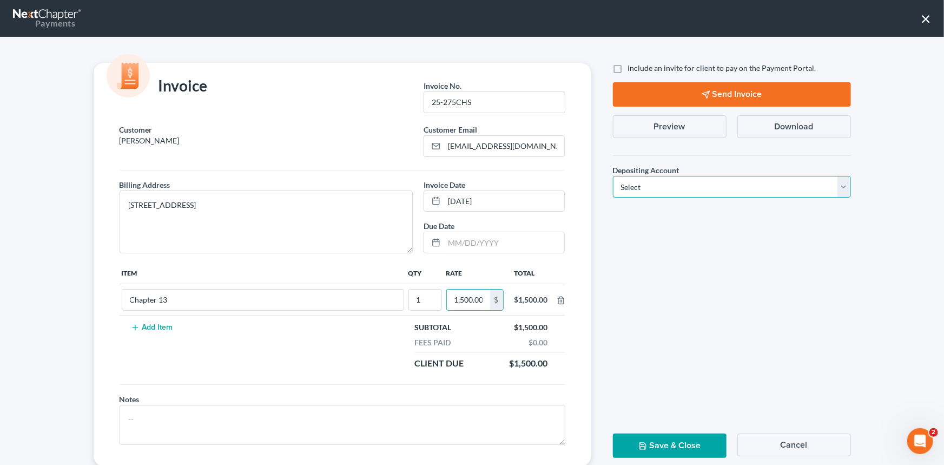
click at [843, 189] on select "Select Operation Trust" at bounding box center [732, 187] width 238 height 22
select select "1"
click at [613, 176] on select "Select Operation Trust" at bounding box center [732, 187] width 238 height 22
click at [666, 444] on button "Save & Close" at bounding box center [670, 446] width 114 height 24
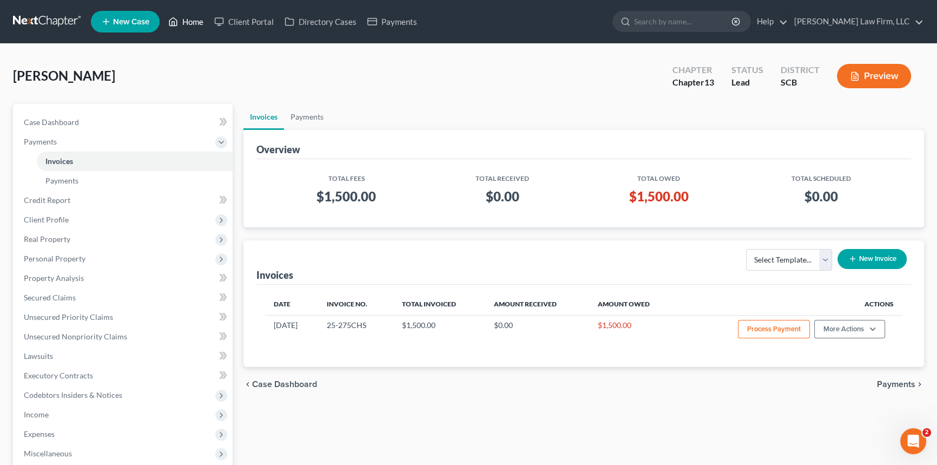
click at [191, 17] on link "Home" at bounding box center [186, 21] width 46 height 19
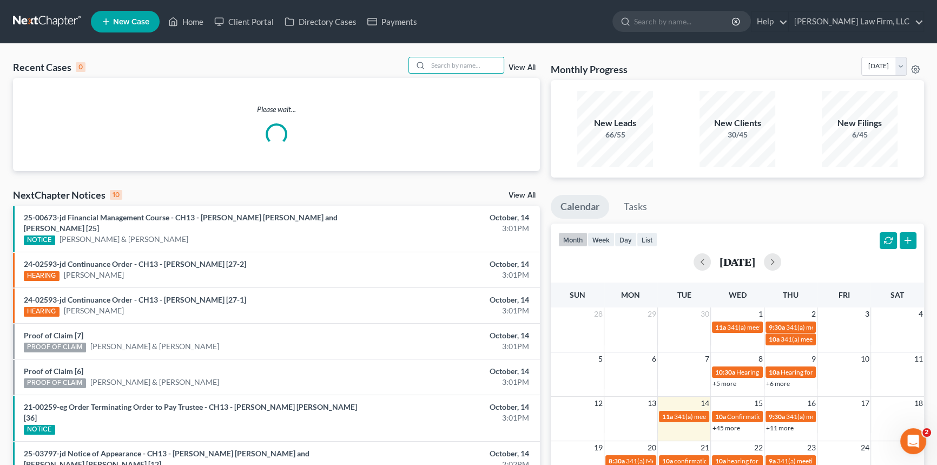
drag, startPoint x: 436, startPoint y: 68, endPoint x: 422, endPoint y: 79, distance: 17.7
click at [427, 76] on div "Recent Cases 0 View All" at bounding box center [276, 67] width 527 height 21
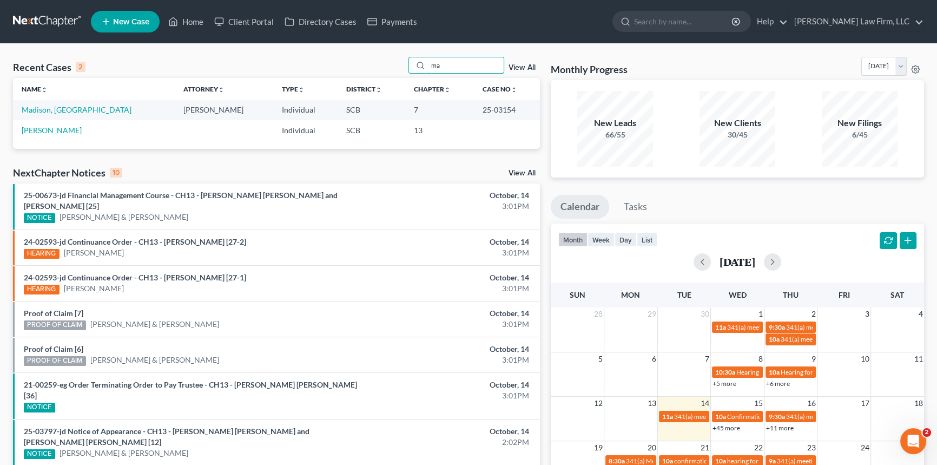
type input "m"
